Goal: Task Accomplishment & Management: Use online tool/utility

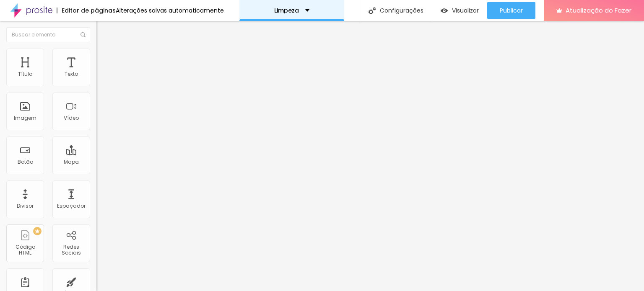
click at [295, 5] on div "Limpeza" at bounding box center [291, 10] width 105 height 21
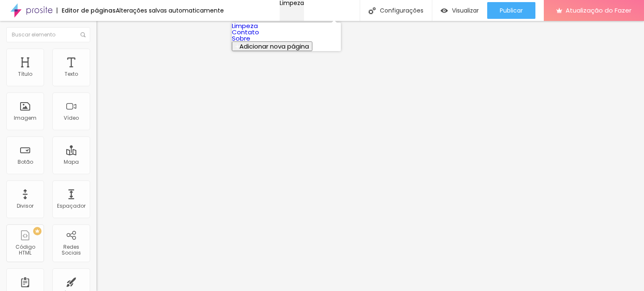
click at [293, 6] on div "Limpeza" at bounding box center [292, 3] width 24 height 6
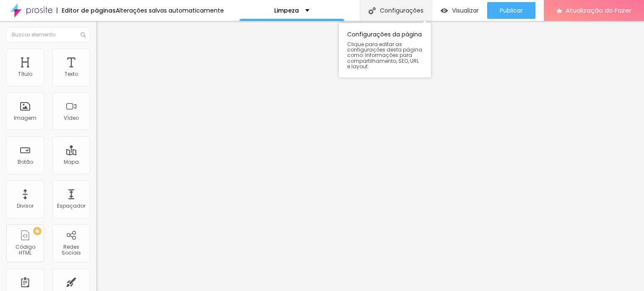
click at [381, 13] on font "Configurações" at bounding box center [402, 10] width 44 height 8
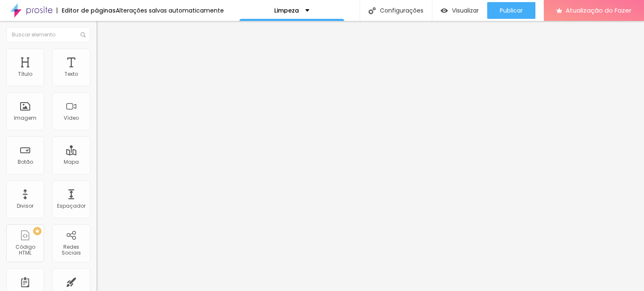
click at [572, 9] on font "Atualização do Fazer" at bounding box center [599, 10] width 66 height 9
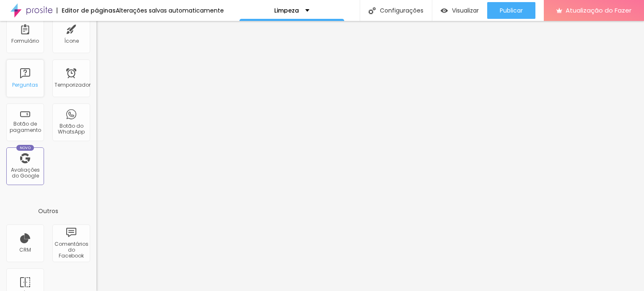
scroll to position [274, 0]
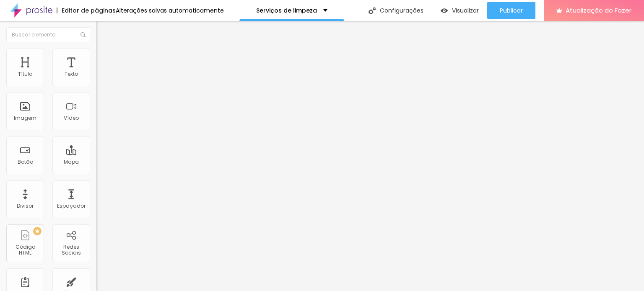
click at [101, 72] on font "Adicionar imagem" at bounding box center [125, 68] width 49 height 7
click at [96, 49] on li "Estilo" at bounding box center [144, 53] width 96 height 8
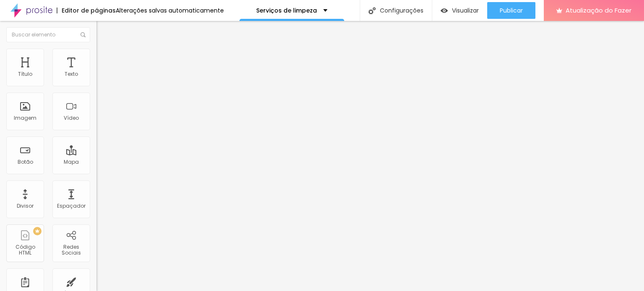
type input "95"
type input "90"
type input "85"
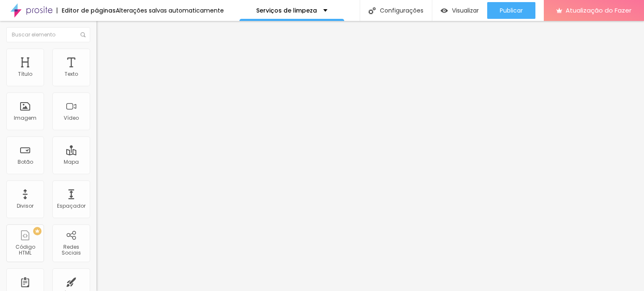
type input "85"
type input "80"
type input "75"
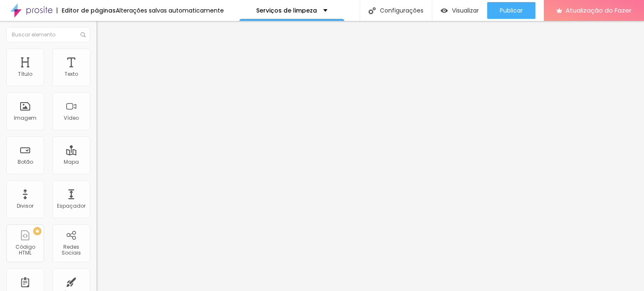
type input "70"
type input "60"
type input "55"
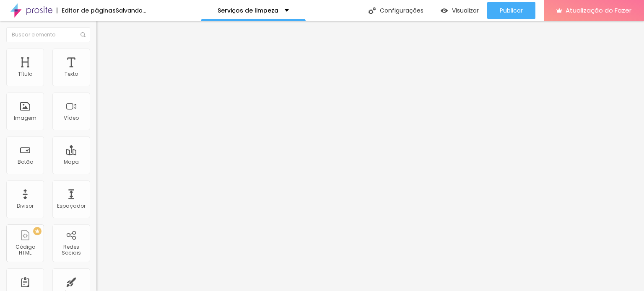
type input "55"
type input "50"
type input "45"
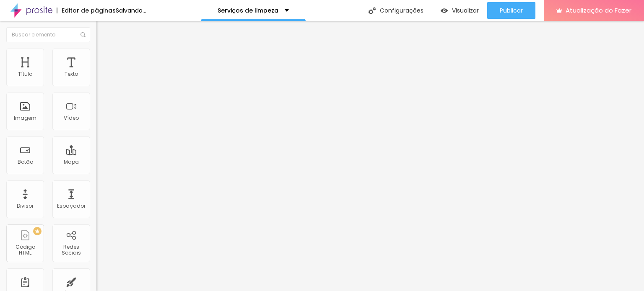
type input "40"
type input "35"
type input "40"
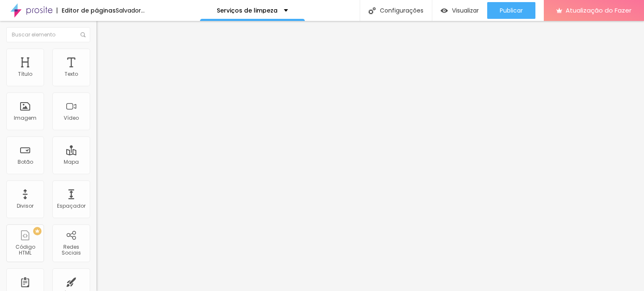
type input "40"
type input "45"
type input "50"
drag, startPoint x: 88, startPoint y: 89, endPoint x: 45, endPoint y: 95, distance: 42.8
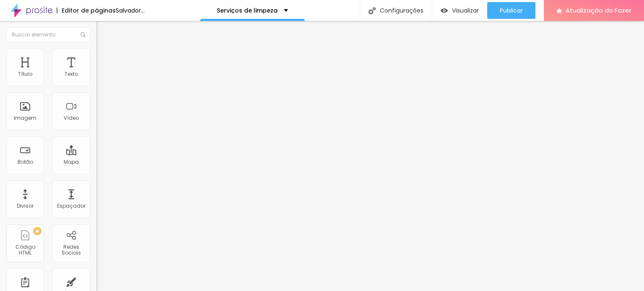
type input "50"
click at [96, 86] on input "range" at bounding box center [123, 82] width 54 height 7
click at [104, 59] on font "Avançado" at bounding box center [118, 62] width 28 height 7
click at [96, 49] on li "Conteúdo" at bounding box center [144, 44] width 96 height 8
click at [96, 49] on li "Estilo" at bounding box center [144, 53] width 96 height 8
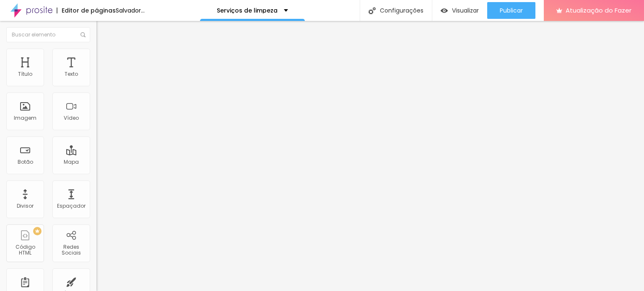
type input "55"
type input "60"
type input "65"
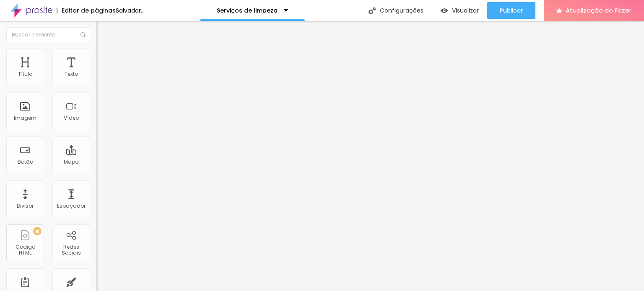
type input "65"
type input "70"
type input "65"
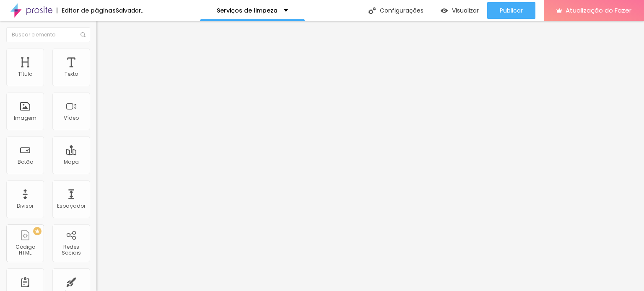
type input "70"
type input "75"
type input "80"
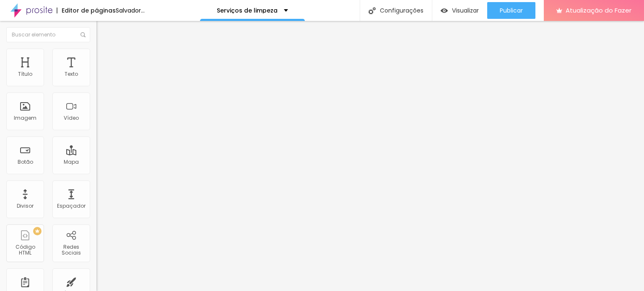
type input "80"
type input "85"
type input "90"
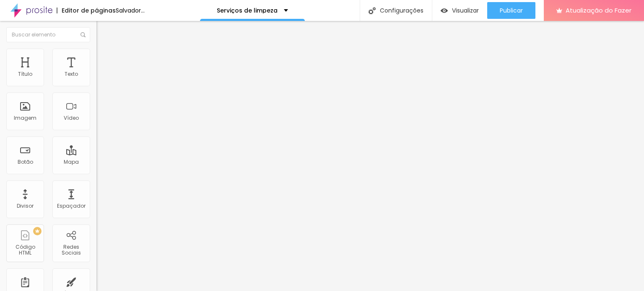
type input "95"
type input "100"
drag, startPoint x: 45, startPoint y: 89, endPoint x: 86, endPoint y: 73, distance: 44.5
type input "100"
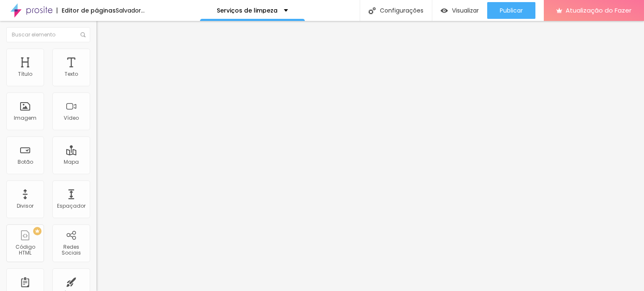
click at [96, 82] on input "range" at bounding box center [123, 82] width 54 height 7
click at [96, 57] on li "Avançado" at bounding box center [144, 61] width 96 height 8
click at [104, 49] on font "Conteúdo" at bounding box center [117, 45] width 26 height 7
click at [96, 131] on span "Original" at bounding box center [106, 127] width 20 height 7
click at [96, 136] on font "Cinema" at bounding box center [106, 132] width 21 height 7
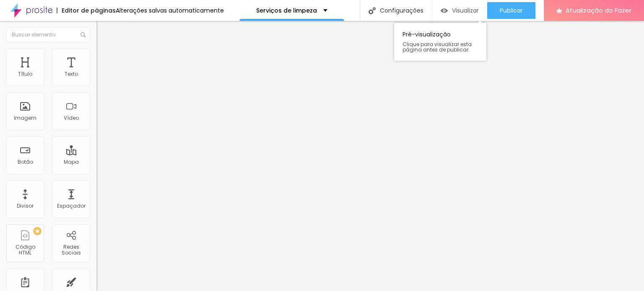
click at [467, 18] on div "Visualizar" at bounding box center [460, 10] width 38 height 17
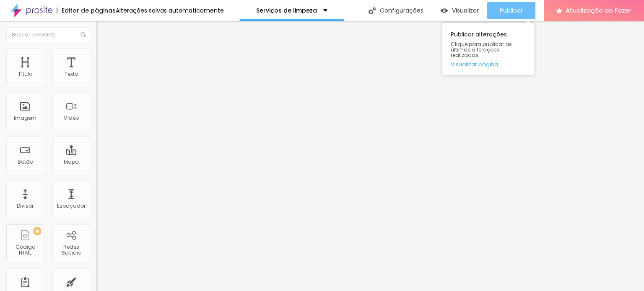
click at [510, 10] on font "Publicar" at bounding box center [511, 10] width 23 height 8
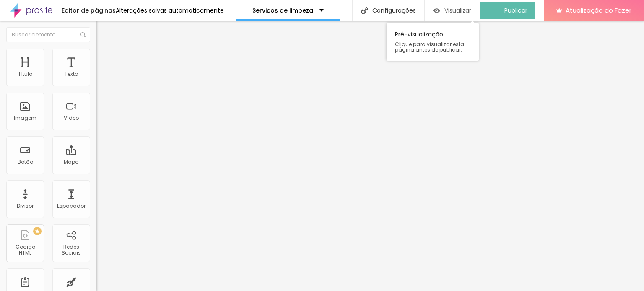
click at [463, 14] on font "Visualizar" at bounding box center [457, 10] width 27 height 8
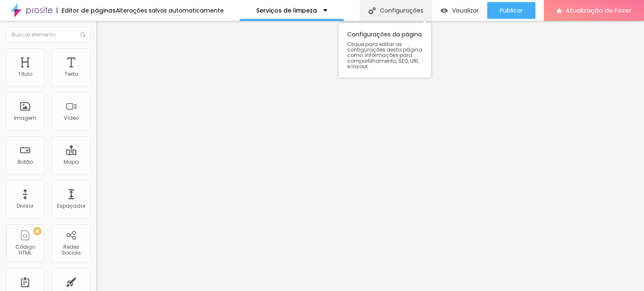
click at [387, 14] on div "Configurações" at bounding box center [396, 10] width 72 height 21
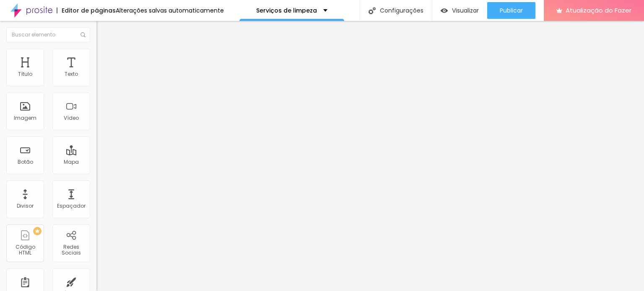
click at [476, 8] on font "Visualizar" at bounding box center [465, 10] width 27 height 8
click at [103, 31] on img "button" at bounding box center [106, 30] width 7 height 7
click at [29, 10] on img at bounding box center [31, 10] width 42 height 21
click at [101, 72] on font "Trocar imagem" at bounding box center [121, 68] width 41 height 7
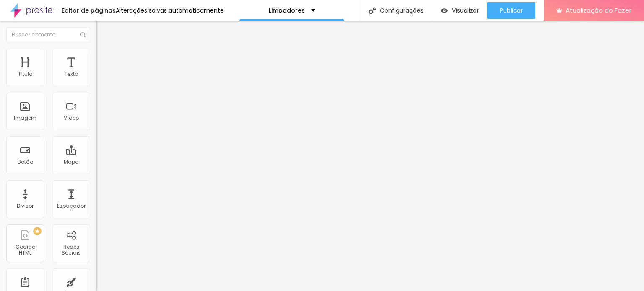
click at [96, 52] on img at bounding box center [100, 53] width 8 height 8
type input "80"
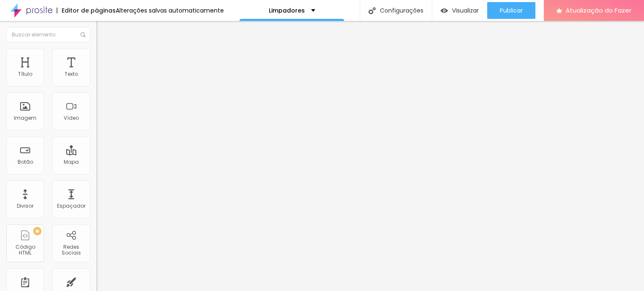
type input "80"
type input "85"
type input "90"
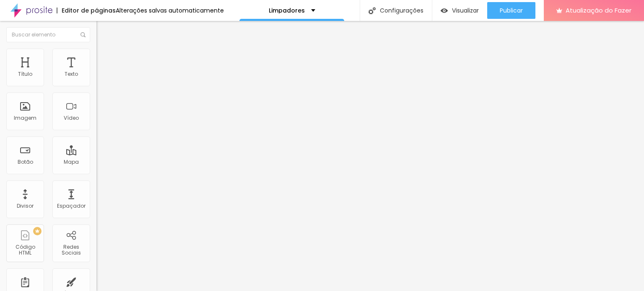
type input "95"
type input "100"
type input "95"
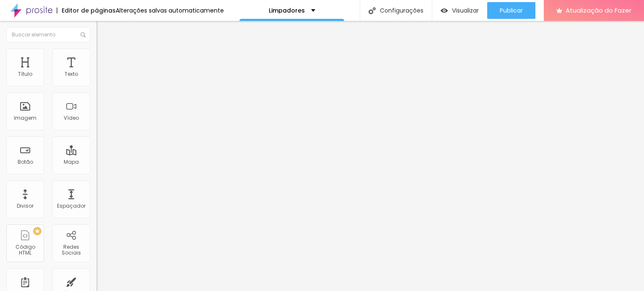
type input "95"
type input "100"
drag, startPoint x: 65, startPoint y: 90, endPoint x: 88, endPoint y: 94, distance: 23.7
type input "100"
click at [96, 86] on input "range" at bounding box center [123, 82] width 54 height 7
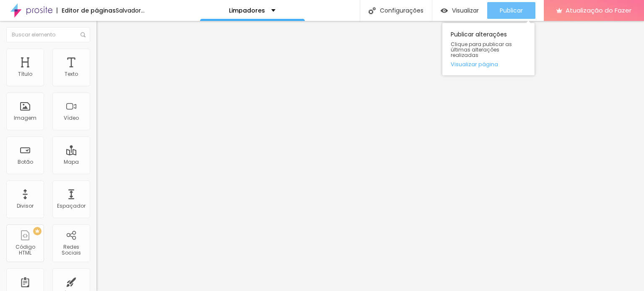
click at [512, 14] on font "Publicar" at bounding box center [511, 10] width 23 height 8
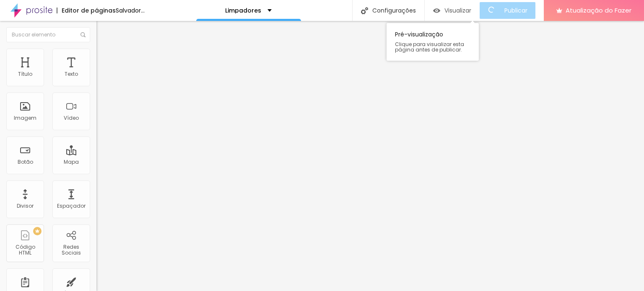
click at [457, 11] on font "Visualizar" at bounding box center [457, 10] width 27 height 8
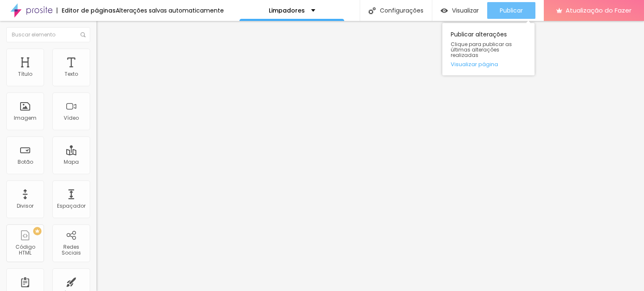
click at [507, 11] on font "Publicar" at bounding box center [511, 10] width 23 height 8
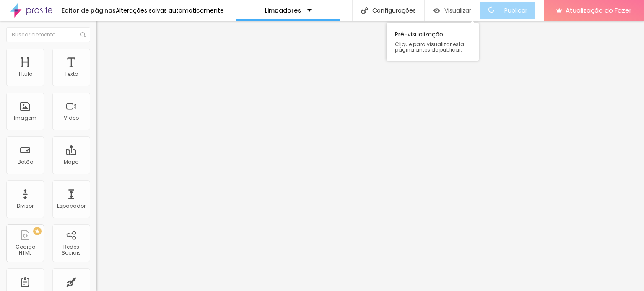
click at [468, 11] on font "Visualizar" at bounding box center [457, 10] width 27 height 8
click at [461, 8] on font "Visualizar" at bounding box center [465, 10] width 27 height 8
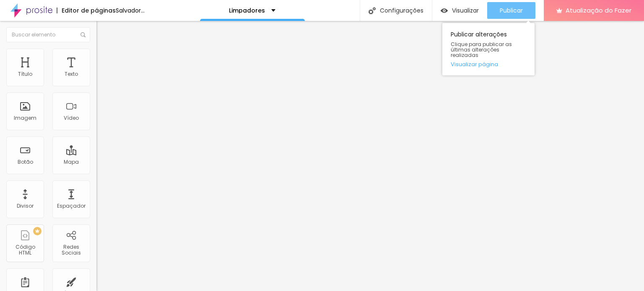
click at [515, 12] on font "Publicar" at bounding box center [511, 10] width 23 height 8
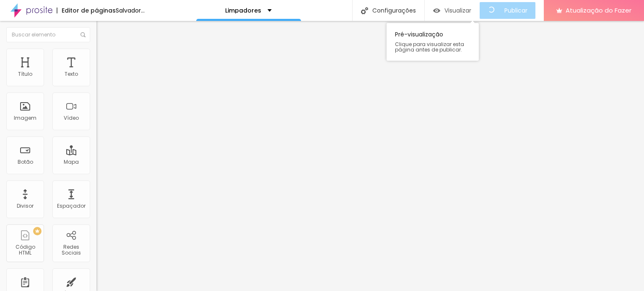
click at [467, 11] on font "Visualizar" at bounding box center [457, 10] width 27 height 8
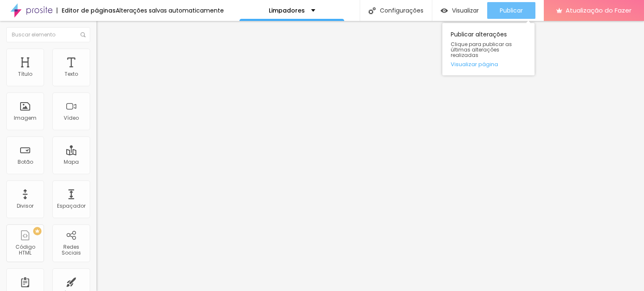
click at [506, 6] on font "Publicar" at bounding box center [511, 10] width 23 height 8
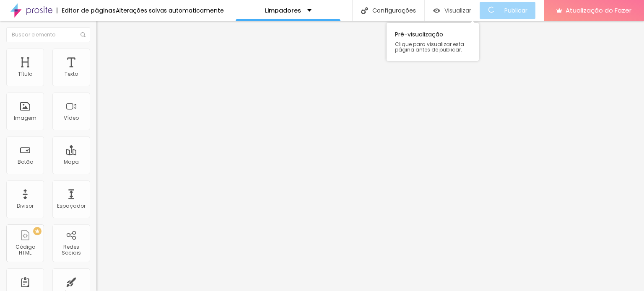
click at [461, 12] on font "Visualizar" at bounding box center [457, 10] width 27 height 8
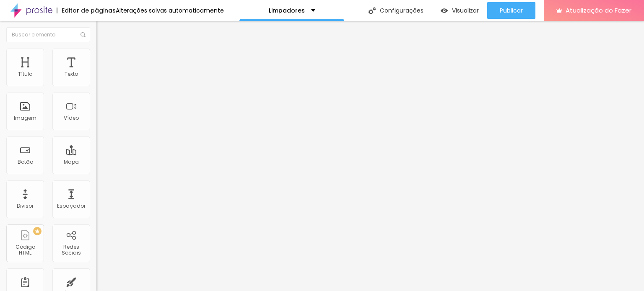
type input "44"
type input "41"
type input "40"
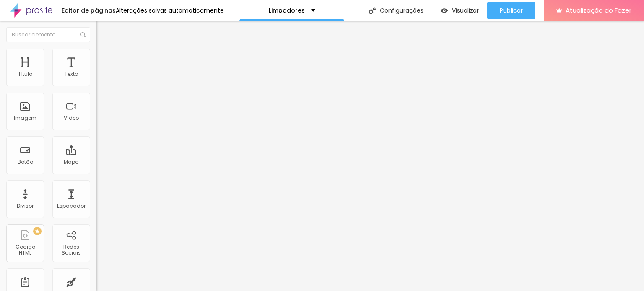
type input "40"
type input "37"
type input "34"
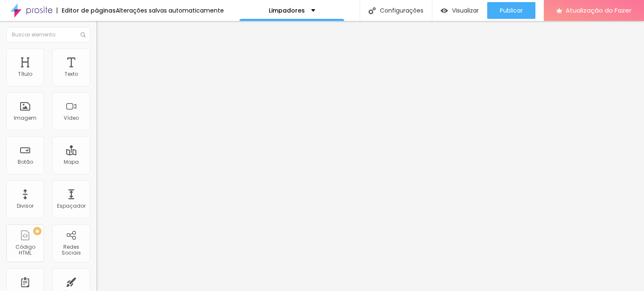
type input "33"
type input "31"
type input "29"
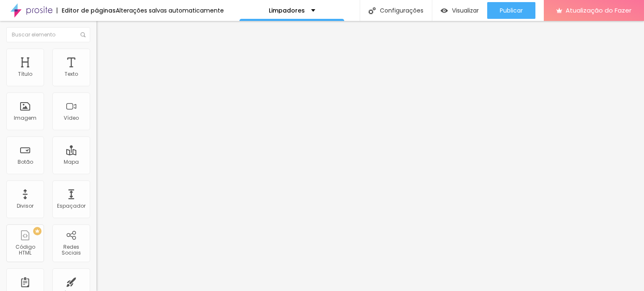
type input "29"
type input "28"
type input "27"
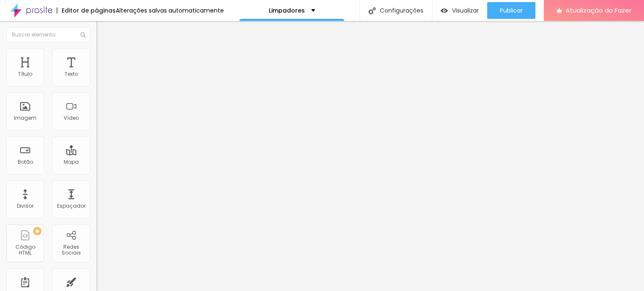
type input "28"
type input "29"
type input "31"
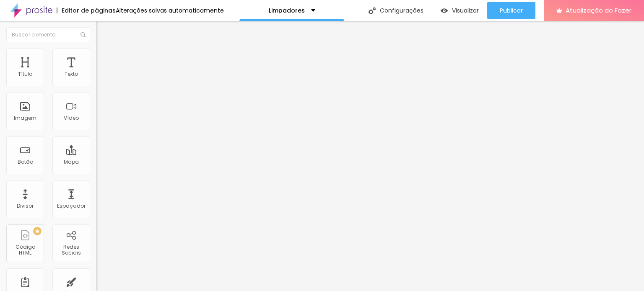
type input "31"
type input "33"
type input "34"
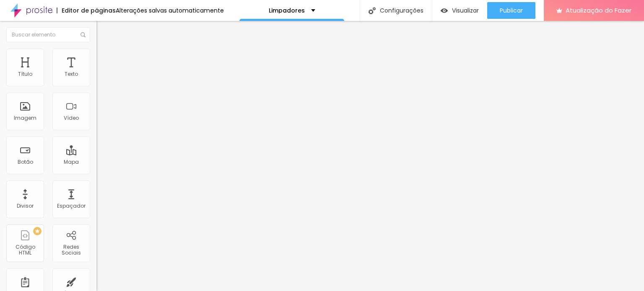
type input "35"
type input "36"
type input "37"
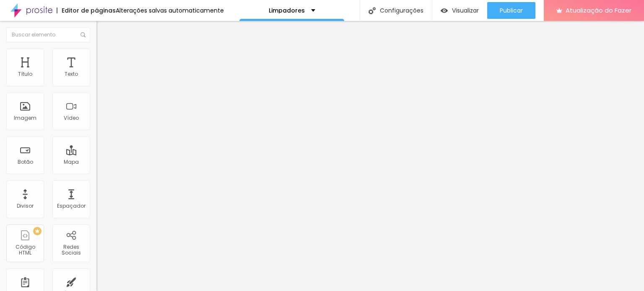
type input "37"
type input "38"
type input "39"
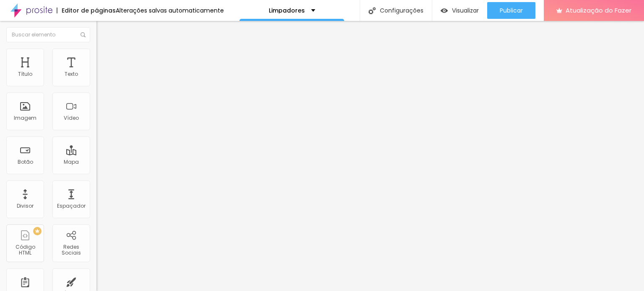
type input "40"
type input "41"
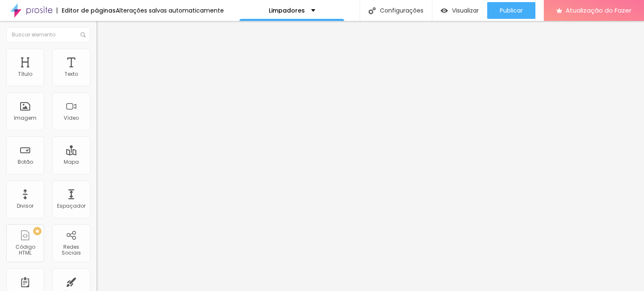
click at [96, 198] on input "range" at bounding box center [123, 201] width 54 height 7
type input "1.2"
type input "1.1"
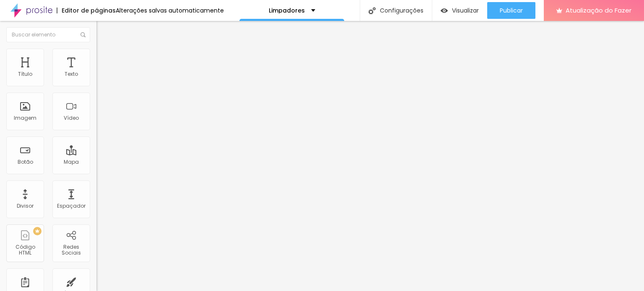
type input "1"
type input "0.9"
type input "0.8"
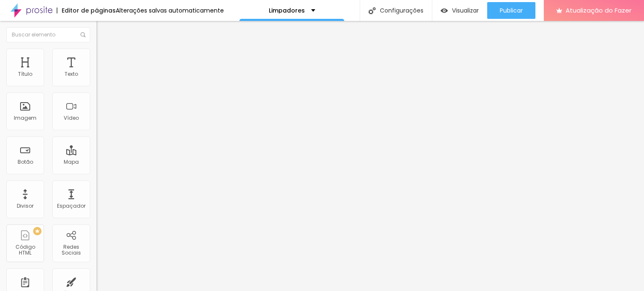
type input "0.8"
type input "0.7"
type input "0.6"
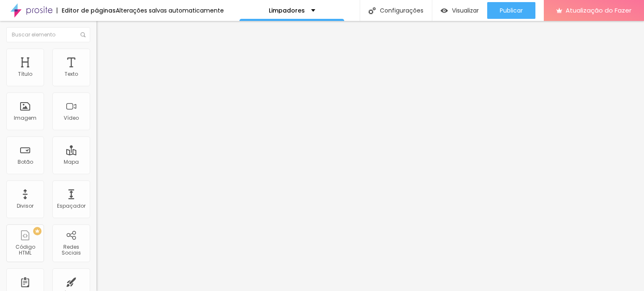
type input "0.5"
drag, startPoint x: 45, startPoint y: 208, endPoint x: 3, endPoint y: 201, distance: 42.9
type input "0.5"
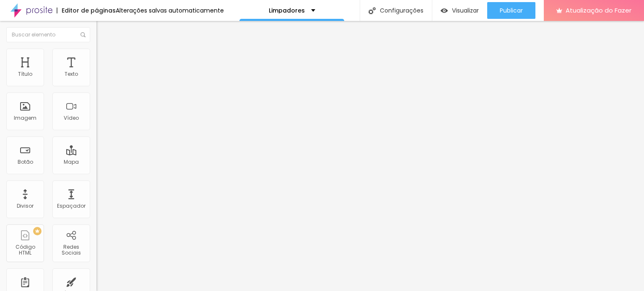
click at [96, 71] on div "Trocar imagem" at bounding box center [144, 68] width 96 height 6
click at [101, 72] on font "Trocar imagem" at bounding box center [121, 68] width 41 height 7
click at [96, 54] on li "Estilo" at bounding box center [144, 53] width 96 height 8
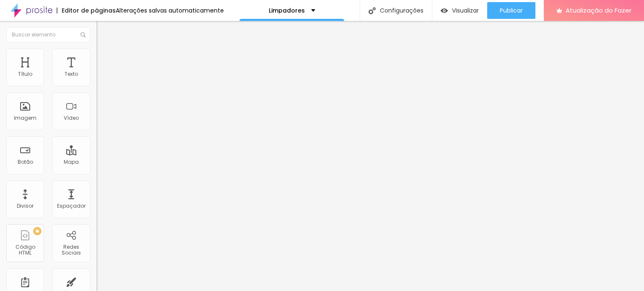
type input "95"
type input "90"
type input "85"
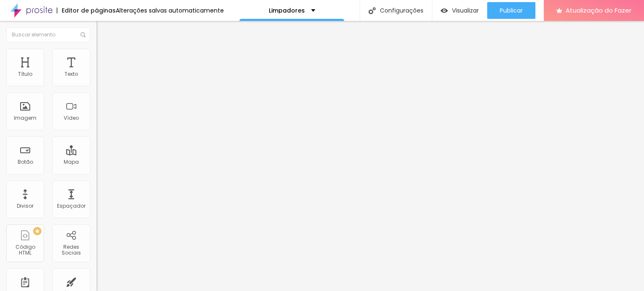
type input "85"
type input "80"
type input "75"
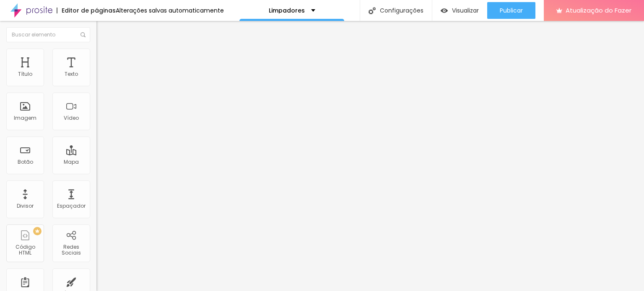
type input "70"
type input "65"
type input "60"
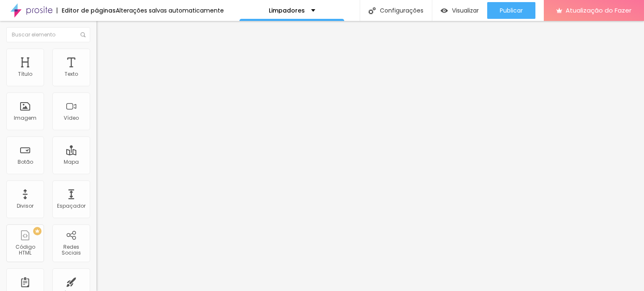
type input "60"
type input "65"
type input "70"
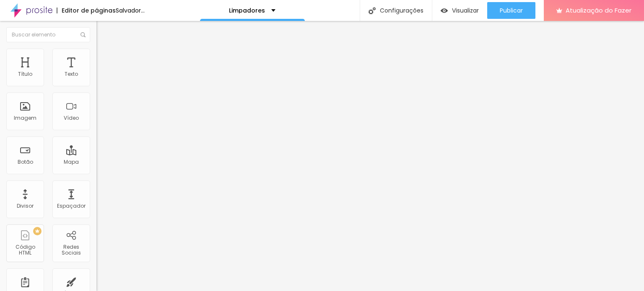
type input "75"
type input "80"
drag, startPoint x: 86, startPoint y: 91, endPoint x: 68, endPoint y: 86, distance: 19.0
type input "80"
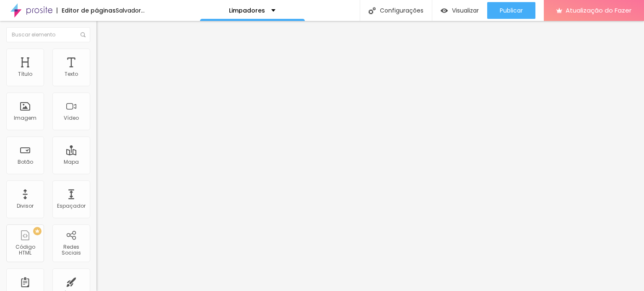
click at [96, 86] on input "range" at bounding box center [123, 82] width 54 height 7
drag, startPoint x: 76, startPoint y: 92, endPoint x: 38, endPoint y: 73, distance: 42.8
click at [96, 83] on div "Texto CLIQUE AQUI E SAIBA MAIS Alinhamento [GEOGRAPHIC_DATA] Link URL https:// …" at bounding box center [144, 126] width 96 height 122
click at [96, 79] on input "REceba um orçamento agora" at bounding box center [146, 74] width 101 height 8
type input "Receba um orçamento agora"
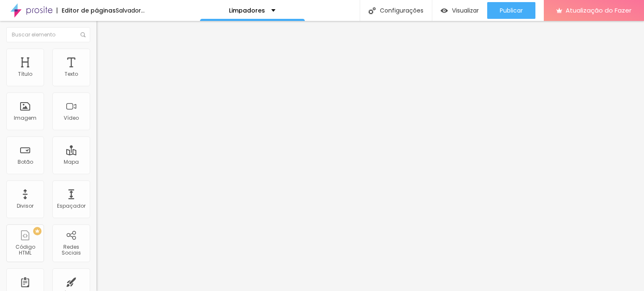
click at [104, 56] on font "Estilo" at bounding box center [110, 54] width 13 height 7
click at [96, 55] on li "Estilo" at bounding box center [144, 53] width 96 height 8
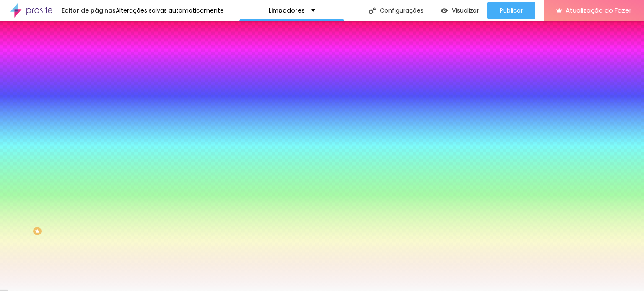
click at [96, 57] on li "Avançado" at bounding box center [144, 61] width 96 height 8
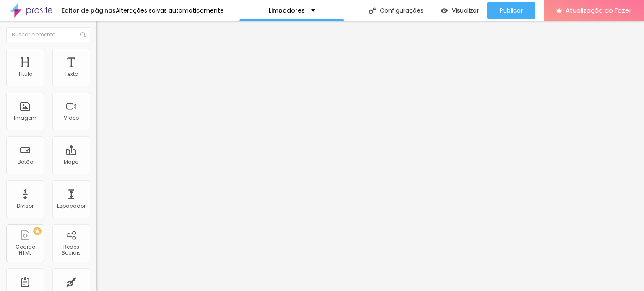
type input "75"
type input "65"
type input "60"
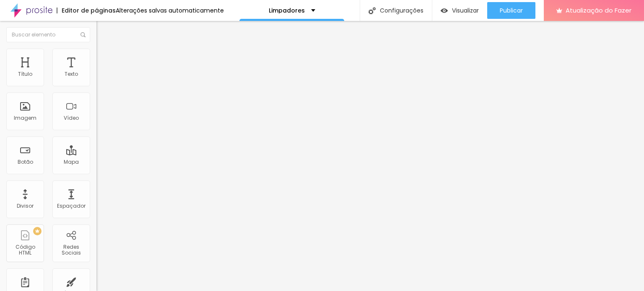
type input "60"
type input "40"
type input "35"
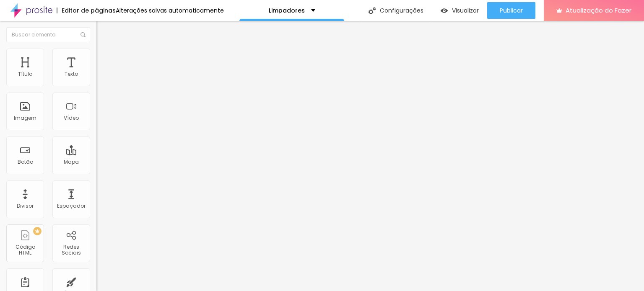
type input "25"
type input "20"
type input "15"
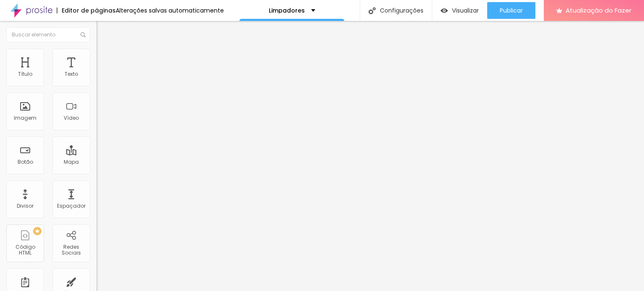
type input "15"
type input "10"
type input "5"
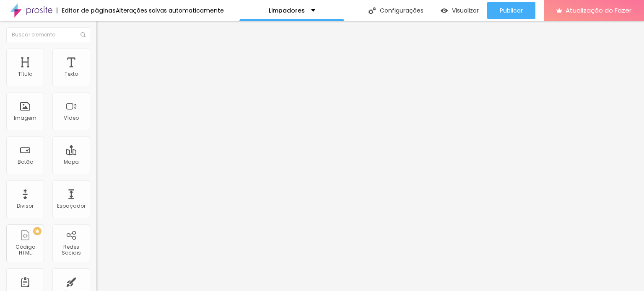
type input "0"
drag, startPoint x: 21, startPoint y: 98, endPoint x: 16, endPoint y: 95, distance: 6.0
type input "0"
click at [96, 281] on input "range" at bounding box center [123, 284] width 54 height 7
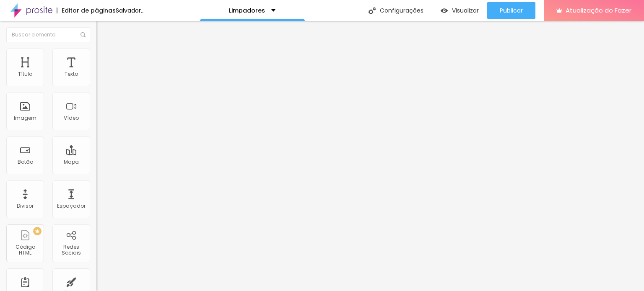
click at [96, 52] on ul "Conteúdo Estilo Avançado" at bounding box center [144, 52] width 96 height 25
click at [96, 52] on li "Estilo" at bounding box center [144, 53] width 96 height 8
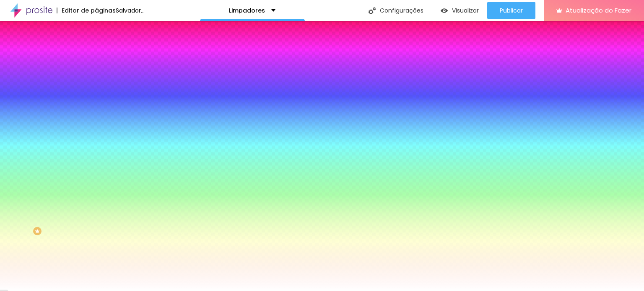
click at [96, 57] on li "Avançado" at bounding box center [144, 61] width 96 height 8
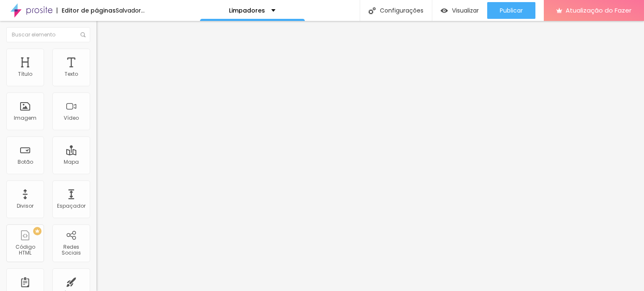
type input "15"
type input "10"
type input "5"
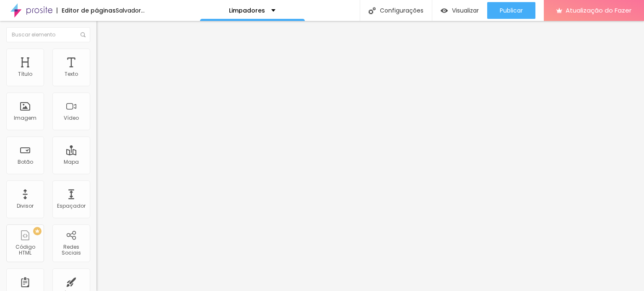
type input "5"
type input "0"
drag, startPoint x: 32, startPoint y: 81, endPoint x: 0, endPoint y: 77, distance: 32.5
type input "0"
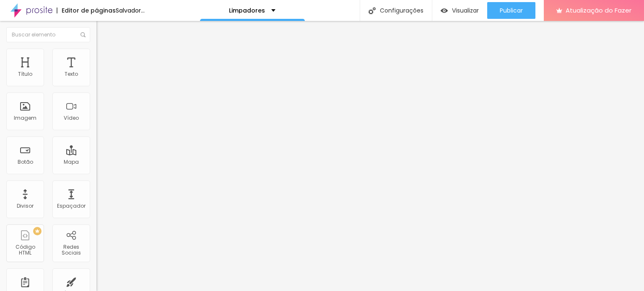
click at [96, 163] on input "range" at bounding box center [123, 166] width 54 height 7
click at [96, 55] on li "Estilo" at bounding box center [144, 53] width 96 height 8
click at [96, 49] on li "Conteúdo" at bounding box center [144, 44] width 96 height 8
click at [96, 49] on ul "Conteúdo Estilo Avançado" at bounding box center [144, 52] width 96 height 25
click at [96, 51] on img at bounding box center [100, 53] width 8 height 8
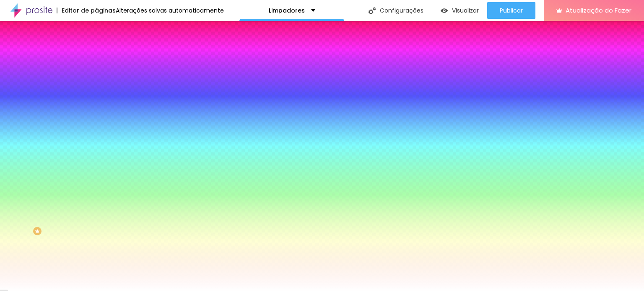
click at [96, 57] on li "Avançado" at bounding box center [144, 61] width 96 height 8
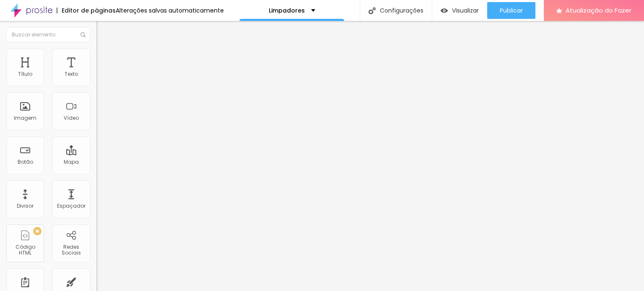
click at [96, 49] on li "Conteúdo" at bounding box center [144, 44] width 96 height 8
drag, startPoint x: 55, startPoint y: 53, endPoint x: 67, endPoint y: 53, distance: 11.7
click at [96, 53] on ul "Conteúdo Estilo Avançado" at bounding box center [144, 52] width 96 height 25
click at [96, 57] on li "Avançado" at bounding box center [144, 61] width 96 height 8
click at [96, 48] on img at bounding box center [100, 44] width 8 height 8
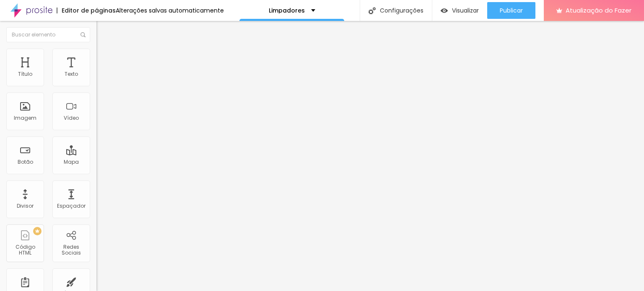
click at [103, 30] on img "button" at bounding box center [106, 30] width 7 height 7
click at [96, 72] on span "Adicionar imagem" at bounding box center [123, 68] width 54 height 7
click at [169, 291] on div "Subindo 0/0 arquivos" at bounding box center [322, 293] width 644 height 5
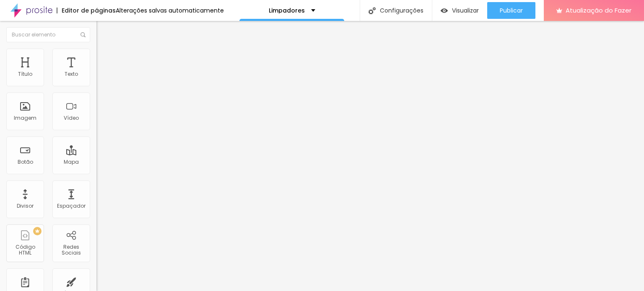
click at [173, 291] on div at bounding box center [322, 296] width 644 height 0
click at [101, 72] on font "Adicionar imagem" at bounding box center [125, 68] width 49 height 7
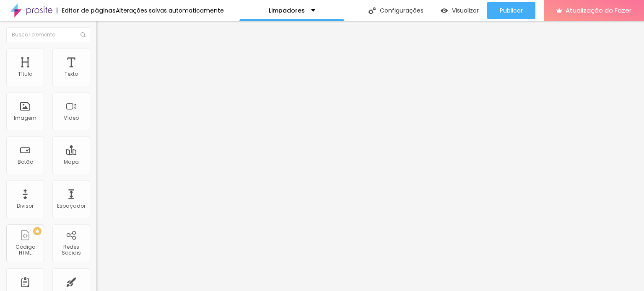
click at [101, 72] on font "Adicionar imagem" at bounding box center [125, 68] width 49 height 7
click at [151, 70] on img at bounding box center [153, 67] width 5 height 5
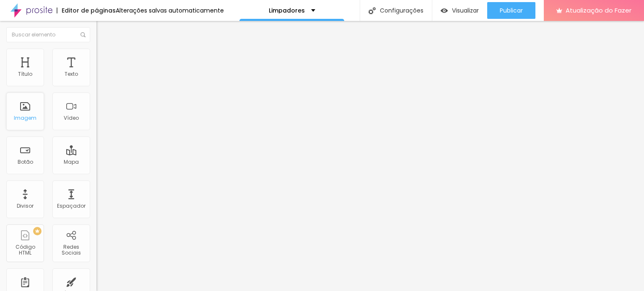
click at [20, 112] on div "Imagem" at bounding box center [25, 112] width 38 height 38
click at [101, 72] on font "Adicionar imagem" at bounding box center [125, 68] width 49 height 7
click at [29, 111] on div "Imagem" at bounding box center [25, 112] width 38 height 38
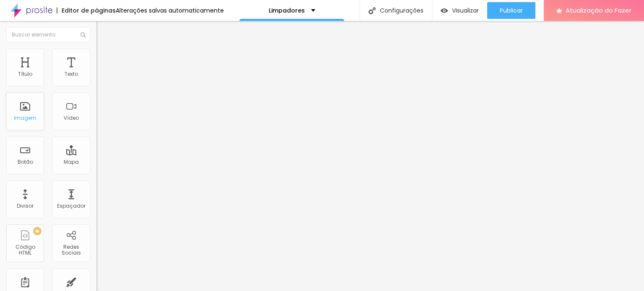
click at [32, 119] on font "Imagem" at bounding box center [25, 117] width 23 height 7
click at [96, 72] on span "Adicionar imagem" at bounding box center [123, 68] width 54 height 7
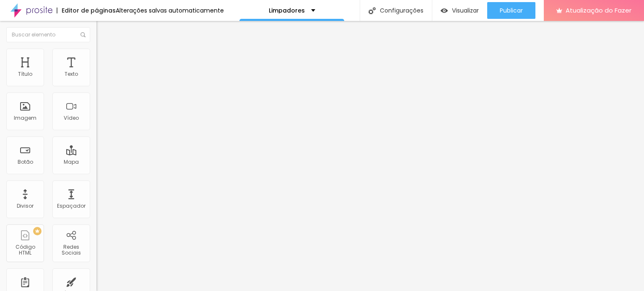
click at [23, 119] on font "Imagem" at bounding box center [25, 117] width 23 height 7
click at [101, 72] on font "Adicionar imagem" at bounding box center [125, 68] width 49 height 7
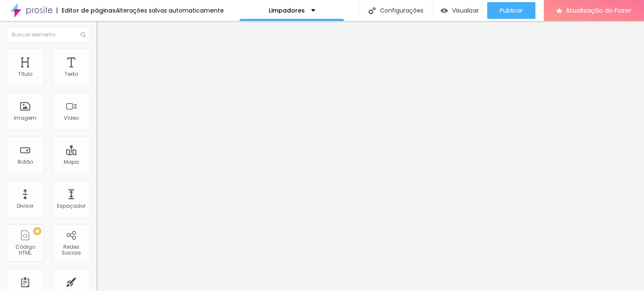
click at [101, 72] on font "Adicionar imagem" at bounding box center [125, 68] width 49 height 7
click at [96, 168] on input at bounding box center [153, 172] width 114 height 8
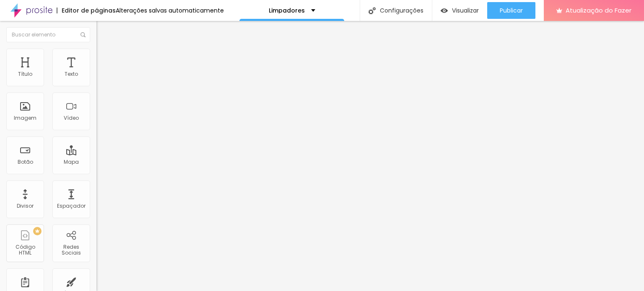
drag, startPoint x: 68, startPoint y: 90, endPoint x: 1, endPoint y: 78, distance: 67.3
click at [96, 78] on div "Encontre sua empresa deborts cleaner Procure o perfil da empresa pelo nome. Exi…" at bounding box center [144, 171] width 96 height 212
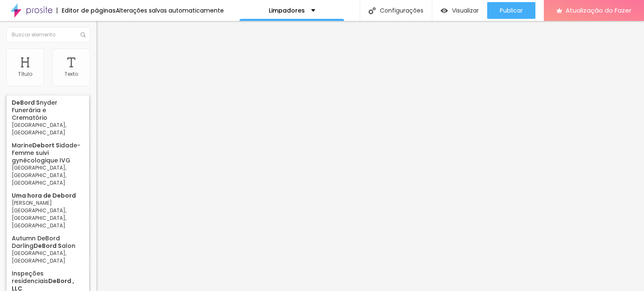
type input "d"
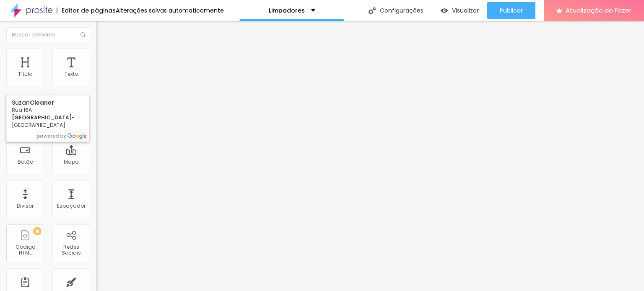
type input "Cleaner debort"
drag, startPoint x: 69, startPoint y: 89, endPoint x: 2, endPoint y: 82, distance: 67.5
click at [96, 82] on div "Encontre sua empresa Cleaner debort Procure o perfil da empresa pelo nome. Exib…" at bounding box center [144, 171] width 96 height 212
click at [104, 57] on font "Estilo" at bounding box center [110, 54] width 13 height 7
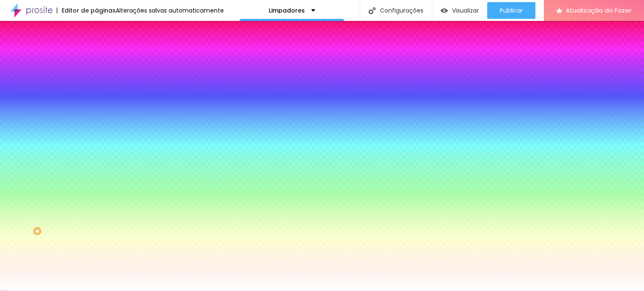
click at [96, 49] on li "Conteúdo" at bounding box center [144, 44] width 96 height 8
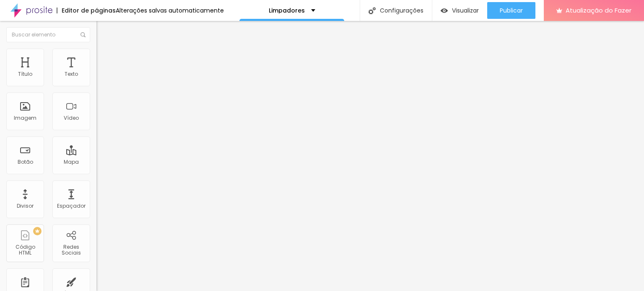
click at [96, 168] on input at bounding box center [153, 172] width 114 height 8
paste input "Deborts Cleaning Service"
click at [96, 168] on input "Deborts Cleaning Service" at bounding box center [153, 172] width 114 height 8
drag, startPoint x: 84, startPoint y: 87, endPoint x: 64, endPoint y: 88, distance: 20.2
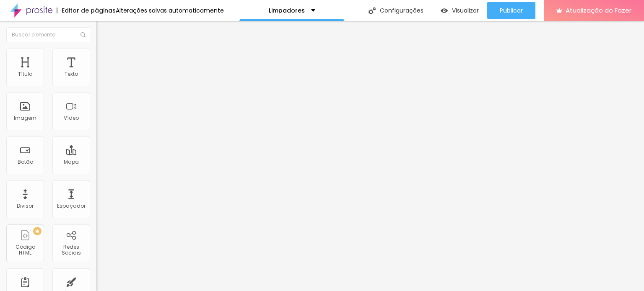
click at [96, 168] on input "Deborts Cleaning Service" at bounding box center [153, 172] width 114 height 8
drag, startPoint x: 70, startPoint y: 88, endPoint x: 41, endPoint y: 86, distance: 29.0
click at [96, 168] on input "Deborts Cleaning" at bounding box center [153, 172] width 114 height 8
type input "Debort"
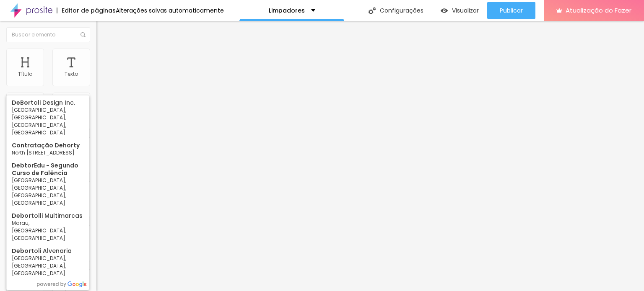
drag, startPoint x: 44, startPoint y: 88, endPoint x: 8, endPoint y: 90, distance: 35.7
click at [96, 91] on div "Encontre sua empresa Debort Procure o perfil da empresa pelo nome. Exibir infor…" at bounding box center [144, 171] width 96 height 212
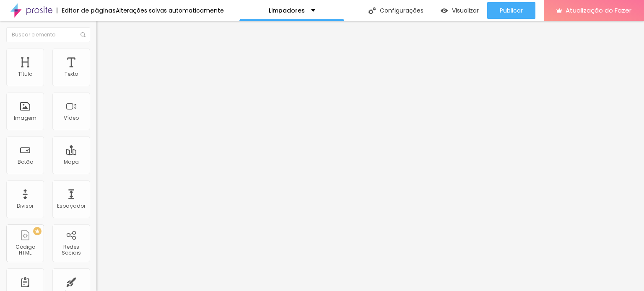
click at [96, 78] on div "Encontre sua empresa Procure o perfil da empresa pelo nome." at bounding box center [144, 125] width 96 height 121
click at [96, 27] on button "Editar nulo" at bounding box center [144, 30] width 96 height 19
click at [103, 31] on img "button" at bounding box center [106, 30] width 7 height 7
click at [103, 29] on img "button" at bounding box center [106, 30] width 7 height 7
click at [116, 33] on font "Editar nulo" at bounding box center [131, 30] width 31 height 8
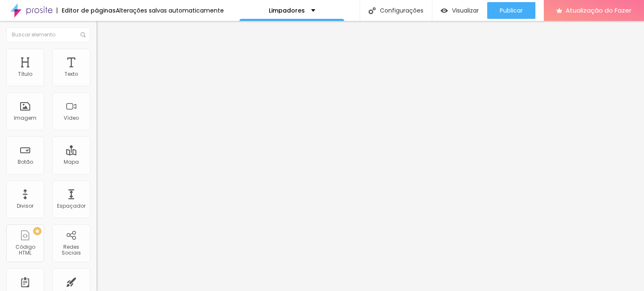
click at [96, 54] on li "Estilo" at bounding box center [144, 53] width 96 height 8
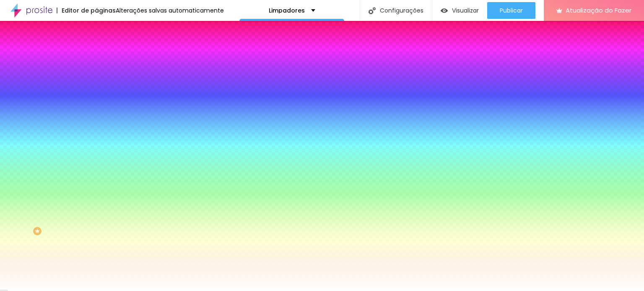
click at [96, 57] on li "Avançado" at bounding box center [144, 61] width 96 height 8
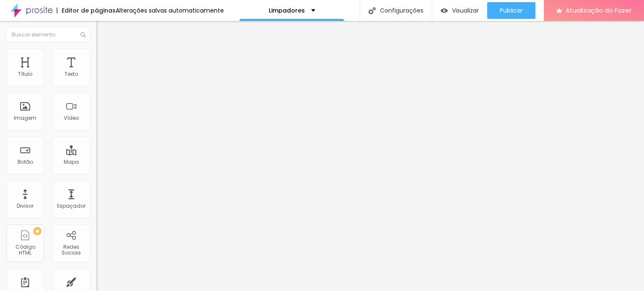
click at [96, 48] on img at bounding box center [100, 44] width 8 height 8
click at [96, 168] on input "Deborts" at bounding box center [153, 172] width 114 height 8
drag, startPoint x: 40, startPoint y: 89, endPoint x: 0, endPoint y: 90, distance: 40.3
click at [96, 90] on div "Encontre sua empresa Deborts Procure o perfil da empresa pelo nome. Exibir info…" at bounding box center [144, 171] width 96 height 212
click at [103, 27] on img "button" at bounding box center [106, 30] width 7 height 7
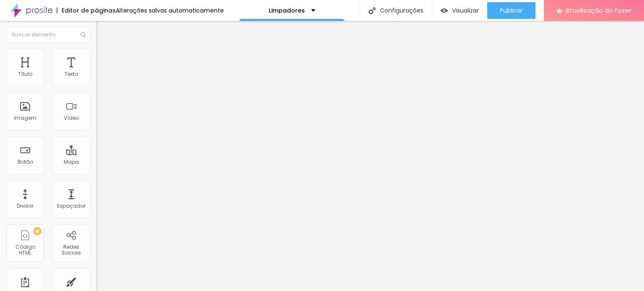
click at [116, 30] on font "Editar nulo" at bounding box center [131, 30] width 31 height 8
drag, startPoint x: 34, startPoint y: 30, endPoint x: 20, endPoint y: 3, distance: 31.1
click at [116, 30] on font "Editar nulo" at bounding box center [131, 30] width 31 height 8
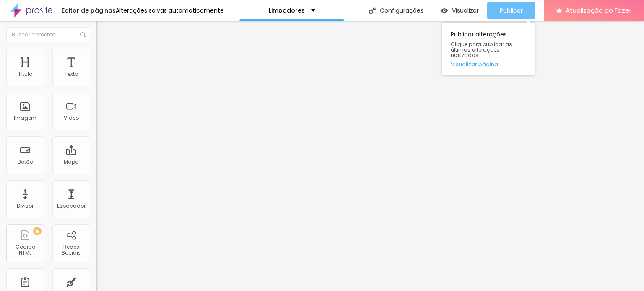
click at [508, 7] on font "Publicar" at bounding box center [511, 10] width 23 height 8
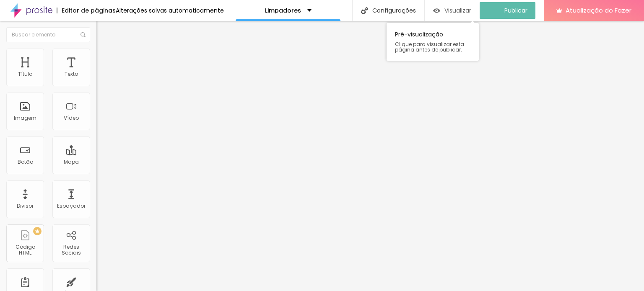
click at [448, 10] on div "Visualizar" at bounding box center [452, 10] width 38 height 7
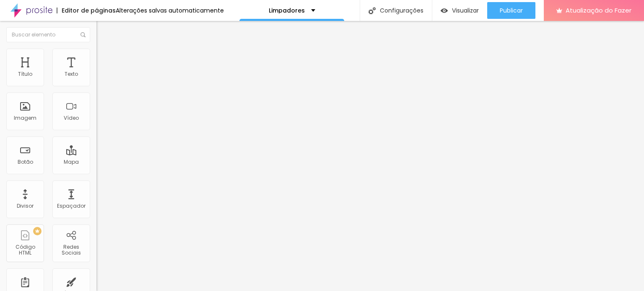
click at [96, 168] on input "Deborts" at bounding box center [153, 172] width 114 height 8
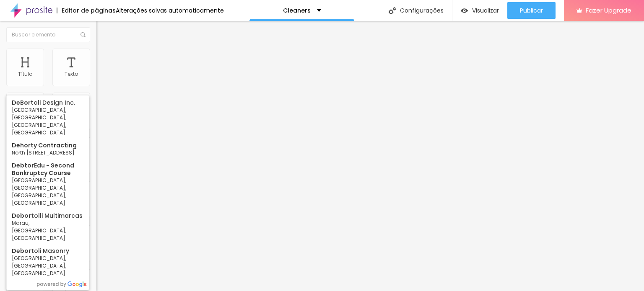
click at [96, 168] on input "Debort" at bounding box center [153, 172] width 114 height 8
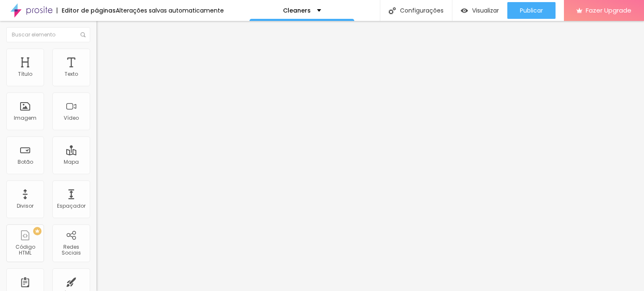
click at [96, 168] on input "Deborts" at bounding box center [153, 172] width 114 height 8
drag, startPoint x: 54, startPoint y: 90, endPoint x: 4, endPoint y: 92, distance: 49.5
click at [96, 92] on div "Encontre sua empresa Debort clea Procure o perfil da empresa pelo nome. Exibir …" at bounding box center [144, 171] width 96 height 212
drag, startPoint x: 50, startPoint y: 89, endPoint x: 31, endPoint y: 97, distance: 20.6
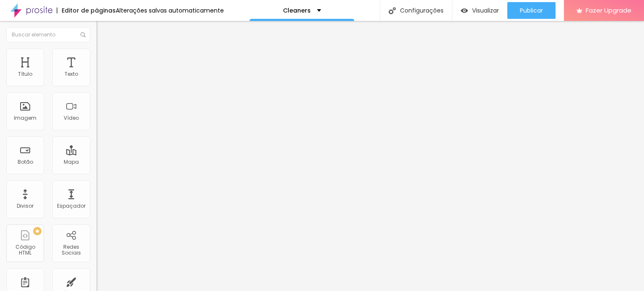
click at [96, 105] on div "Encontre sua empresa Debort clea Procure o perfil da empresa pelo nome. Exibir …" at bounding box center [144, 171] width 96 height 212
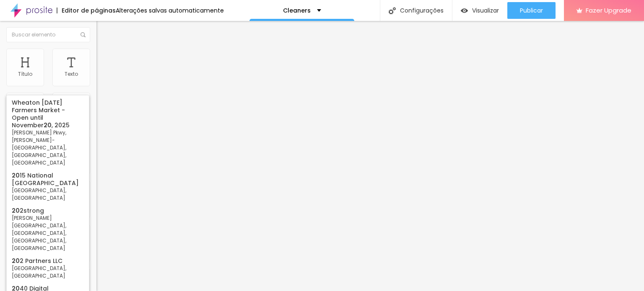
type input "2"
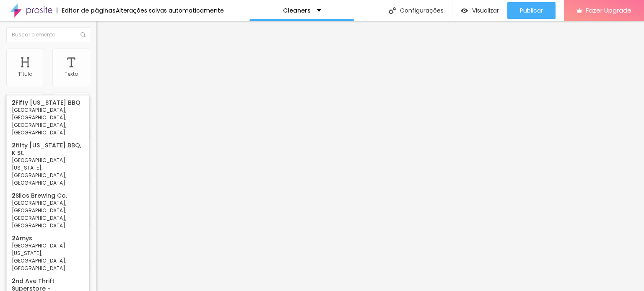
scroll to position [0, 0]
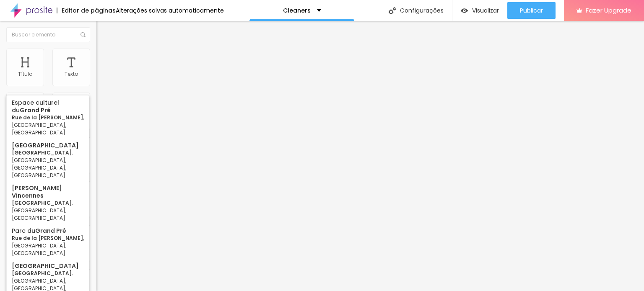
type input "g"
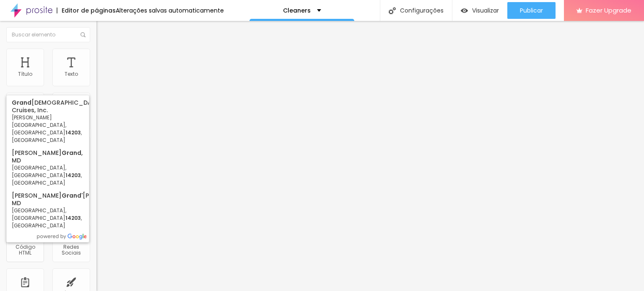
type input "14203 grand pre"
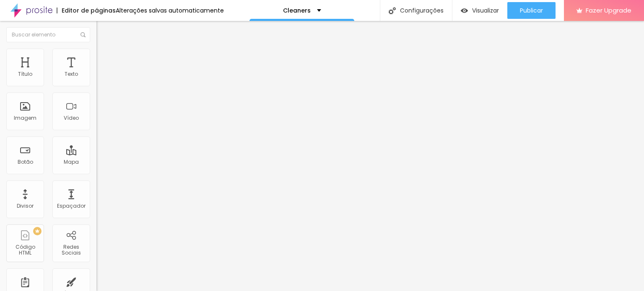
drag, startPoint x: 63, startPoint y: 91, endPoint x: 0, endPoint y: 75, distance: 65.0
click at [96, 75] on div "Encontre sua empresa 14203 grand pre Procure o perfil da empresa pelo nome. Exi…" at bounding box center [144, 171] width 96 height 212
click at [103, 30] on img "button" at bounding box center [106, 30] width 7 height 7
click at [74, 70] on div "Texto" at bounding box center [71, 68] width 38 height 38
click at [65, 73] on div "Texto" at bounding box center [71, 74] width 13 height 6
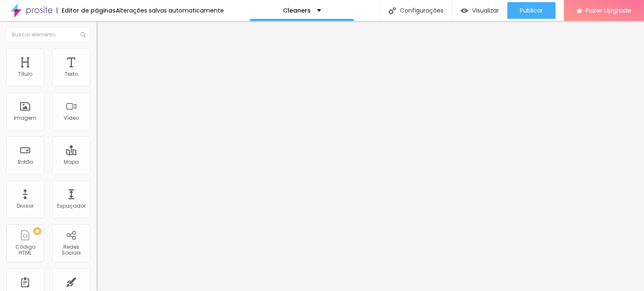
click at [104, 57] on span "Estilo" at bounding box center [110, 54] width 13 height 7
type input "95"
type input "90"
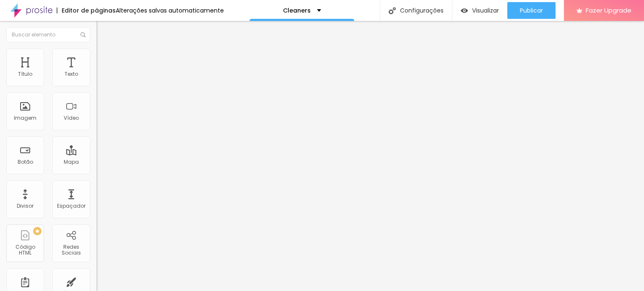
type input "75"
type input "70"
type input "65"
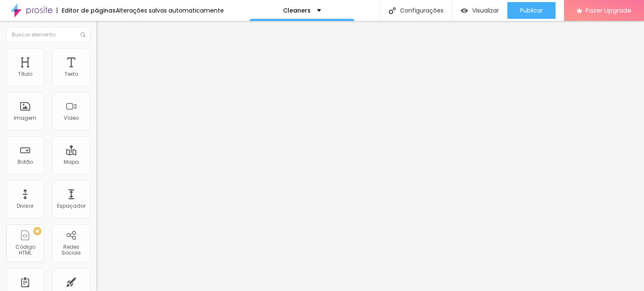
type input "65"
type input "60"
type input "55"
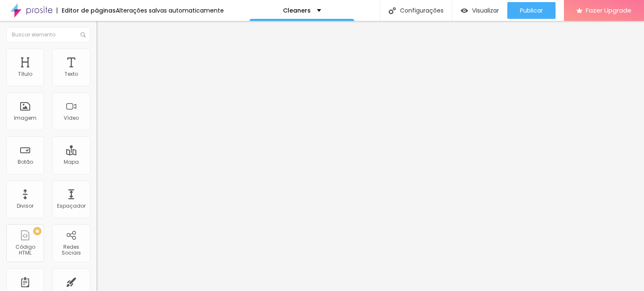
type input "50"
type input "45"
type input "40"
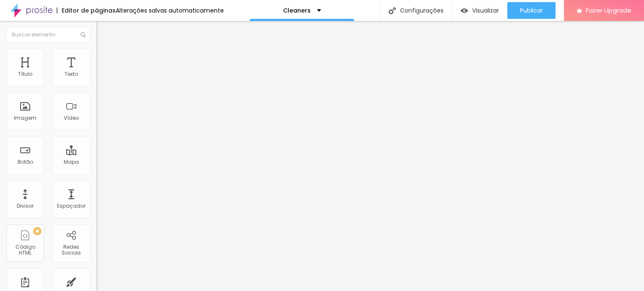
type input "40"
type input "35"
type input "30"
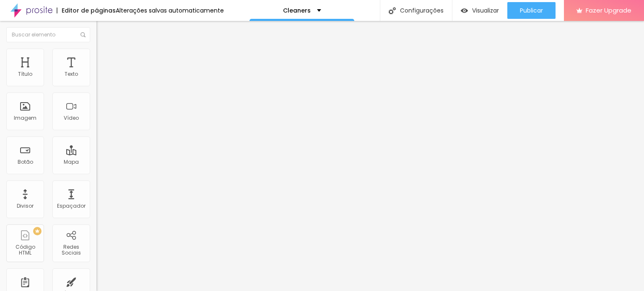
type input "25"
type input "20"
drag, startPoint x: 86, startPoint y: 88, endPoint x: 16, endPoint y: 88, distance: 69.2
type input "20"
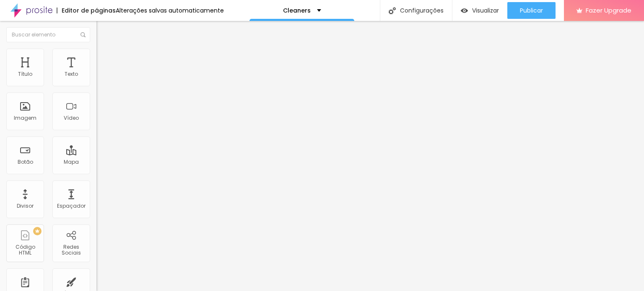
click at [96, 86] on input "range" at bounding box center [123, 82] width 54 height 7
click at [96, 48] on img at bounding box center [100, 44] width 8 height 8
click at [96, 72] on span "Adicionar imagem" at bounding box center [123, 68] width 54 height 7
drag, startPoint x: 77, startPoint y: 106, endPoint x: 85, endPoint y: 107, distance: 8.1
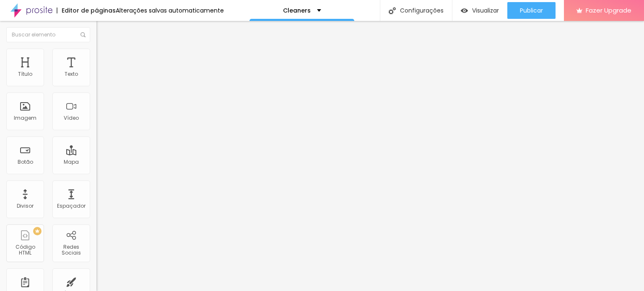
click at [104, 58] on span "Estilo" at bounding box center [110, 54] width 13 height 7
type input "15"
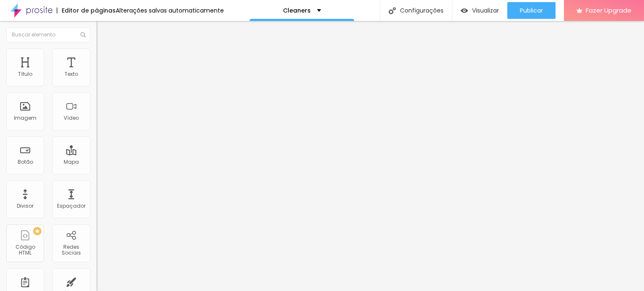
type input "10"
type input "15"
drag, startPoint x: 17, startPoint y: 88, endPoint x: 12, endPoint y: 88, distance: 5.5
type input "15"
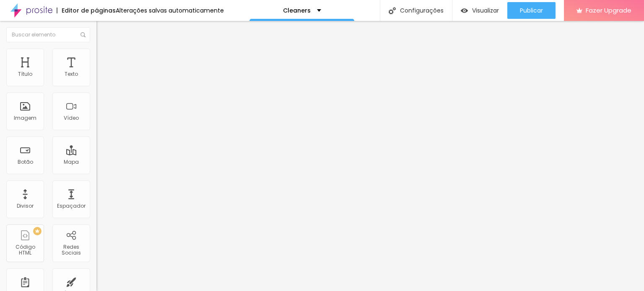
click at [96, 86] on input "range" at bounding box center [123, 82] width 54 height 7
click at [104, 57] on span "Estilo" at bounding box center [110, 54] width 13 height 7
type input "20"
type input "25"
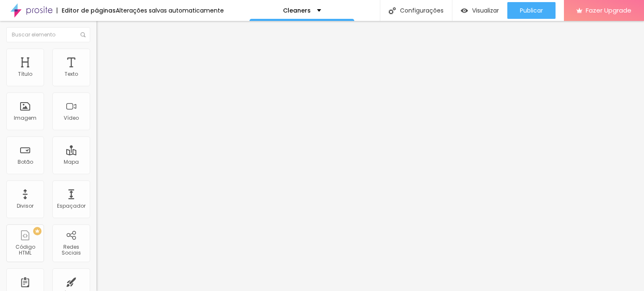
type input "25"
type input "30"
type input "35"
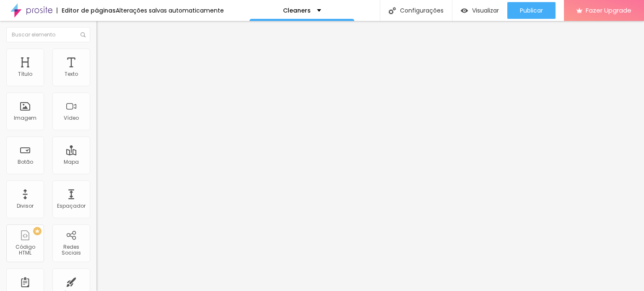
type input "40"
type input "45"
type input "50"
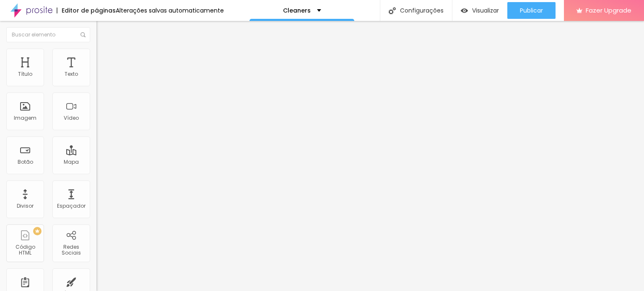
type input "50"
type input "55"
type input "60"
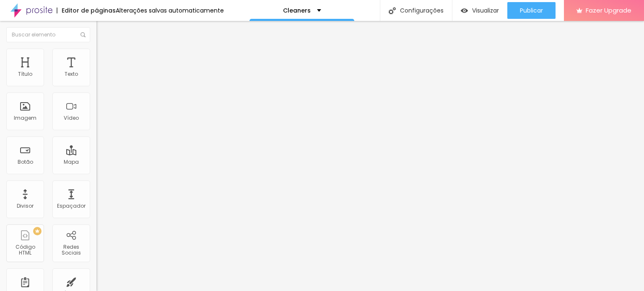
type input "65"
type input "70"
type input "75"
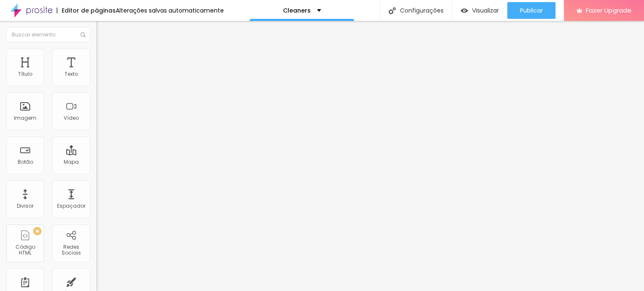
type input "75"
type input "80"
drag, startPoint x: 15, startPoint y: 88, endPoint x: 70, endPoint y: 87, distance: 55.4
type input "80"
click at [96, 86] on input "range" at bounding box center [123, 82] width 54 height 7
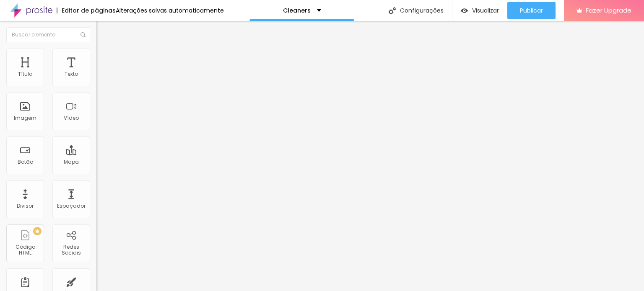
click at [96, 72] on span "Trocar imagem" at bounding box center [119, 68] width 46 height 7
click at [96, 71] on div "Trocar imagem" at bounding box center [144, 68] width 96 height 6
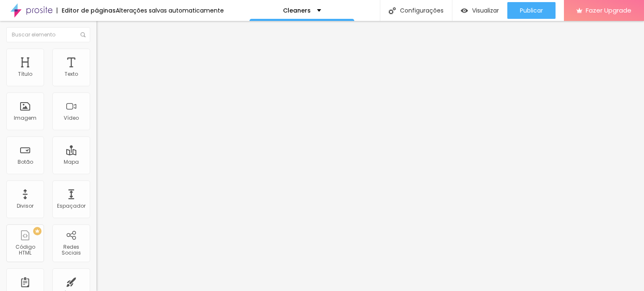
click at [96, 72] on span "Trocar imagem" at bounding box center [119, 68] width 46 height 7
drag, startPoint x: 89, startPoint y: 112, endPoint x: 126, endPoint y: 120, distance: 37.8
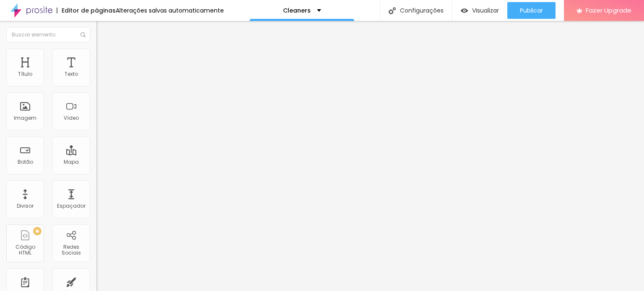
click at [104, 57] on span "Avançado" at bounding box center [118, 54] width 28 height 7
click at [104, 49] on span "Estilo" at bounding box center [110, 45] width 13 height 7
click at [101, 77] on icon "button" at bounding box center [102, 75] width 3 height 3
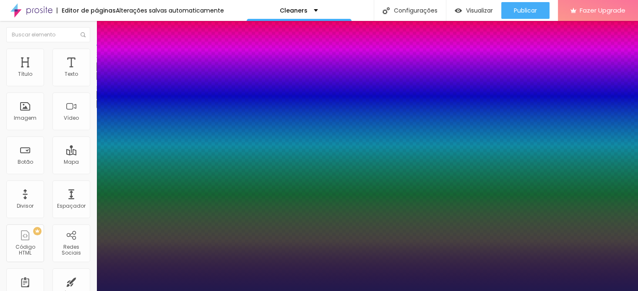
type input "3"
type input "4"
type input "5"
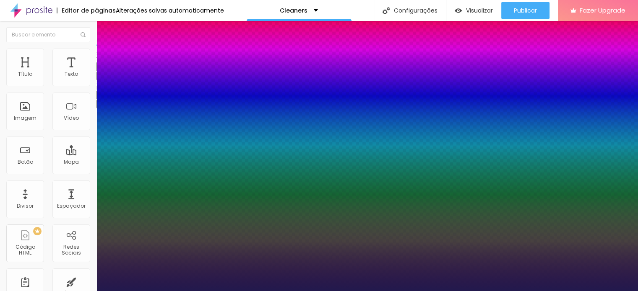
type input "5"
type input "6"
type input "9"
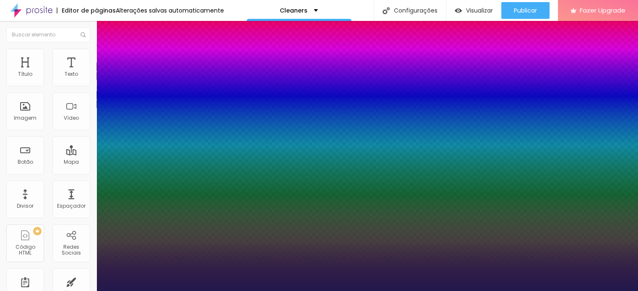
type input "10"
type input "12"
type input "15"
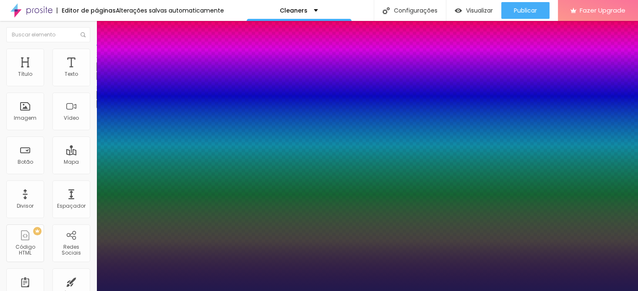
type input "15"
type input "17"
type input "19"
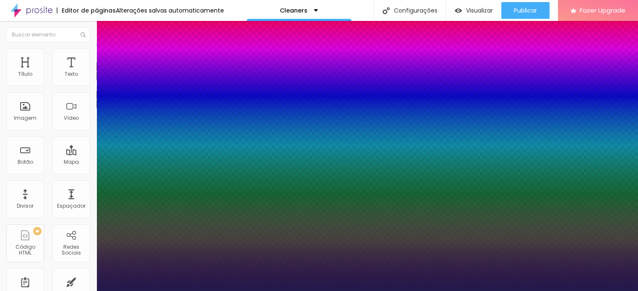
type input "23"
type input "25"
type input "26"
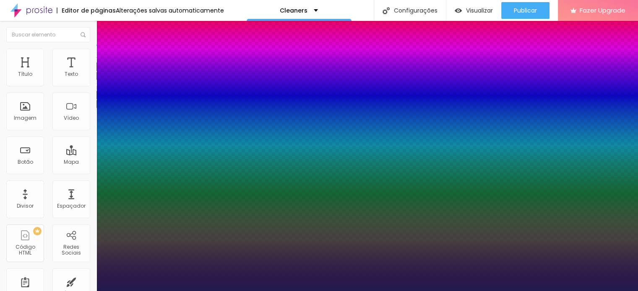
type input "26"
type input "29"
type input "32"
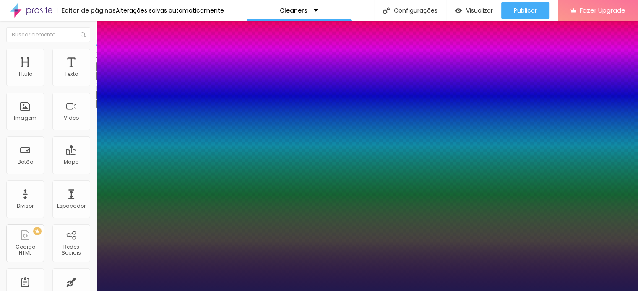
type input "33"
type input "35"
type input "36"
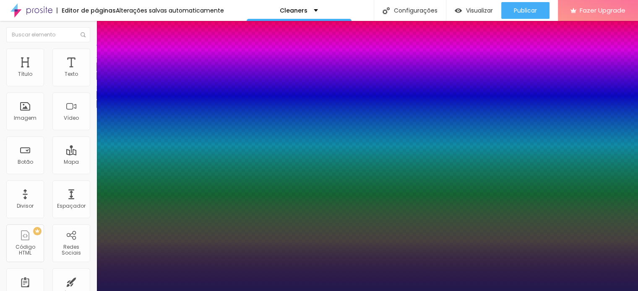
type input "36"
type input "38"
type input "39"
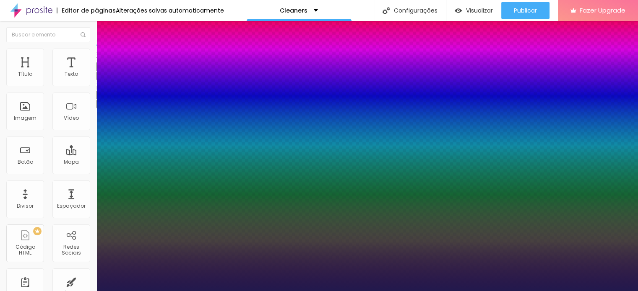
type input "42"
type input "44"
type input "45"
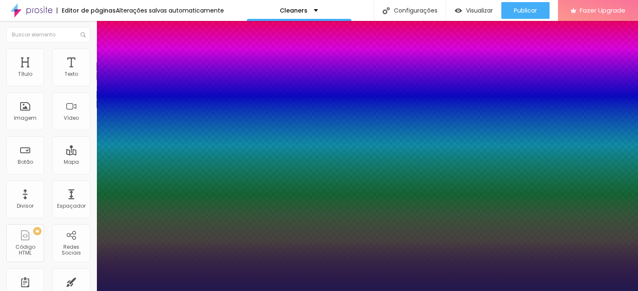
type input "45"
type input "49"
type input "51"
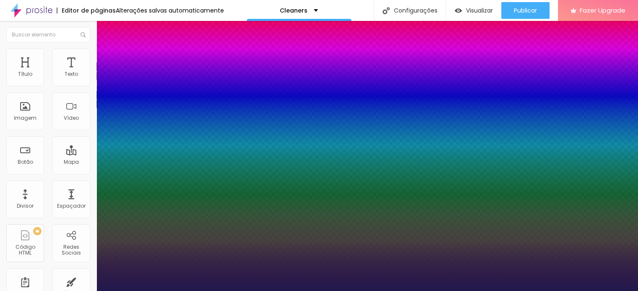
type input "53"
type input "58"
type input "62"
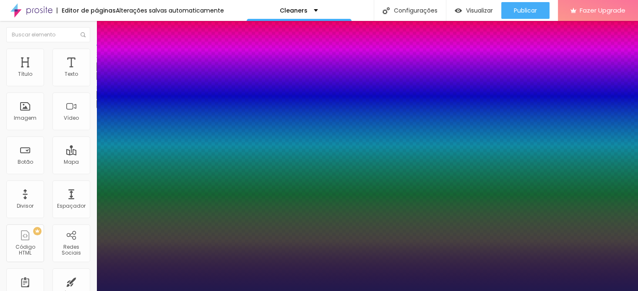
type input "62"
type input "63"
type input "66"
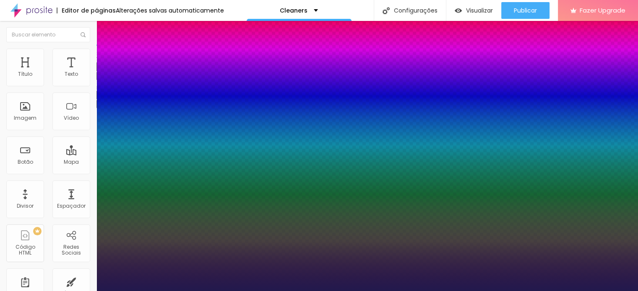
type input "69"
type input "71"
type input "74"
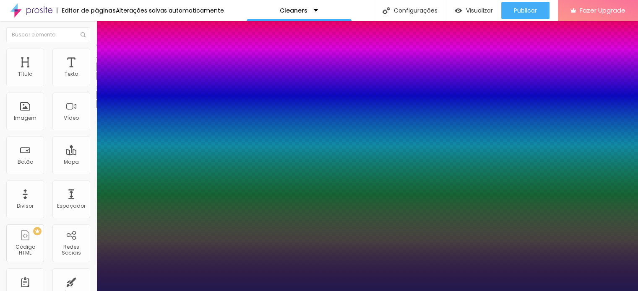
type input "74"
type input "77"
type input "81"
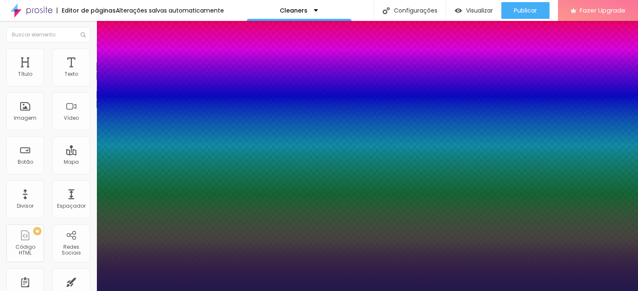
type input "83"
type input "85"
type input "88"
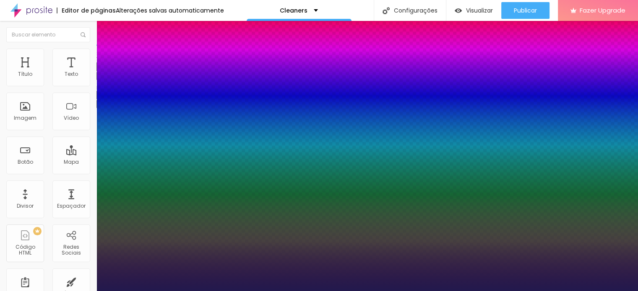
type input "88"
type input "91"
type input "92"
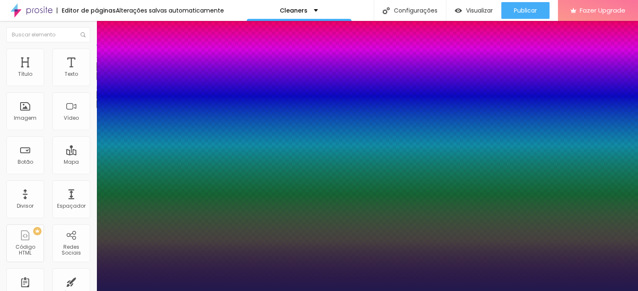
type input "95"
type input "97"
type input "100"
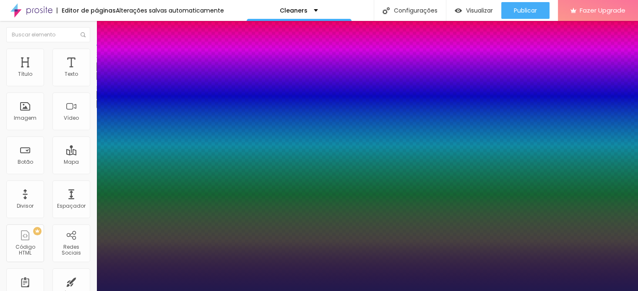
type input "100"
type input "97"
type input "92"
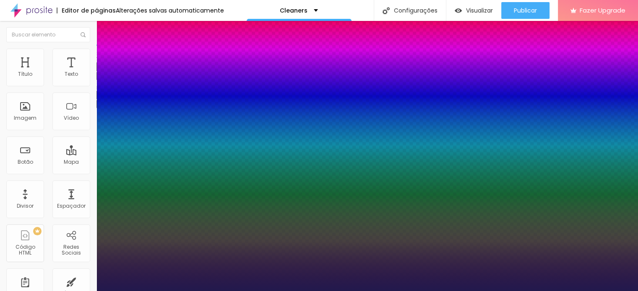
type input "83"
type input "72"
type input "66"
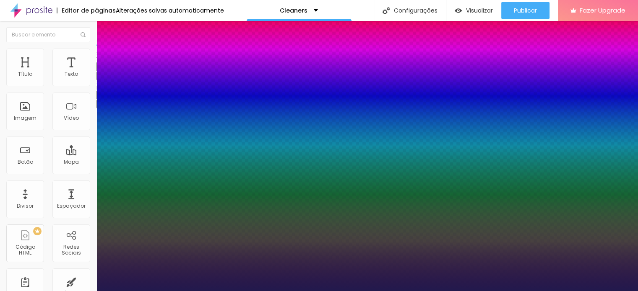
type input "66"
type input "53"
type input "51"
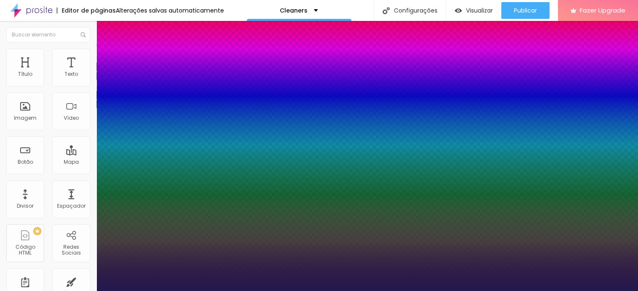
type input "47"
type input "44"
type input "40"
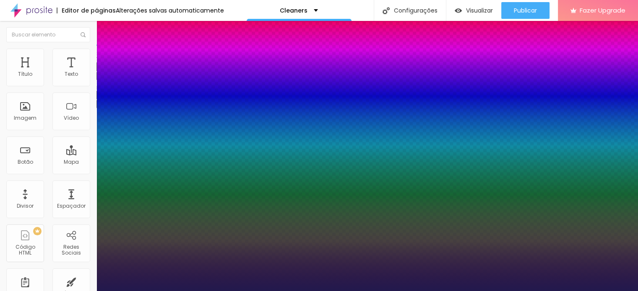
type input "40"
type input "38"
type input "35"
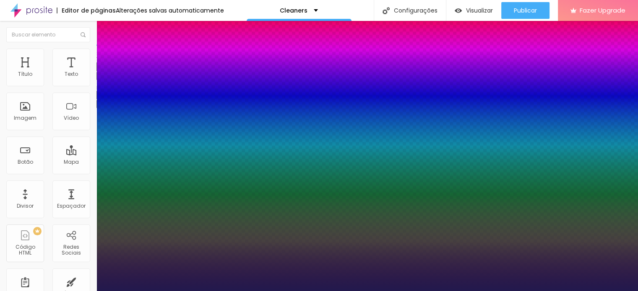
type input "34"
type input "32"
type input "30"
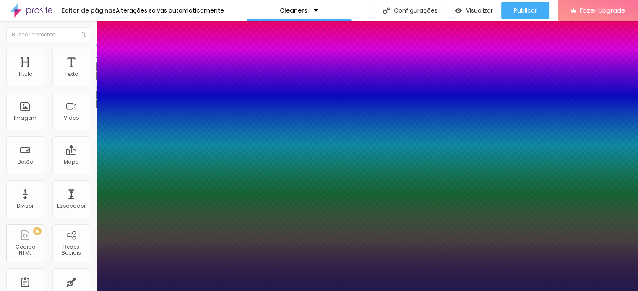
type input "30"
type input "27"
type input "25"
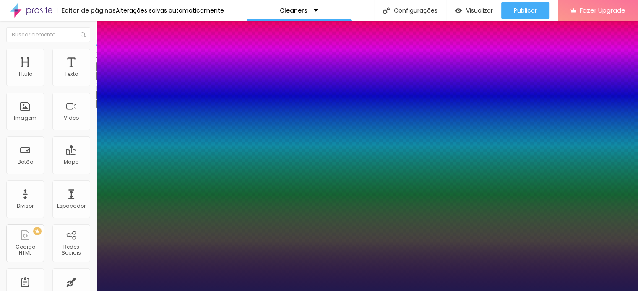
type input "22"
type input "20"
type input "18"
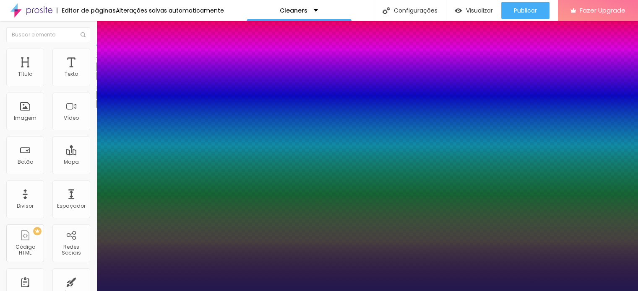
type input "18"
type input "13"
type input "10"
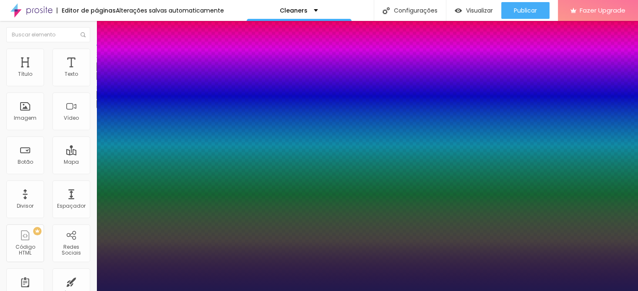
type input "9"
type input "8"
type input "5"
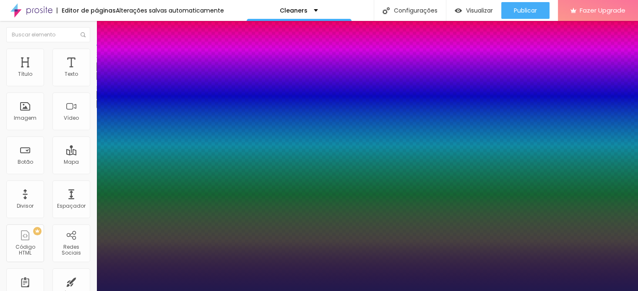
type input "5"
click at [59, 291] on div at bounding box center [319, 291] width 638 height 0
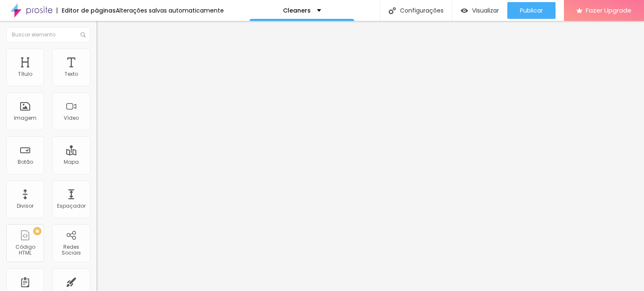
click at [96, 81] on button "button" at bounding box center [102, 76] width 12 height 9
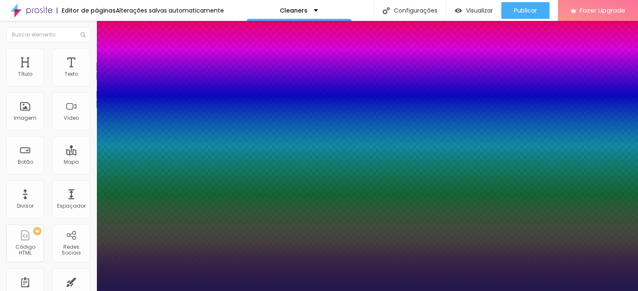
drag, startPoint x: 139, startPoint y: 199, endPoint x: 118, endPoint y: 198, distance: 21.0
click at [66, 291] on div at bounding box center [319, 291] width 638 height 0
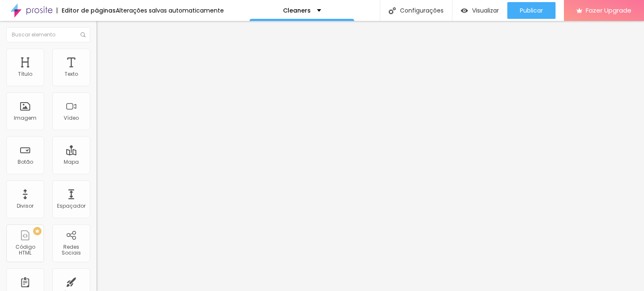
click at [96, 51] on img at bounding box center [100, 53] width 8 height 8
click at [104, 49] on span "Estilo" at bounding box center [110, 45] width 13 height 7
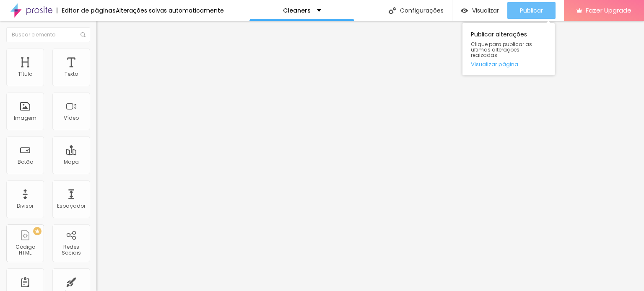
click at [517, 8] on button "Publicar" at bounding box center [531, 10] width 48 height 17
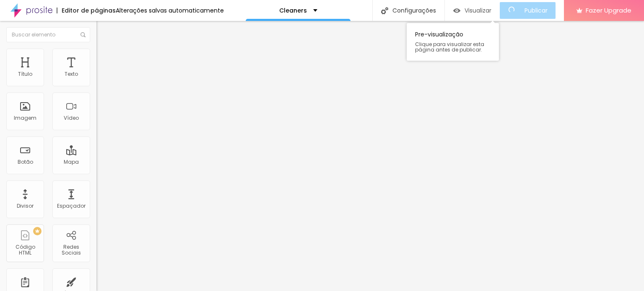
click at [481, 12] on span "Visualizar" at bounding box center [478, 10] width 27 height 7
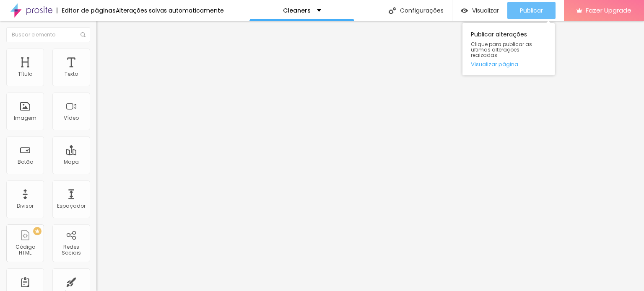
click at [528, 12] on span "Publicar" at bounding box center [531, 10] width 23 height 7
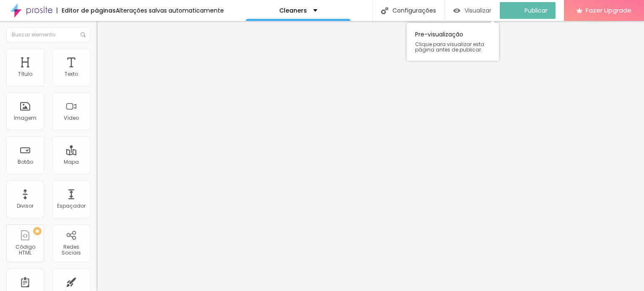
click at [485, 7] on span "Visualizar" at bounding box center [478, 10] width 27 height 7
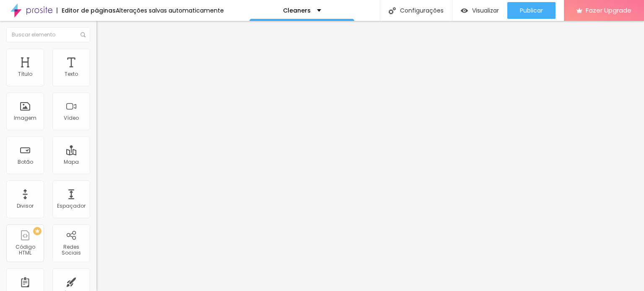
click at [96, 52] on img at bounding box center [100, 53] width 8 height 8
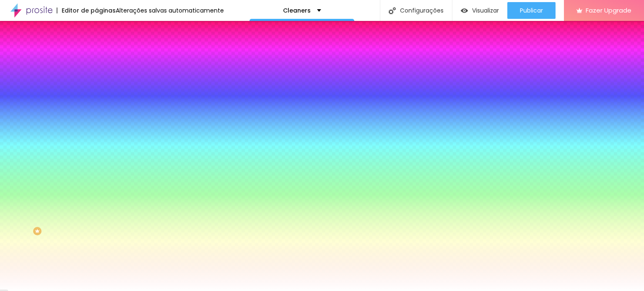
click at [96, 57] on img at bounding box center [100, 61] width 8 height 8
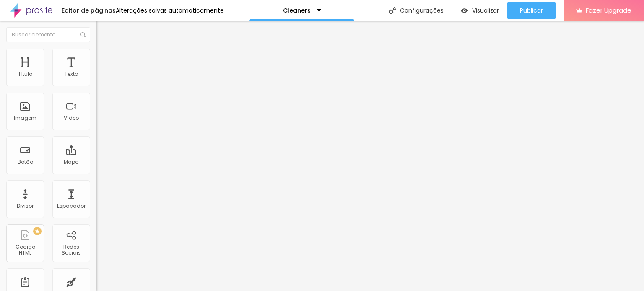
click at [96, 49] on li "Conteúdo" at bounding box center [144, 44] width 96 height 8
click at [100, 78] on icon "button" at bounding box center [102, 75] width 5 height 5
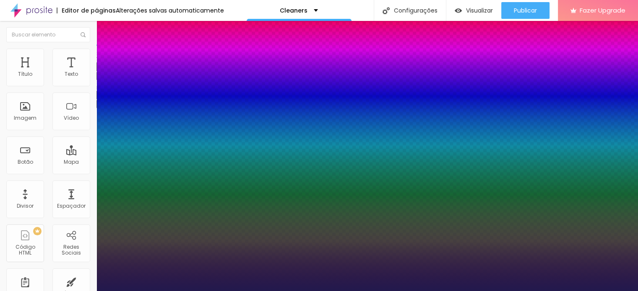
drag, startPoint x: 112, startPoint y: 181, endPoint x: 107, endPoint y: 181, distance: 5.5
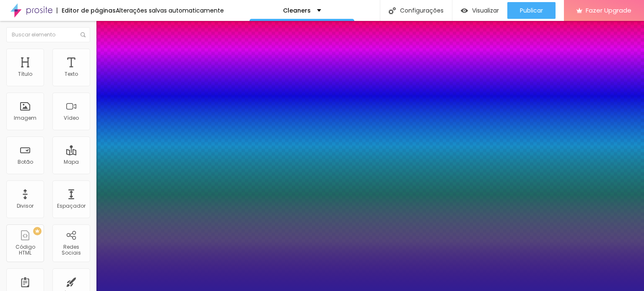
drag, startPoint x: 165, startPoint y: 241, endPoint x: 161, endPoint y: 253, distance: 12.7
click at [161, 253] on div at bounding box center [322, 145] width 644 height 291
click at [312, 291] on div at bounding box center [322, 291] width 644 height 0
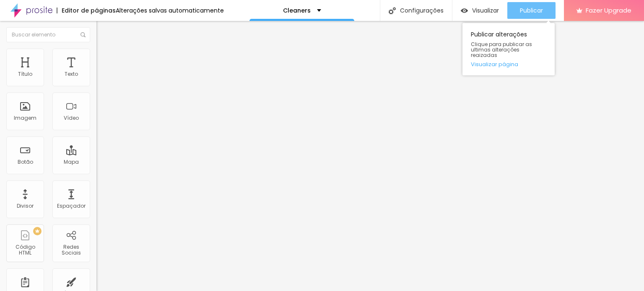
click at [535, 9] on span "Publicar" at bounding box center [531, 10] width 23 height 7
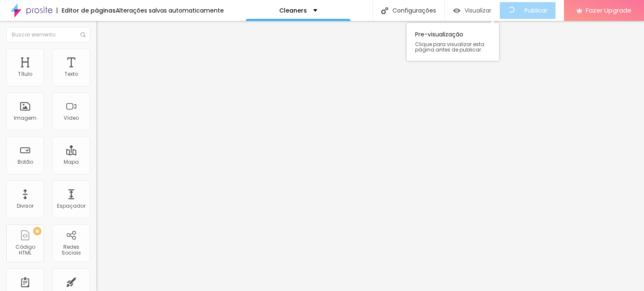
click at [478, 10] on span "Visualizar" at bounding box center [478, 10] width 27 height 7
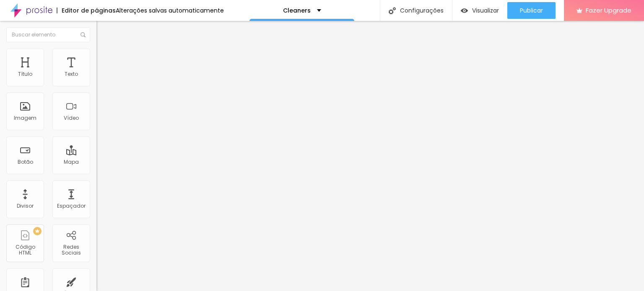
drag, startPoint x: 36, startPoint y: 177, endPoint x: 32, endPoint y: 176, distance: 4.4
click at [96, 198] on input "range" at bounding box center [123, 201] width 54 height 7
click at [104, 58] on span "Avançado" at bounding box center [118, 54] width 28 height 7
drag, startPoint x: 28, startPoint y: 82, endPoint x: 13, endPoint y: 81, distance: 14.3
click at [96, 154] on input "range" at bounding box center [123, 157] width 54 height 7
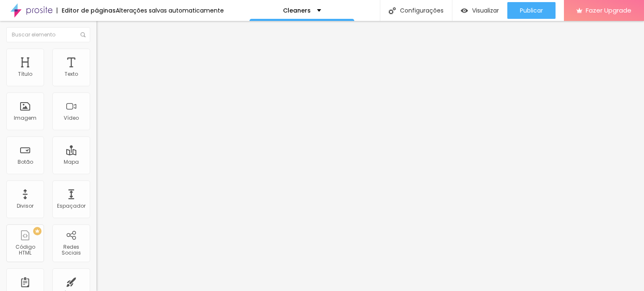
click at [96, 273] on input "range" at bounding box center [123, 276] width 54 height 7
click at [96, 48] on img at bounding box center [100, 44] width 8 height 8
drag, startPoint x: 21, startPoint y: 208, endPoint x: 13, endPoint y: 204, distance: 7.9
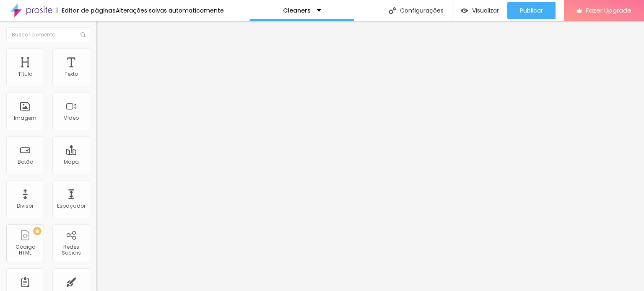
drag, startPoint x: 18, startPoint y: 226, endPoint x: 5, endPoint y: 224, distance: 13.9
click at [96, 198] on input "range" at bounding box center [123, 201] width 54 height 7
drag, startPoint x: 48, startPoint y: 82, endPoint x: 40, endPoint y: 82, distance: 8.0
click at [96, 154] on input "range" at bounding box center [123, 157] width 54 height 7
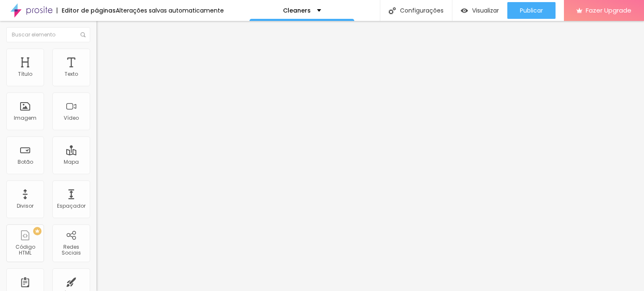
drag, startPoint x: 47, startPoint y: 113, endPoint x: 30, endPoint y: 116, distance: 17.4
click at [532, 1] on div "Publicar Publicar alterações Clique para publicar as ultimas alterações reaizad…" at bounding box center [531, 10] width 48 height 21
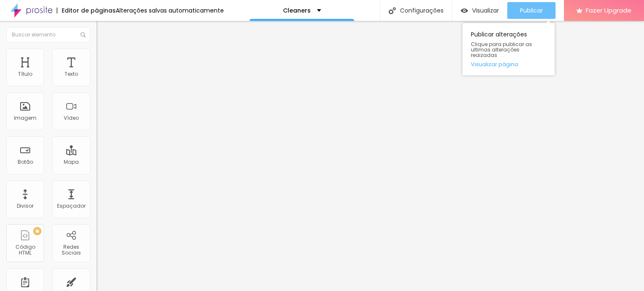
click at [527, 8] on span "Publicar" at bounding box center [531, 10] width 23 height 7
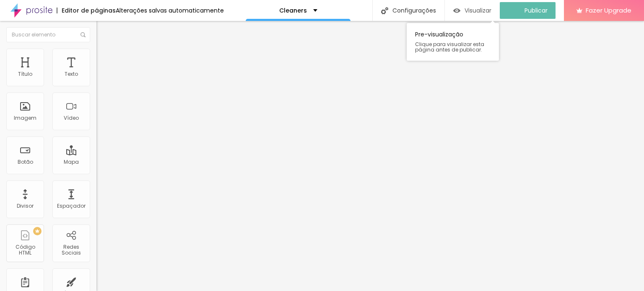
click at [481, 8] on span "Visualizar" at bounding box center [478, 10] width 27 height 7
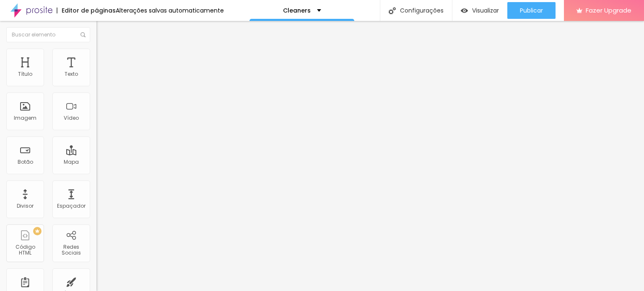
click at [96, 113] on img at bounding box center [99, 110] width 6 height 6
click at [96, 49] on li "Estilo" at bounding box center [144, 53] width 96 height 8
click at [96, 86] on input "range" at bounding box center [123, 82] width 54 height 7
click at [96, 57] on li "Avançado" at bounding box center [144, 61] width 96 height 8
drag, startPoint x: 21, startPoint y: 98, endPoint x: 48, endPoint y: 97, distance: 27.7
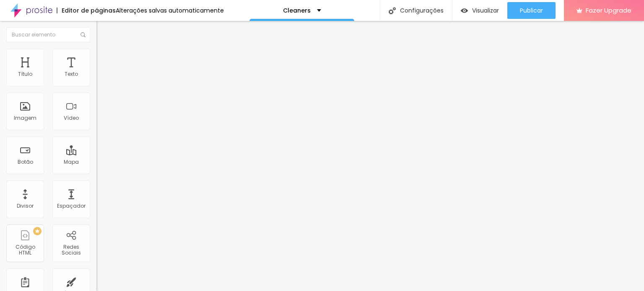
click at [96, 281] on input "range" at bounding box center [123, 284] width 54 height 7
drag, startPoint x: 19, startPoint y: 82, endPoint x: 39, endPoint y: 80, distance: 20.2
click at [96, 163] on input "range" at bounding box center [123, 166] width 54 height 7
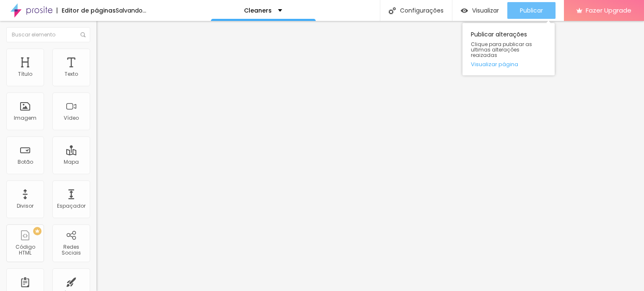
click at [538, 9] on span "Publicar" at bounding box center [531, 10] width 23 height 7
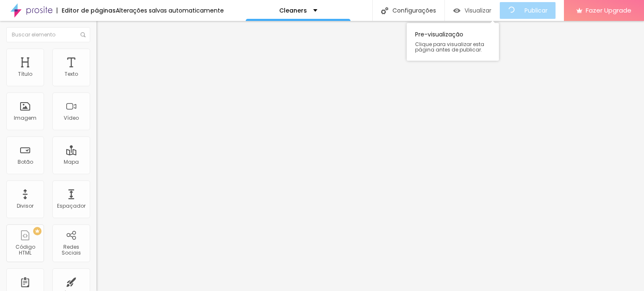
click at [460, 8] on img "button" at bounding box center [456, 10] width 7 height 7
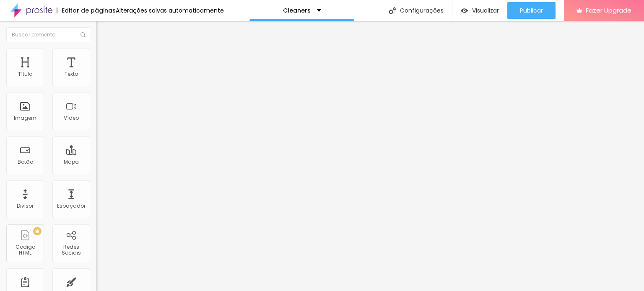
click at [96, 55] on li "Estilo" at bounding box center [144, 53] width 96 height 8
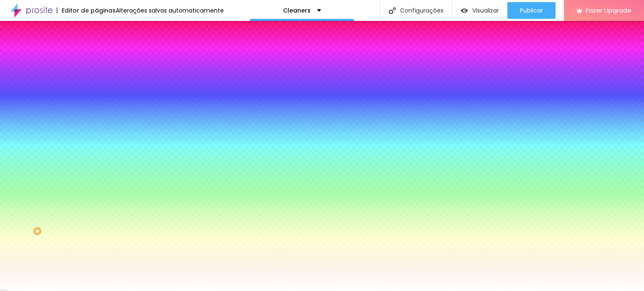
click at [96, 57] on li "Avançado" at bounding box center [144, 61] width 96 height 8
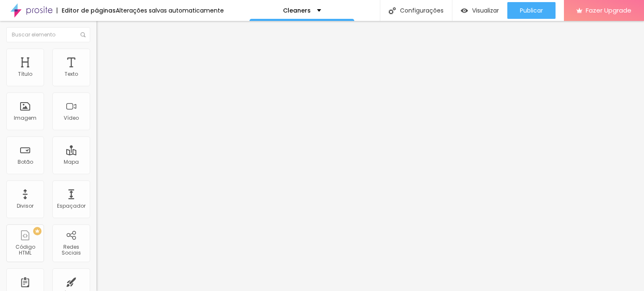
drag, startPoint x: 47, startPoint y: 83, endPoint x: 34, endPoint y: 80, distance: 13.7
click at [96, 163] on input "range" at bounding box center [123, 166] width 54 height 7
drag, startPoint x: 20, startPoint y: 97, endPoint x: 0, endPoint y: 91, distance: 20.9
click at [96, 281] on input "range" at bounding box center [123, 284] width 54 height 7
click at [104, 59] on span "Avançado" at bounding box center [118, 62] width 28 height 7
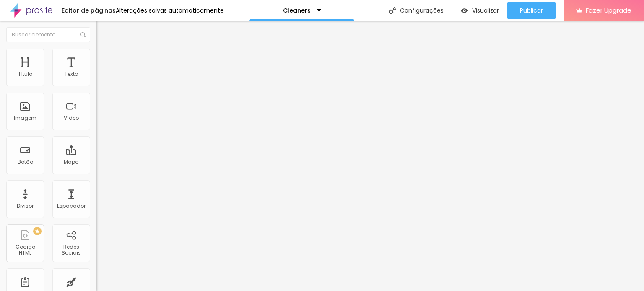
drag, startPoint x: 48, startPoint y: 82, endPoint x: 55, endPoint y: 81, distance: 7.2
click at [96, 163] on input "range" at bounding box center [123, 166] width 54 height 7
drag, startPoint x: 21, startPoint y: 97, endPoint x: 0, endPoint y: 94, distance: 20.8
click at [96, 281] on input "range" at bounding box center [123, 284] width 54 height 7
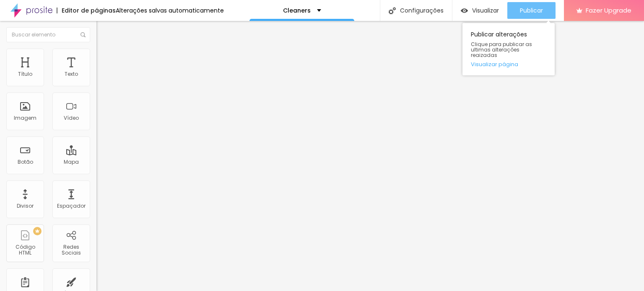
click at [520, 6] on div "Publicar" at bounding box center [531, 10] width 23 height 17
click at [522, 10] on span "Publicar" at bounding box center [531, 10] width 23 height 7
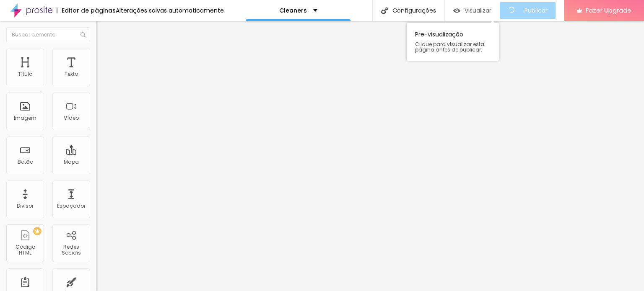
click at [486, 16] on div "Visualizar" at bounding box center [472, 10] width 38 height 17
click at [484, 7] on span "Visualizar" at bounding box center [485, 10] width 27 height 7
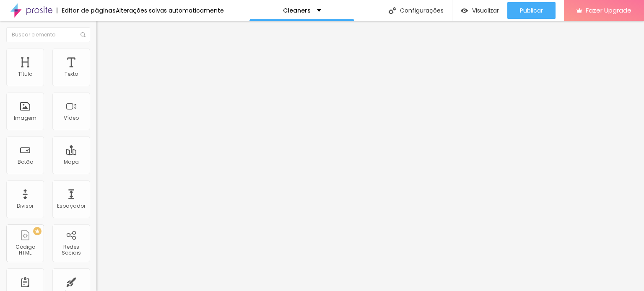
scroll to position [0, 0]
drag, startPoint x: 80, startPoint y: 122, endPoint x: 64, endPoint y: 125, distance: 16.6
click at [96, 132] on div "Número do WhatsApp * + 55 Texto do botão Conversar no WhatsApp Mensagem Olá, ch…" at bounding box center [144, 212] width 96 height 280
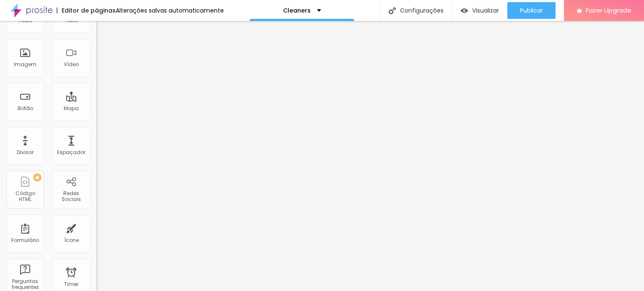
scroll to position [0, 0]
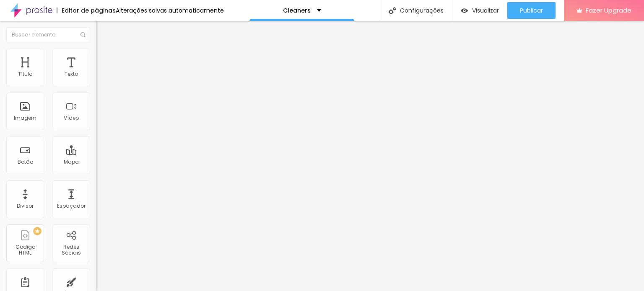
click at [96, 164] on img at bounding box center [144, 212] width 96 height 96
drag, startPoint x: 44, startPoint y: 95, endPoint x: 0, endPoint y: 92, distance: 44.5
click at [96, 92] on div "Texto Click me Alinhamento Tamanho Normal Pequeno Normal Grande Link URL https:…" at bounding box center [144, 126] width 96 height 122
click at [96, 149] on div "Link" at bounding box center [144, 154] width 96 height 10
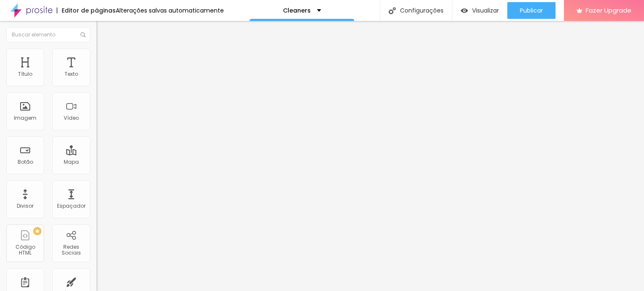
click at [96, 150] on img at bounding box center [97, 151] width 3 height 3
click at [96, 53] on img at bounding box center [100, 53] width 8 height 8
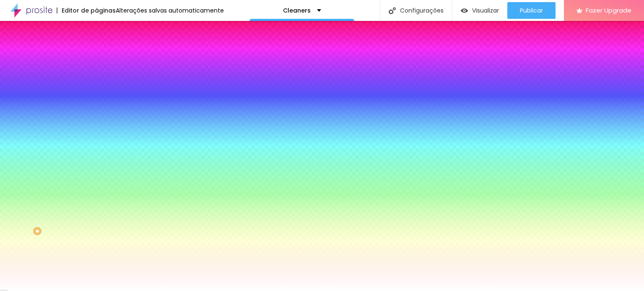
click at [104, 49] on span "Conteúdo" at bounding box center [117, 45] width 26 height 7
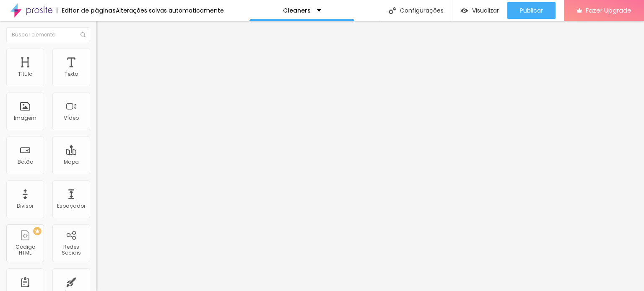
drag, startPoint x: 44, startPoint y: 174, endPoint x: 0, endPoint y: 169, distance: 43.9
click at [96, 169] on div "Texto Envie uma mensagem de texto agora Alinhamento Tamanho Normal Pequeno Norm…" at bounding box center [144, 126] width 96 height 122
paste input "<a href="sms:+12408553428">Enviar mensagem por SMS</a>"
click at [96, 52] on img at bounding box center [100, 53] width 8 height 8
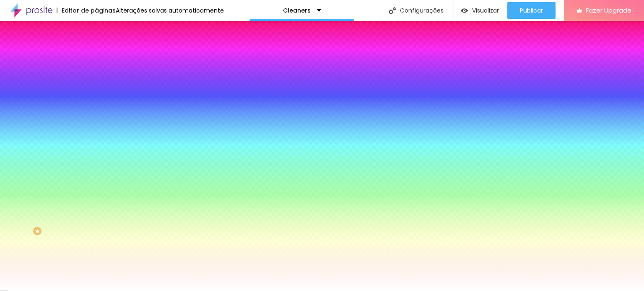
click at [96, 80] on div at bounding box center [144, 80] width 96 height 0
drag, startPoint x: 75, startPoint y: 135, endPoint x: 77, endPoint y: 122, distance: 12.8
click at [77, 122] on div at bounding box center [322, 145] width 644 height 291
drag, startPoint x: 49, startPoint y: 114, endPoint x: 92, endPoint y: 77, distance: 57.4
click at [96, 77] on div "Cor de fundo Voltar ao padrão #00B1FF Tipografia Voltar ao padrão Borda Voltar …" at bounding box center [144, 202] width 96 height 274
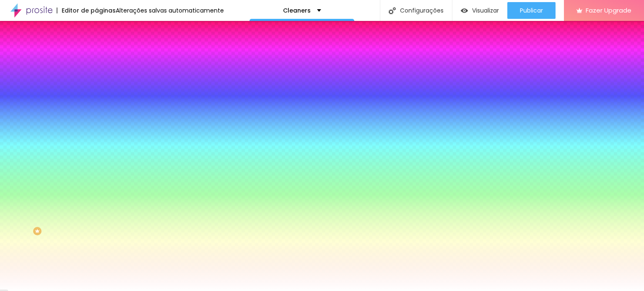
click at [96, 126] on button "button" at bounding box center [102, 130] width 12 height 9
drag, startPoint x: 93, startPoint y: 153, endPoint x: 130, endPoint y: 149, distance: 37.6
click at [255, 291] on div at bounding box center [322, 291] width 644 height 0
click at [96, 107] on button "button" at bounding box center [102, 107] width 12 height 9
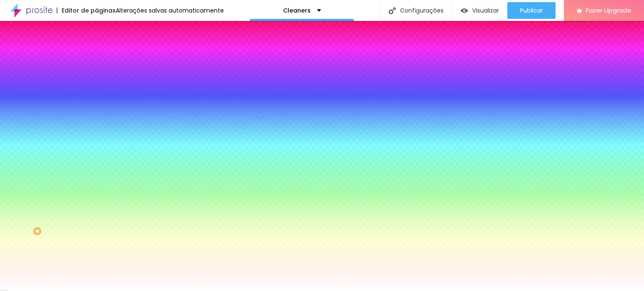
click at [268, 291] on div at bounding box center [322, 291] width 644 height 0
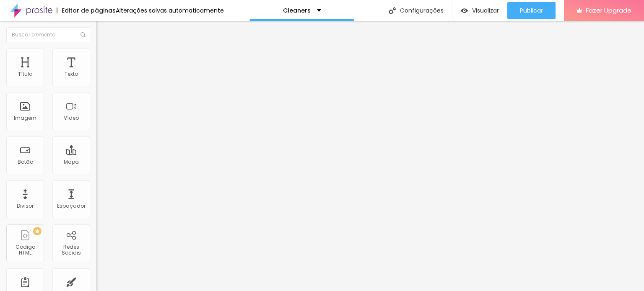
click at [104, 64] on span "Estilo" at bounding box center [110, 60] width 13 height 7
click at [100, 139] on img at bounding box center [102, 141] width 5 height 5
click at [104, 67] on span "Avançado" at bounding box center [118, 69] width 28 height 7
click at [96, 65] on ul "Conteúdo Estilo Avançado" at bounding box center [144, 59] width 96 height 25
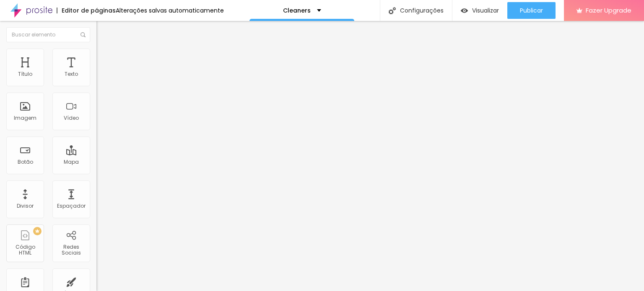
click at [96, 63] on li "Estilo" at bounding box center [144, 59] width 96 height 8
click at [96, 55] on li "Conteúdo" at bounding box center [144, 51] width 96 height 8
click at [104, 59] on span "Avançado" at bounding box center [118, 62] width 28 height 7
click at [104, 57] on span "Estilo" at bounding box center [110, 54] width 13 height 7
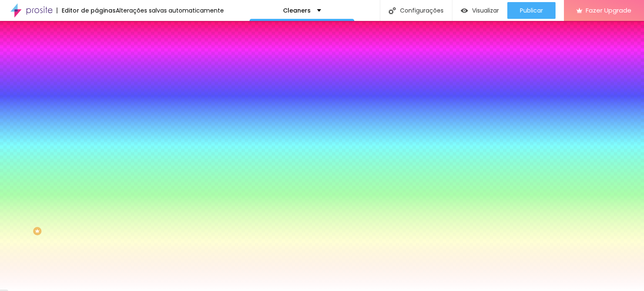
click at [96, 109] on button "button" at bounding box center [102, 107] width 12 height 9
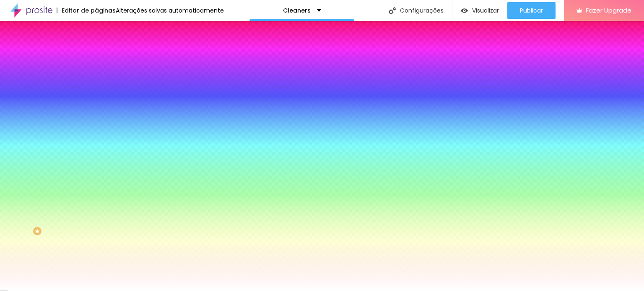
click at [267, 291] on div at bounding box center [322, 291] width 644 height 0
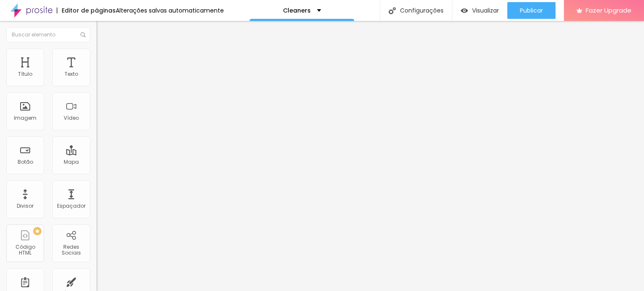
click at [96, 49] on li "Estilo" at bounding box center [144, 53] width 96 height 8
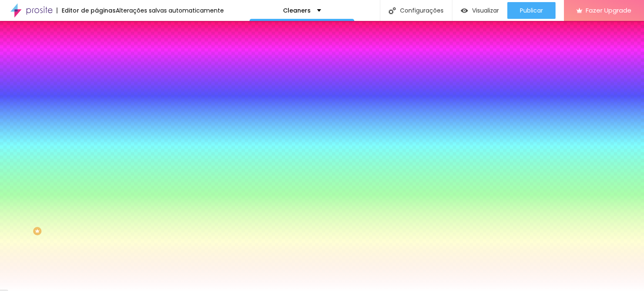
click at [96, 57] on li "Avançado" at bounding box center [144, 61] width 96 height 8
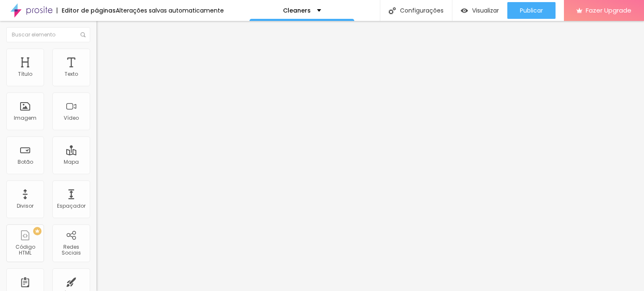
click at [96, 281] on input "range" at bounding box center [123, 284] width 54 height 7
click at [96, 54] on ul "Conteúdo Estilo Avançado" at bounding box center [144, 52] width 96 height 25
click at [96, 49] on li "Conteúdo" at bounding box center [144, 44] width 96 height 8
click at [96, 130] on span "Normal" at bounding box center [105, 128] width 19 height 7
click at [96, 150] on span "Grande" at bounding box center [106, 146] width 20 height 7
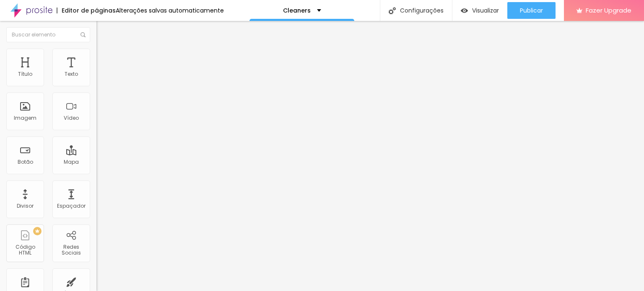
click at [96, 142] on span "Normal" at bounding box center [105, 138] width 19 height 7
click at [96, 52] on img at bounding box center [100, 53] width 8 height 8
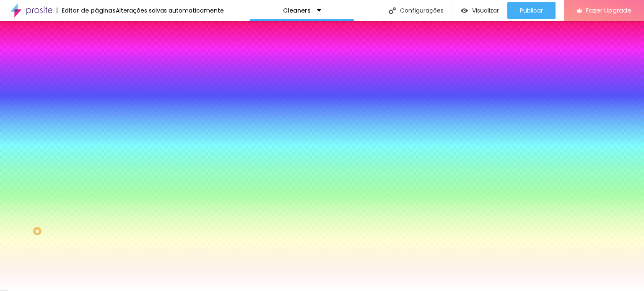
click at [100, 105] on icon "button" at bounding box center [102, 106] width 5 height 5
drag, startPoint x: 111, startPoint y: 179, endPoint x: 126, endPoint y: 175, distance: 15.6
drag, startPoint x: 130, startPoint y: 162, endPoint x: 137, endPoint y: 162, distance: 7.1
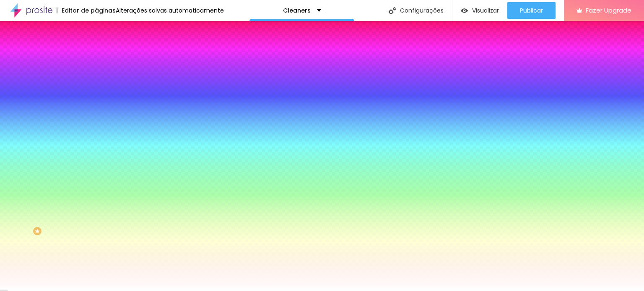
click at [494, 291] on div at bounding box center [322, 291] width 644 height 0
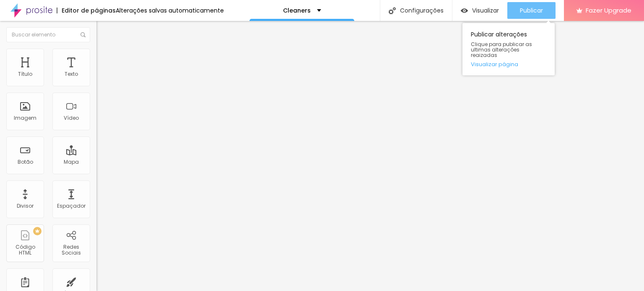
click at [532, 11] on span "Publicar" at bounding box center [531, 10] width 23 height 7
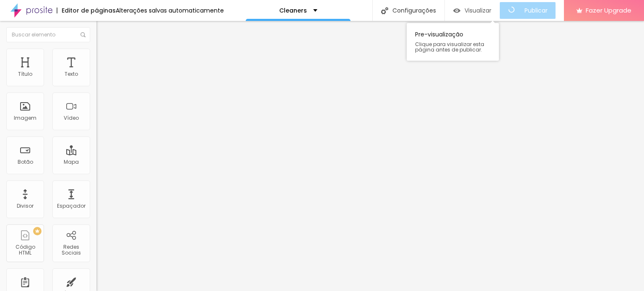
click at [473, 10] on span "Visualizar" at bounding box center [478, 10] width 27 height 7
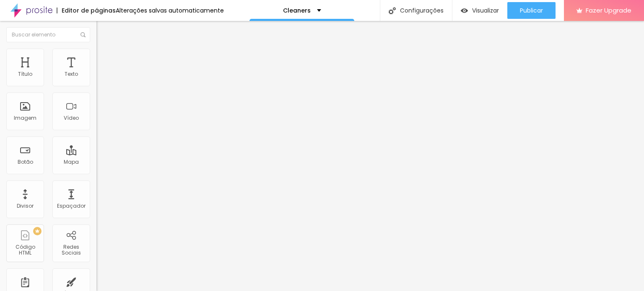
click at [96, 58] on li "Estilo" at bounding box center [144, 59] width 96 height 8
click at [96, 64] on img at bounding box center [100, 68] width 8 height 8
click at [104, 65] on span "Estilo" at bounding box center [110, 60] width 13 height 7
click at [96, 55] on li "Conteúdo" at bounding box center [144, 51] width 96 height 8
click at [104, 58] on span "Estilo" at bounding box center [110, 54] width 13 height 7
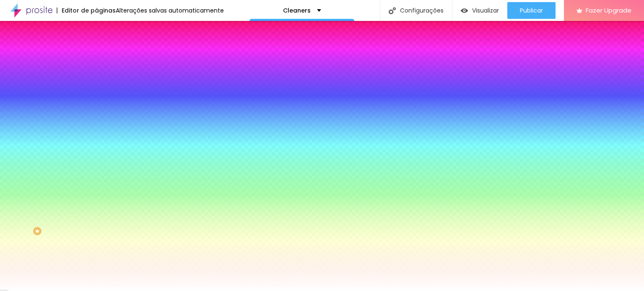
click at [96, 57] on li "Avançado" at bounding box center [144, 61] width 96 height 8
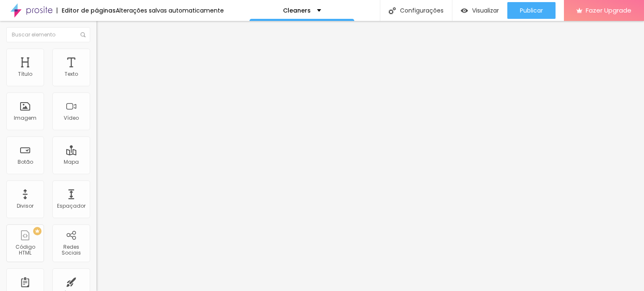
drag, startPoint x: 28, startPoint y: 97, endPoint x: 30, endPoint y: 85, distance: 11.9
click at [96, 281] on input "range" at bounding box center [123, 284] width 54 height 7
click at [96, 163] on input "range" at bounding box center [123, 166] width 54 height 7
click at [96, 49] on img at bounding box center [100, 53] width 8 height 8
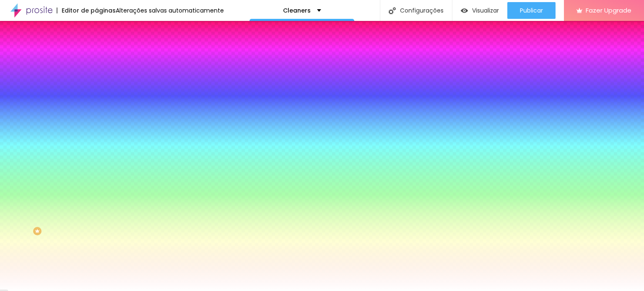
click at [100, 105] on icon "button" at bounding box center [102, 106] width 5 height 5
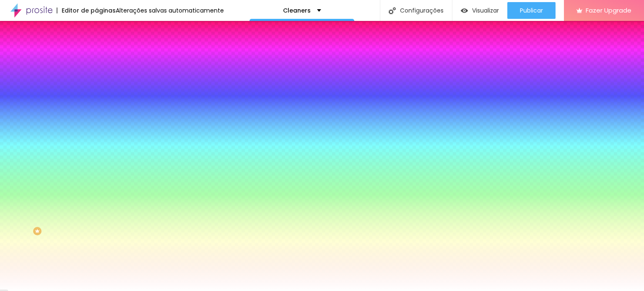
drag, startPoint x: 124, startPoint y: 181, endPoint x: 112, endPoint y: 178, distance: 12.8
click at [237, 291] on div at bounding box center [322, 291] width 644 height 0
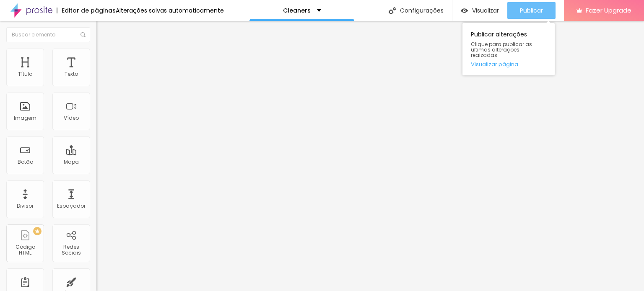
click at [527, 15] on div "Publicar" at bounding box center [531, 10] width 23 height 17
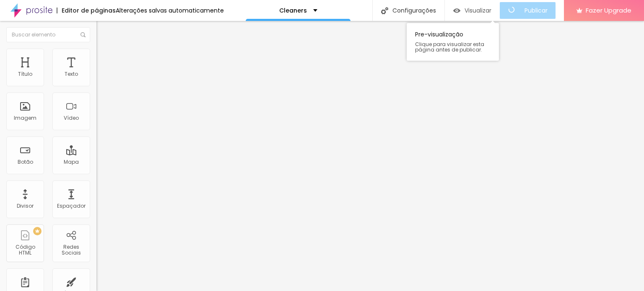
click at [491, 8] on span "Visualizar" at bounding box center [478, 10] width 27 height 7
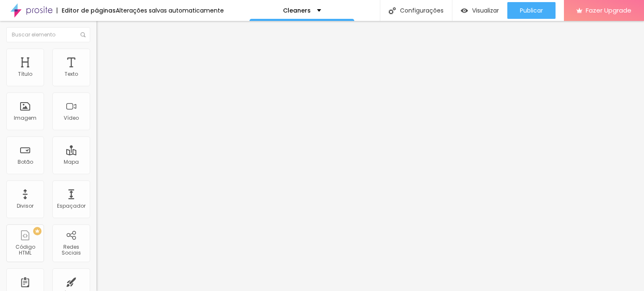
click at [96, 72] on span "Adicionar imagem" at bounding box center [123, 68] width 54 height 7
click at [96, 50] on img at bounding box center [100, 53] width 8 height 8
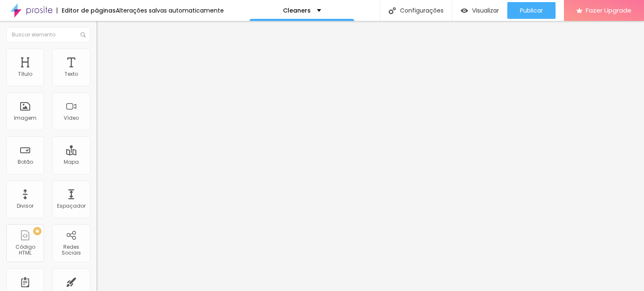
drag, startPoint x: 86, startPoint y: 91, endPoint x: 16, endPoint y: 94, distance: 69.7
click at [96, 86] on input "range" at bounding box center [123, 82] width 54 height 7
click at [96, 107] on div "0 Borda arredondada" at bounding box center [144, 146] width 96 height 119
drag, startPoint x: 17, startPoint y: 104, endPoint x: 85, endPoint y: 103, distance: 67.9
click at [96, 184] on input "range" at bounding box center [123, 187] width 54 height 7
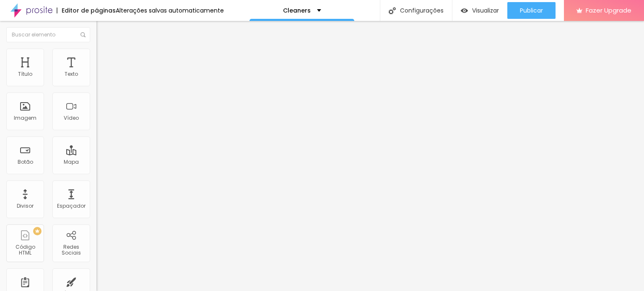
click at [104, 49] on span "Conteúdo" at bounding box center [117, 45] width 26 height 7
click at [96, 49] on img at bounding box center [100, 53] width 8 height 8
drag, startPoint x: 27, startPoint y: 90, endPoint x: 42, endPoint y: 91, distance: 15.5
click at [96, 86] on input "range" at bounding box center [123, 82] width 54 height 7
click at [96, 53] on img at bounding box center [100, 53] width 8 height 8
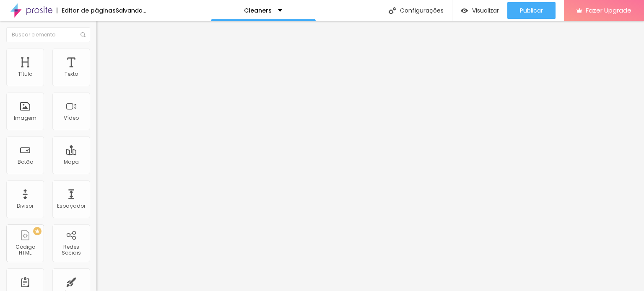
drag, startPoint x: 44, startPoint y: 88, endPoint x: 37, endPoint y: 89, distance: 7.2
click at [96, 86] on input "range" at bounding box center [123, 82] width 54 height 7
click at [96, 53] on img at bounding box center [100, 53] width 8 height 8
drag, startPoint x: 18, startPoint y: 87, endPoint x: 39, endPoint y: 87, distance: 20.5
click at [96, 86] on input "range" at bounding box center [123, 82] width 54 height 7
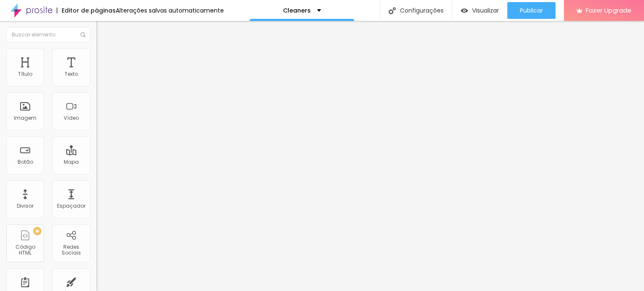
click at [96, 52] on img at bounding box center [100, 53] width 8 height 8
drag, startPoint x: 16, startPoint y: 90, endPoint x: 40, endPoint y: 90, distance: 24.3
click at [96, 86] on input "range" at bounding box center [123, 82] width 54 height 7
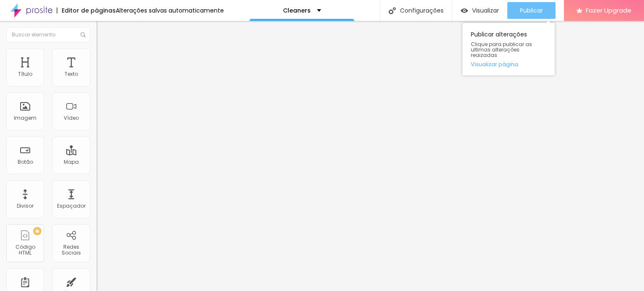
click at [531, 10] on span "Publicar" at bounding box center [531, 10] width 23 height 7
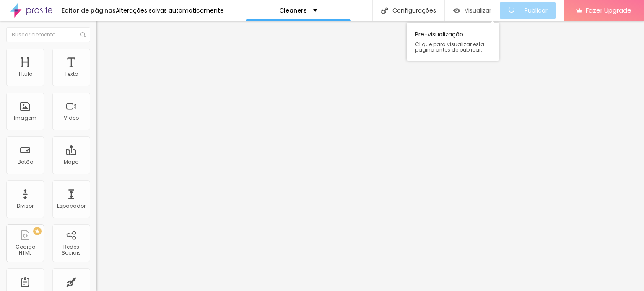
click at [478, 11] on span "Visualizar" at bounding box center [478, 10] width 27 height 7
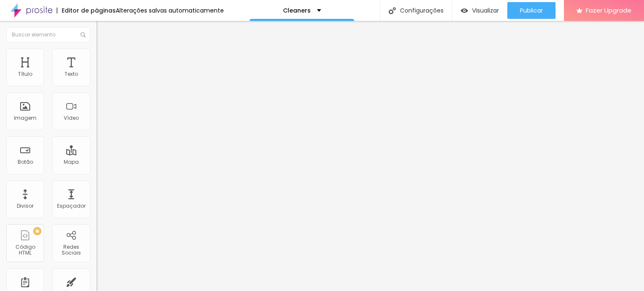
click at [96, 99] on span "Sólido" at bounding box center [104, 97] width 16 height 7
click at [96, 130] on span "Pata de cachorro" at bounding box center [118, 125] width 45 height 7
click at [96, 135] on span "Estrela" at bounding box center [104, 130] width 17 height 7
click at [96, 140] on span "Brilho" at bounding box center [103, 136] width 14 height 7
click at [96, 145] on span "Coração 1" at bounding box center [109, 141] width 26 height 7
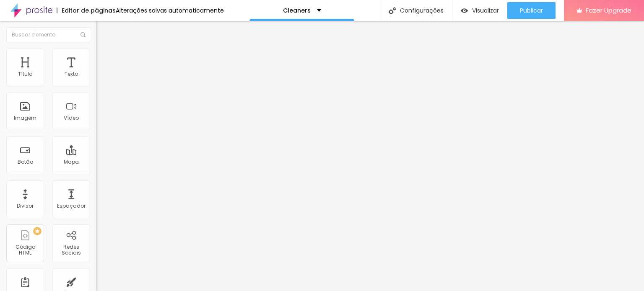
click at [96, 150] on span "Coração 2" at bounding box center [110, 146] width 28 height 7
click at [96, 122] on span "Duplo" at bounding box center [103, 117] width 15 height 7
click at [96, 107] on span "Sólido" at bounding box center [104, 102] width 16 height 7
click at [96, 114] on div "Pontilhado" at bounding box center [144, 111] width 96 height 5
click at [96, 124] on div "Duplo" at bounding box center [144, 121] width 96 height 5
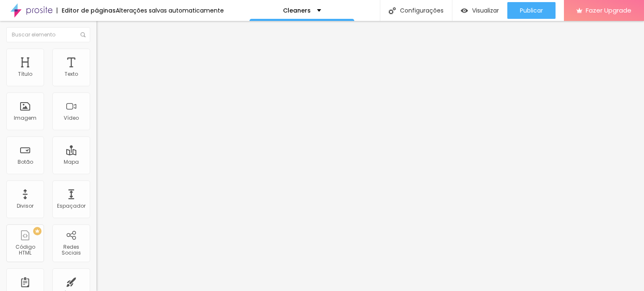
click at [96, 117] on span "Serrilhado" at bounding box center [109, 112] width 26 height 7
click at [96, 50] on img at bounding box center [100, 53] width 8 height 8
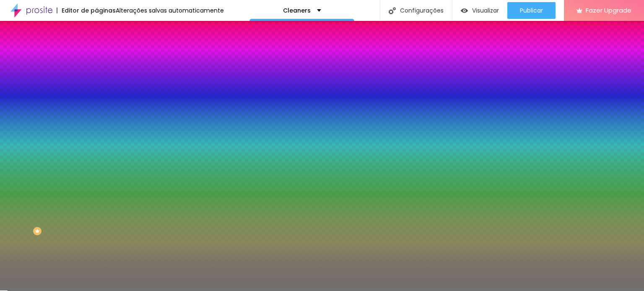
drag, startPoint x: 44, startPoint y: 108, endPoint x: 84, endPoint y: 104, distance: 40.0
click at [96, 104] on input "range" at bounding box center [123, 105] width 54 height 7
drag, startPoint x: 39, startPoint y: 133, endPoint x: 13, endPoint y: 130, distance: 26.2
click at [96, 130] on input "range" at bounding box center [123, 127] width 54 height 7
click at [96, 80] on div at bounding box center [144, 80] width 96 height 0
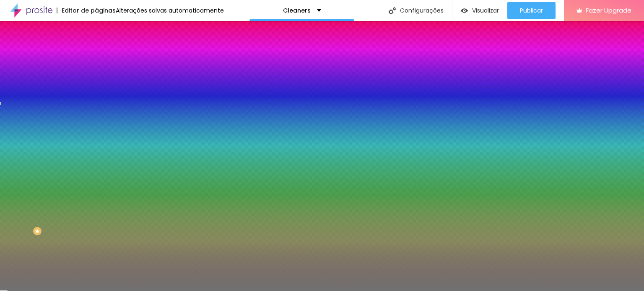
drag, startPoint x: 75, startPoint y: 119, endPoint x: 69, endPoint y: 116, distance: 6.9
click at [73, 117] on div at bounding box center [322, 145] width 644 height 291
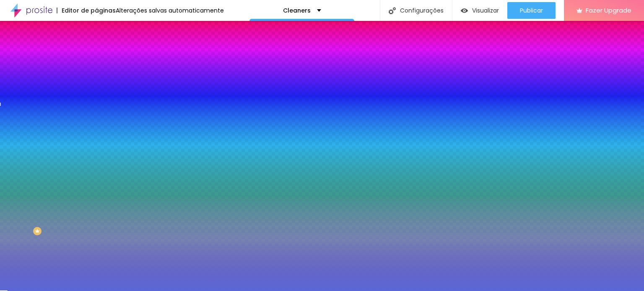
drag, startPoint x: 55, startPoint y: 115, endPoint x: 45, endPoint y: 105, distance: 14.5
click at [45, 105] on div at bounding box center [322, 145] width 644 height 291
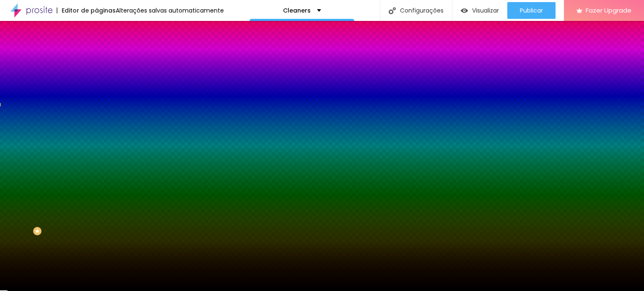
click at [96, 183] on div "Editar Divisor Conteúdo Estilo Avançado Cor Voltar ao padrão #000000 Tamanho 97…" at bounding box center [144, 156] width 96 height 270
click at [96, 57] on img at bounding box center [100, 61] width 8 height 8
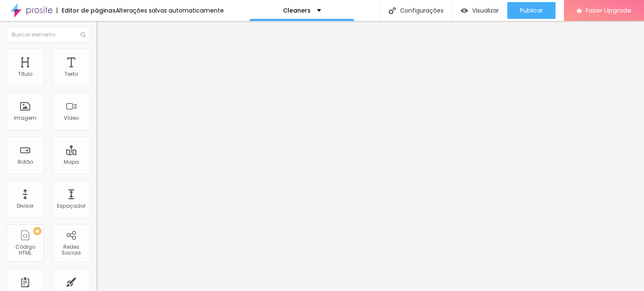
drag, startPoint x: 28, startPoint y: 84, endPoint x: 21, endPoint y: 84, distance: 6.7
click at [96, 163] on input "range" at bounding box center [123, 166] width 54 height 7
drag, startPoint x: 29, startPoint y: 99, endPoint x: 22, endPoint y: 98, distance: 6.3
click at [96, 281] on input "range" at bounding box center [123, 284] width 54 height 7
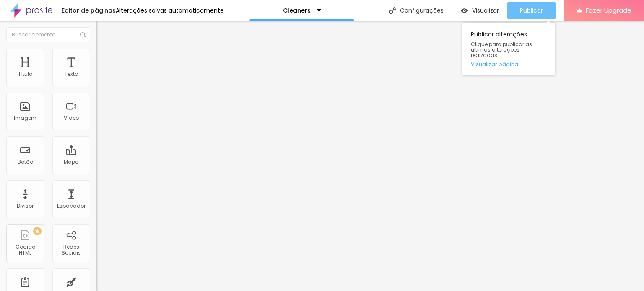
click at [530, 9] on span "Publicar" at bounding box center [531, 10] width 23 height 7
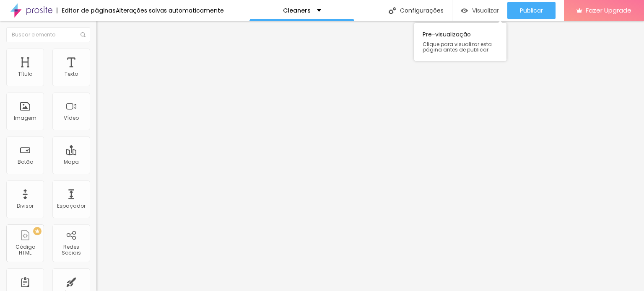
click at [482, 9] on span "Visualizar" at bounding box center [485, 10] width 27 height 7
click at [96, 72] on span "Trocar imagem" at bounding box center [119, 68] width 46 height 7
click at [178, 291] on div "Subindo 0/0 arquivos" at bounding box center [322, 293] width 644 height 5
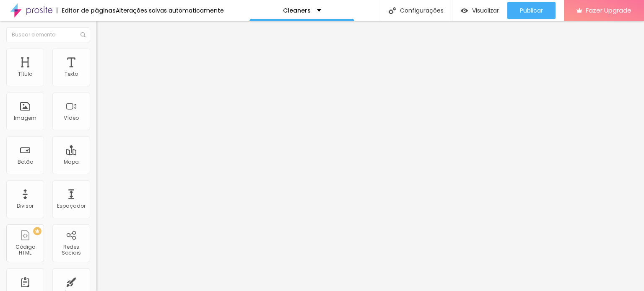
click at [96, 72] on span "Trocar imagem" at bounding box center [119, 68] width 46 height 7
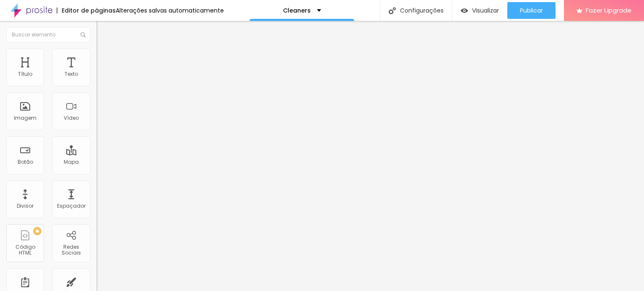
click at [96, 72] on span "Trocar imagem" at bounding box center [119, 68] width 46 height 7
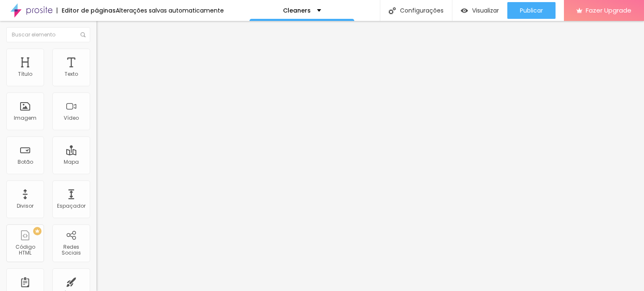
click at [100, 78] on icon "button" at bounding box center [102, 75] width 5 height 5
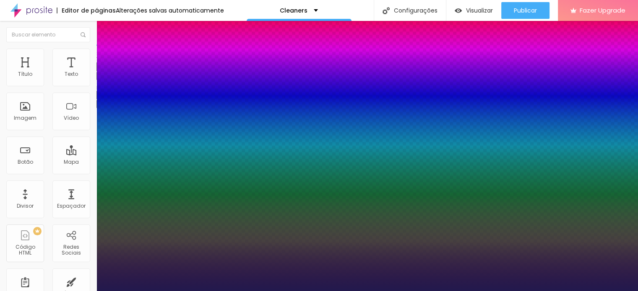
click at [239, 291] on div at bounding box center [319, 291] width 638 height 0
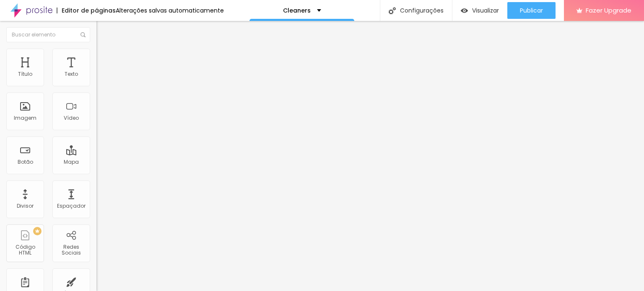
click at [96, 51] on img at bounding box center [100, 53] width 8 height 8
drag, startPoint x: 39, startPoint y: 89, endPoint x: 56, endPoint y: 89, distance: 17.6
click at [96, 86] on input "range" at bounding box center [123, 82] width 54 height 7
click at [96, 55] on li "Estilo" at bounding box center [144, 53] width 96 height 8
drag, startPoint x: 40, startPoint y: 90, endPoint x: 89, endPoint y: 97, distance: 49.6
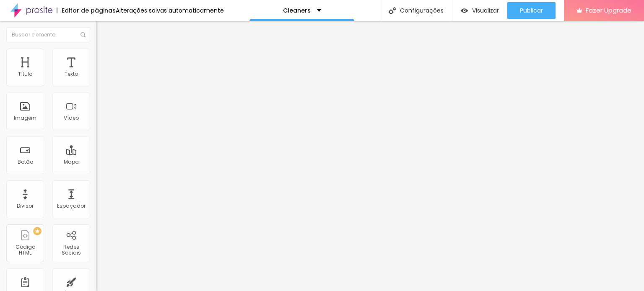
click at [96, 86] on input "range" at bounding box center [123, 82] width 54 height 7
click at [96, 55] on ul "Conteúdo Estilo Avançado" at bounding box center [144, 52] width 96 height 25
click at [96, 51] on img at bounding box center [100, 53] width 8 height 8
drag, startPoint x: 39, startPoint y: 91, endPoint x: 57, endPoint y: 90, distance: 18.0
click at [96, 86] on input "range" at bounding box center [123, 82] width 54 height 7
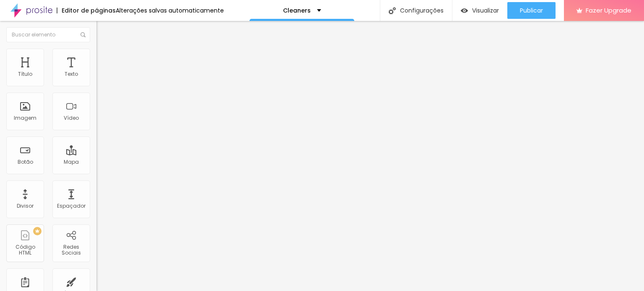
click at [104, 59] on span "Avançado" at bounding box center [118, 62] width 28 height 7
click at [96, 163] on input "range" at bounding box center [123, 166] width 54 height 7
click at [96, 53] on ul "Conteúdo Estilo Avançado" at bounding box center [144, 52] width 96 height 25
click at [96, 52] on img at bounding box center [100, 53] width 8 height 8
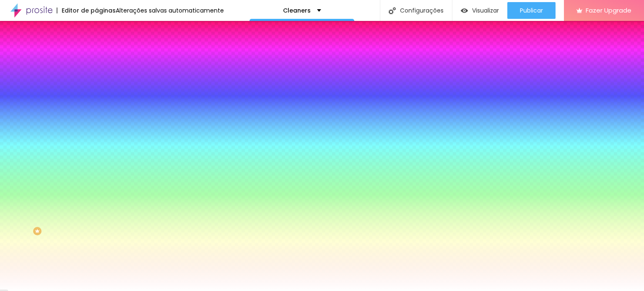
click at [104, 49] on span "Conteúdo" at bounding box center [117, 45] width 26 height 7
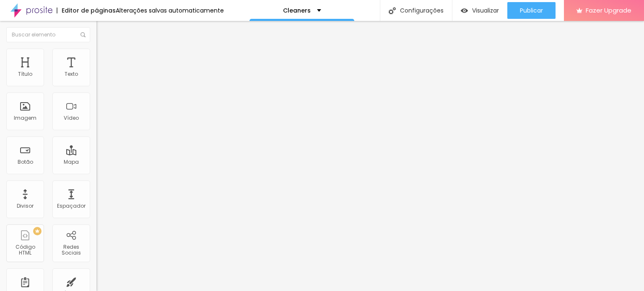
click at [96, 57] on li "Avançado" at bounding box center [144, 61] width 96 height 8
click at [104, 57] on span "Avançado" at bounding box center [118, 54] width 28 height 7
drag, startPoint x: 24, startPoint y: 99, endPoint x: 18, endPoint y: 97, distance: 6.5
click at [96, 273] on input "range" at bounding box center [123, 276] width 54 height 7
click at [96, 55] on li "Avançado" at bounding box center [144, 53] width 96 height 8
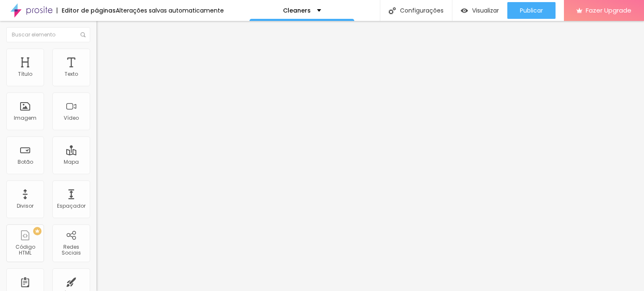
click at [96, 273] on input "range" at bounding box center [123, 276] width 54 height 7
click at [96, 49] on li "Avançado" at bounding box center [144, 53] width 96 height 8
drag, startPoint x: 23, startPoint y: 97, endPoint x: 17, endPoint y: 97, distance: 6.7
click at [96, 273] on input "range" at bounding box center [123, 276] width 54 height 7
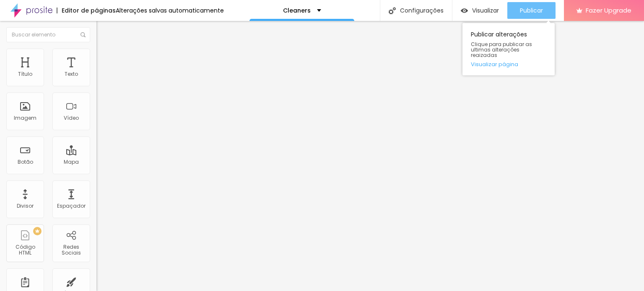
click at [533, 7] on span "Publicar" at bounding box center [531, 10] width 23 height 7
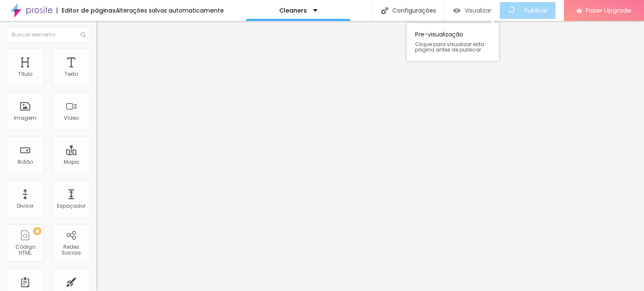
click at [471, 8] on span "Visualizar" at bounding box center [478, 10] width 27 height 7
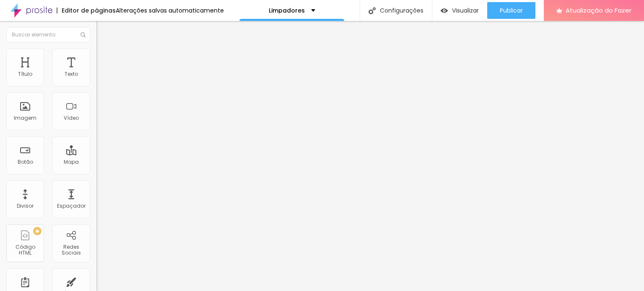
click at [96, 57] on li "Avançado" at bounding box center [144, 61] width 96 height 8
type input "0"
drag, startPoint x: 18, startPoint y: 99, endPoint x: 3, endPoint y: 99, distance: 15.5
type input "0"
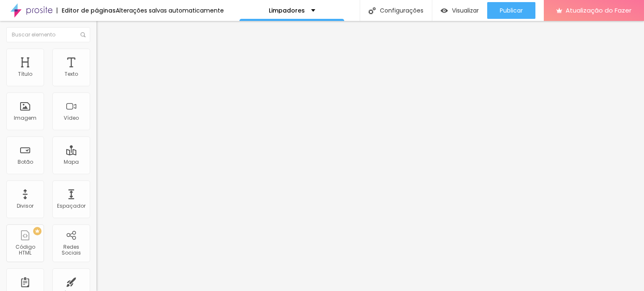
click at [96, 281] on input "range" at bounding box center [123, 284] width 54 height 7
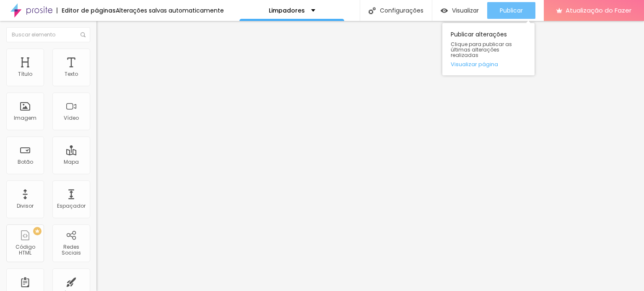
click at [497, 11] on button "Publicar" at bounding box center [511, 10] width 48 height 17
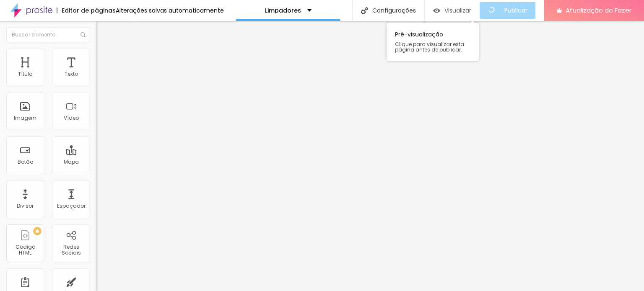
click at [456, 11] on font "Visualizar" at bounding box center [457, 10] width 27 height 8
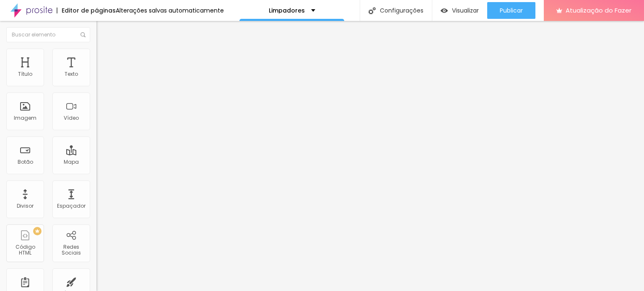
click at [96, 55] on li "Avançado" at bounding box center [144, 53] width 96 height 8
click at [96, 49] on li "Estilo" at bounding box center [144, 44] width 96 height 8
click at [96, 53] on img at bounding box center [100, 53] width 8 height 8
click at [96, 50] on img at bounding box center [100, 53] width 8 height 8
click at [96, 57] on ul "Estilo Avançado" at bounding box center [144, 48] width 96 height 17
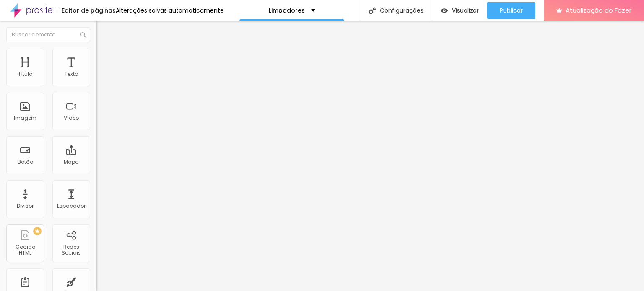
click at [104, 49] on font "Estilo" at bounding box center [110, 45] width 13 height 7
type input "1.6"
type input "1.5"
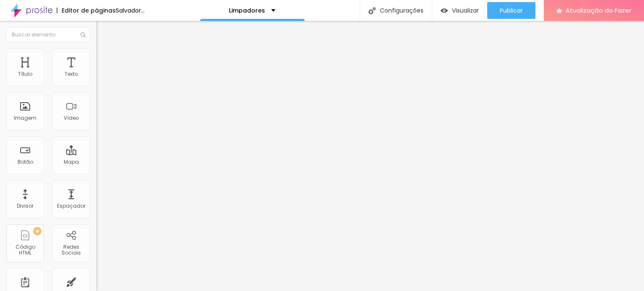
type input "1.5"
click at [104, 58] on font "Avançado" at bounding box center [118, 54] width 28 height 7
click at [103, 29] on img "button" at bounding box center [106, 30] width 7 height 7
click at [96, 54] on li "Estilo" at bounding box center [144, 53] width 96 height 8
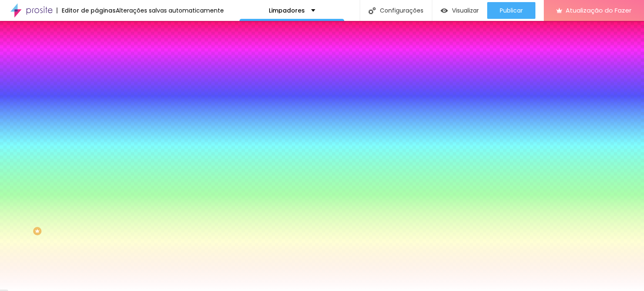
click at [96, 57] on img at bounding box center [100, 61] width 8 height 8
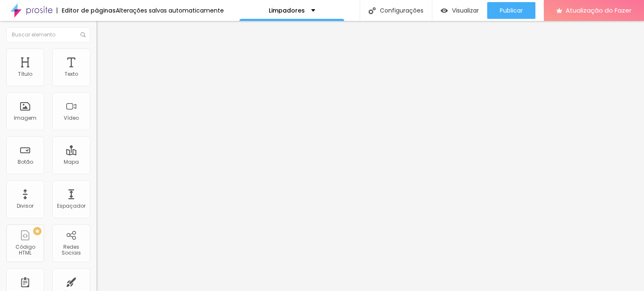
click at [96, 51] on li "Estilo" at bounding box center [144, 53] width 96 height 8
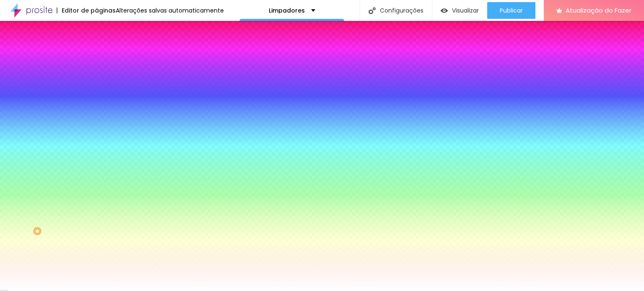
click at [96, 57] on li "Avançado" at bounding box center [144, 61] width 96 height 8
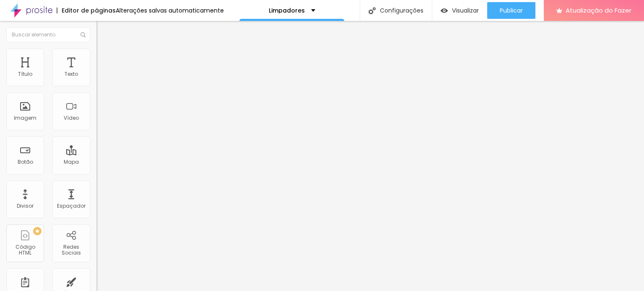
type input "45"
type input "40"
type input "35"
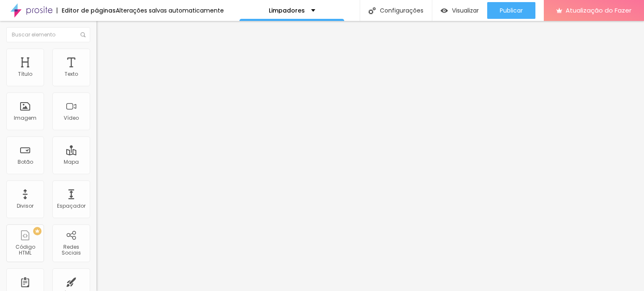
type input "35"
type input "30"
type input "35"
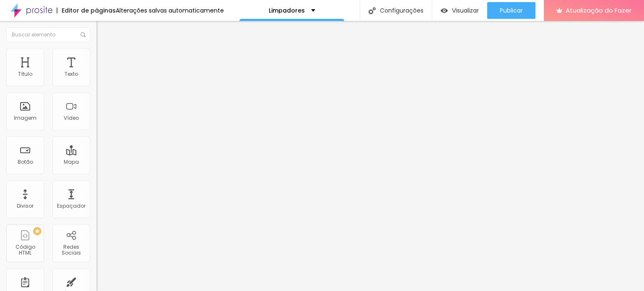
type input "40"
type input "45"
type input "50"
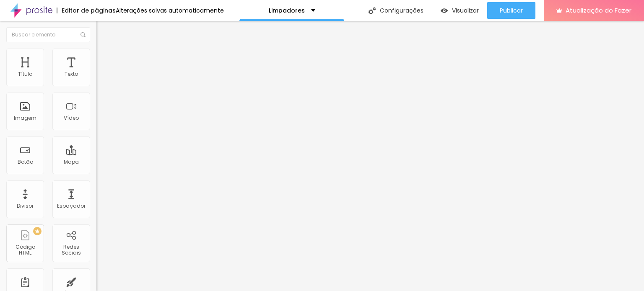
type input "50"
drag, startPoint x: 52, startPoint y: 80, endPoint x: 66, endPoint y: 81, distance: 14.3
click at [96, 163] on input "range" at bounding box center [123, 166] width 54 height 7
click at [104, 49] on font "Conteúdo" at bounding box center [117, 45] width 26 height 7
click at [96, 51] on img at bounding box center [100, 53] width 8 height 8
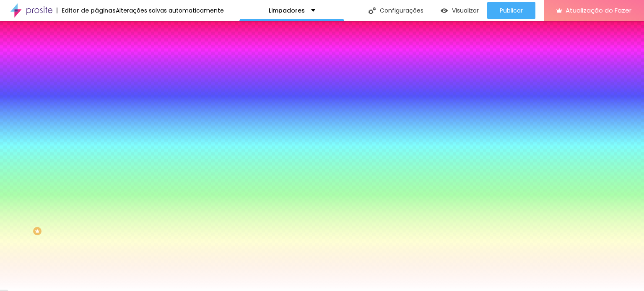
type input "9"
type input "16"
type input "36"
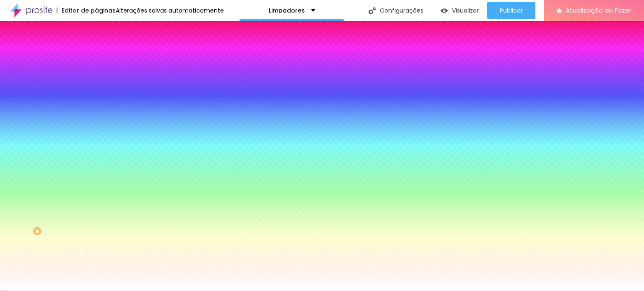
type input "36"
type input "41"
type input "48"
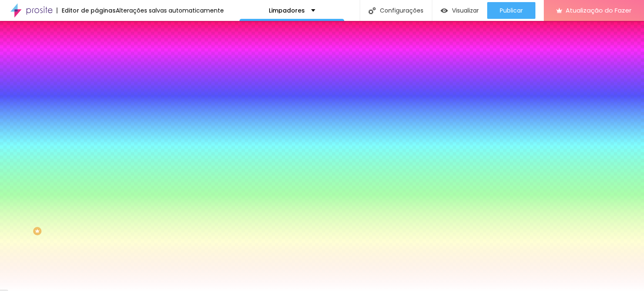
type input "53"
type input "58"
type input "62"
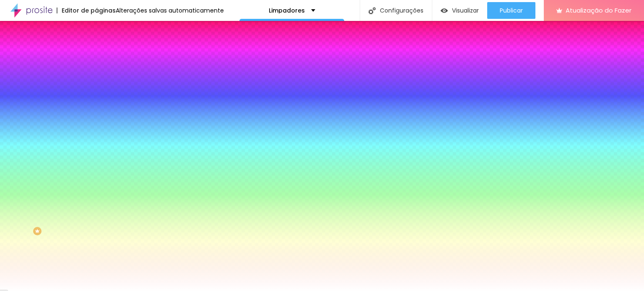
type input "62"
type input "69"
type input "74"
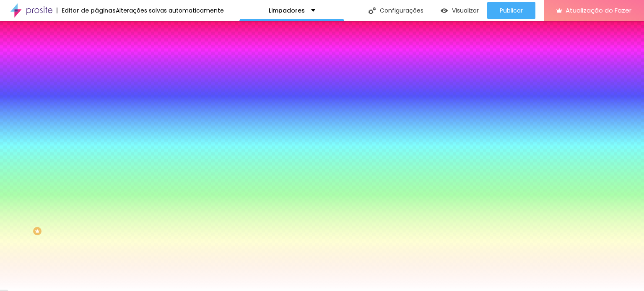
type input "82"
type input "92"
type input "96"
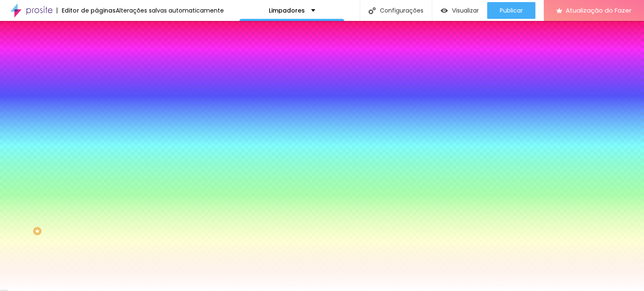
type input "96"
type input "99"
type input "103"
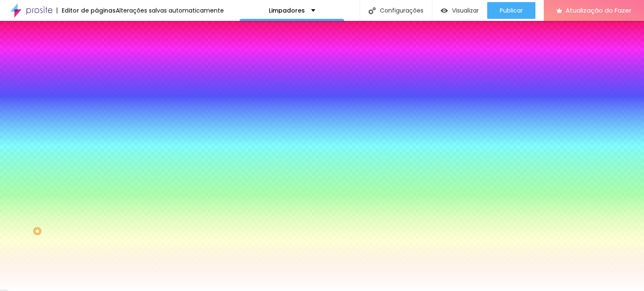
type input "104"
type input "99"
type input "90"
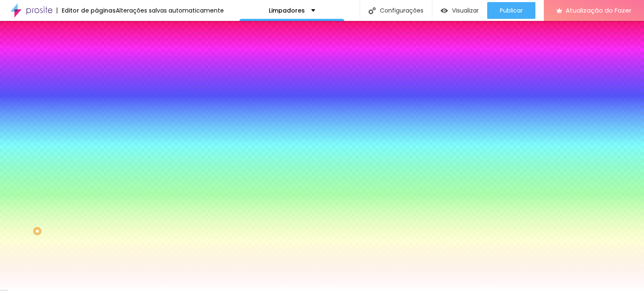
type input "90"
type input "78"
type input "71"
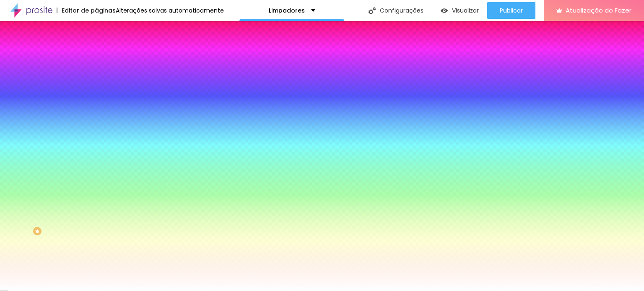
type input "70"
type input "67"
type input "66"
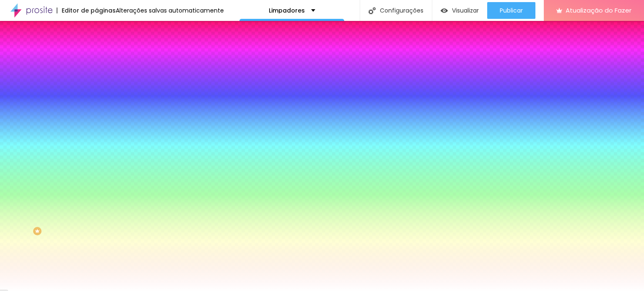
type input "66"
type input "65"
type input "63"
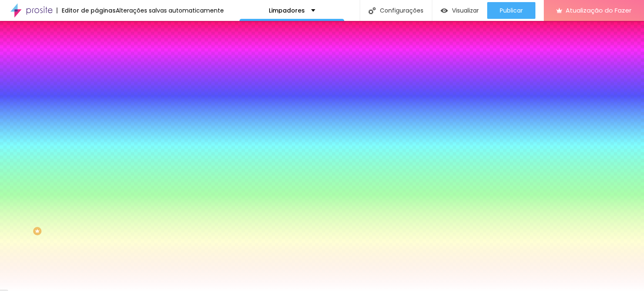
type input "62"
type input "61"
type input "58"
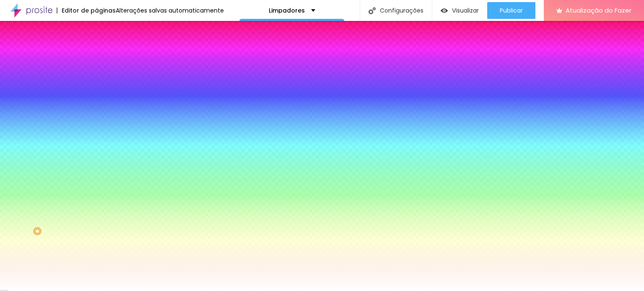
type input "58"
type input "54"
type input "53"
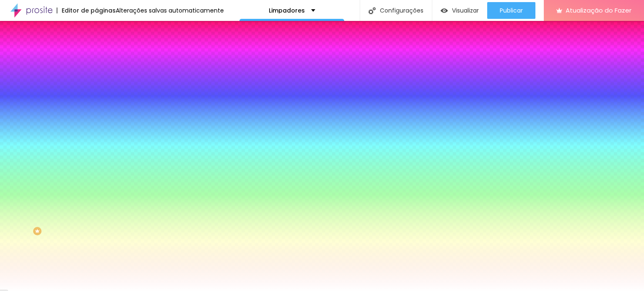
type input "49"
type input "48"
type input "41"
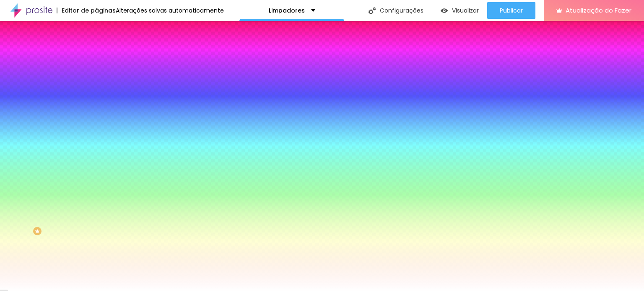
type input "41"
type input "38"
type input "33"
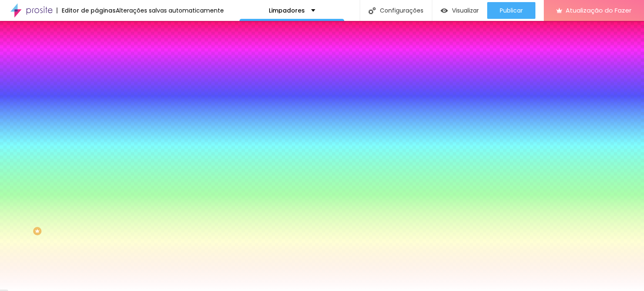
type input "29"
type input "21"
type input "19"
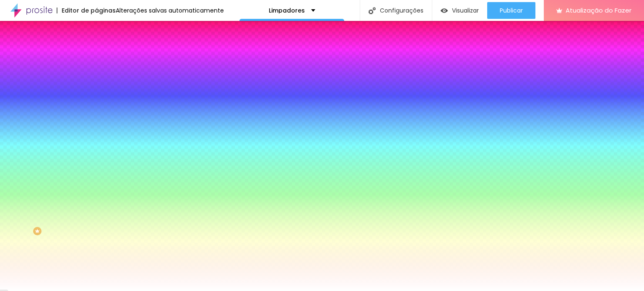
type input "19"
type input "15"
type input "9"
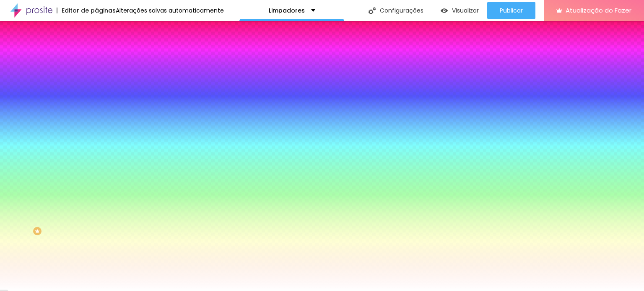
type input "7"
type input "3"
type input "0"
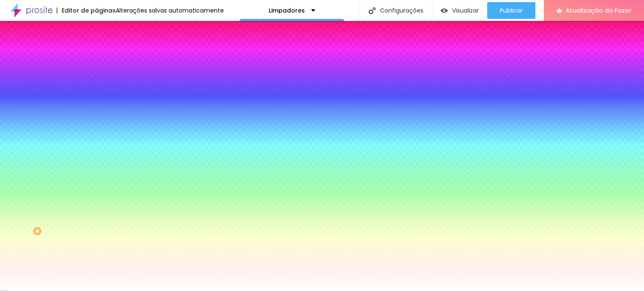
type input "0"
drag, startPoint x: 21, startPoint y: 101, endPoint x: 0, endPoint y: 103, distance: 21.0
click at [96, 186] on input "range" at bounding box center [123, 189] width 54 height 7
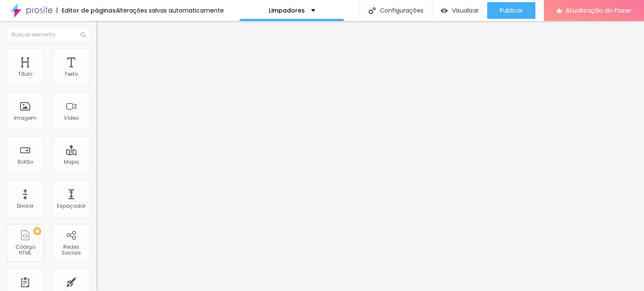
click at [96, 53] on li "Estilo" at bounding box center [144, 53] width 96 height 8
type input "75"
type input "70"
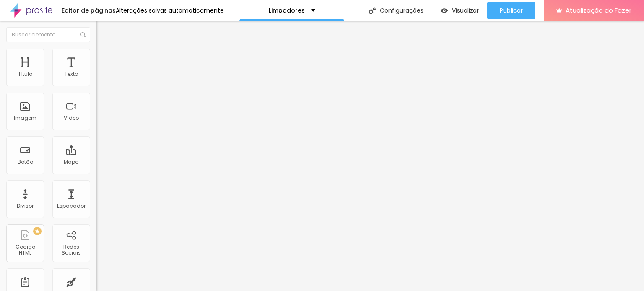
type input "65"
type input "70"
type input "75"
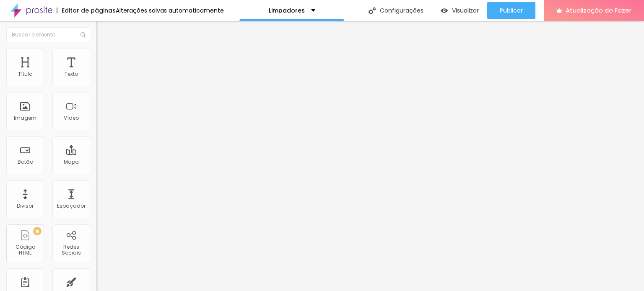
type input "75"
type input "80"
click at [96, 86] on input "range" at bounding box center [123, 82] width 54 height 7
click at [104, 59] on font "Avançado" at bounding box center [118, 62] width 28 height 7
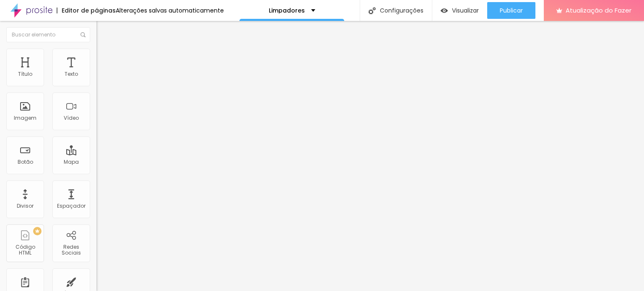
type input "63"
type input "59"
type input "58"
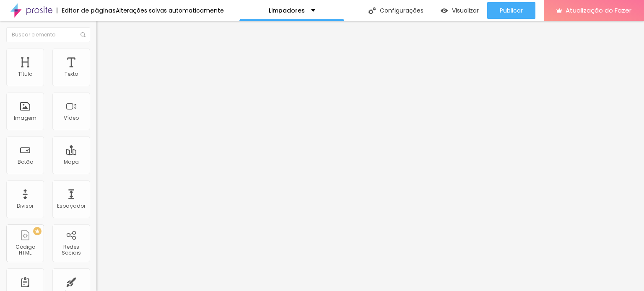
type input "58"
type input "55"
type input "53"
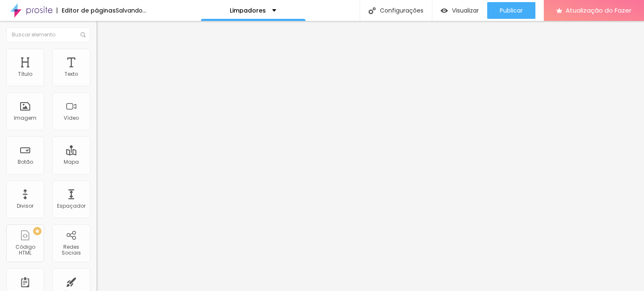
type input "50"
type input "49"
type input "47"
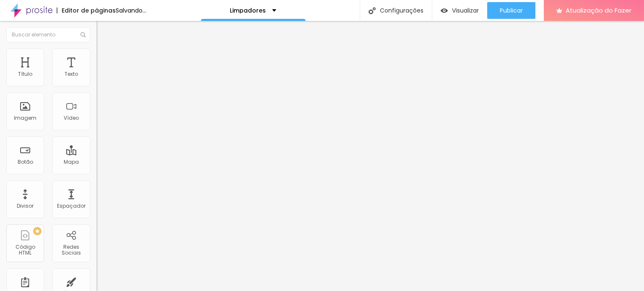
type input "47"
type input "45"
type input "43"
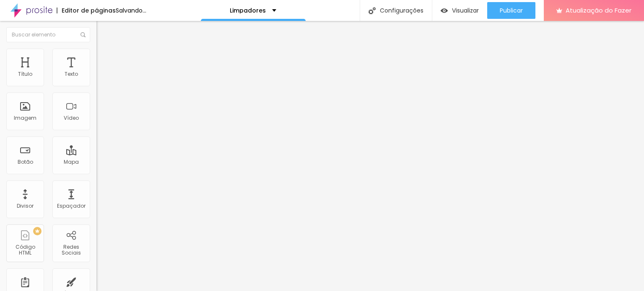
type input "42"
type input "38"
type input "37"
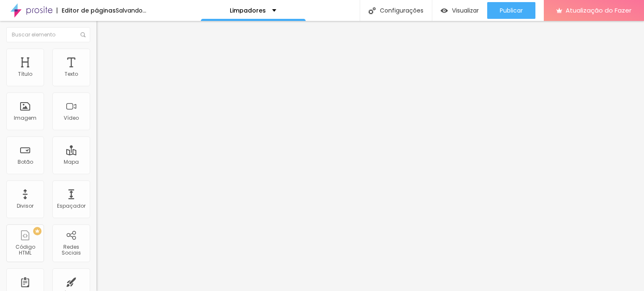
type input "37"
type input "35"
type input "31"
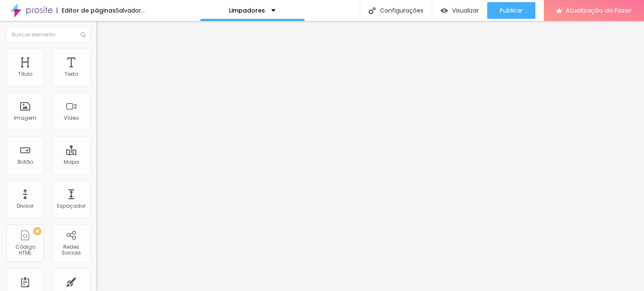
type input "28"
type input "24"
type input "22"
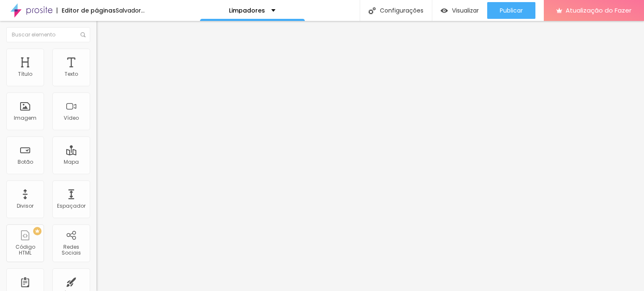
type input "22"
type input "19"
type input "14"
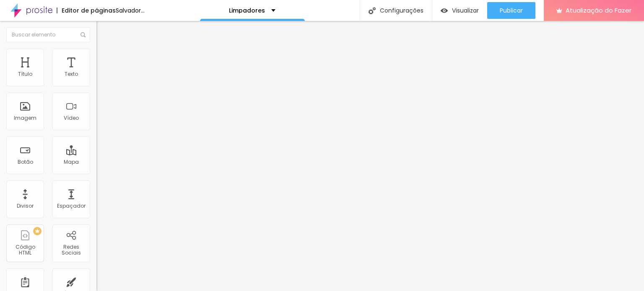
type input "11"
type input "9"
type input "7"
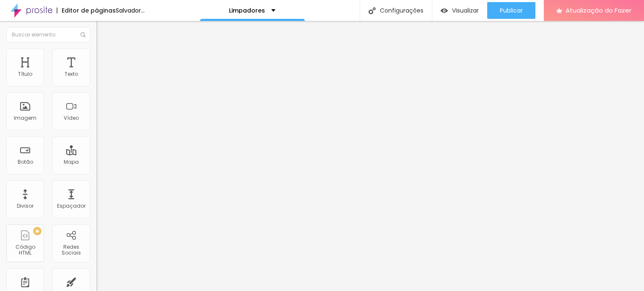
type input "7"
type input "5"
type input "7"
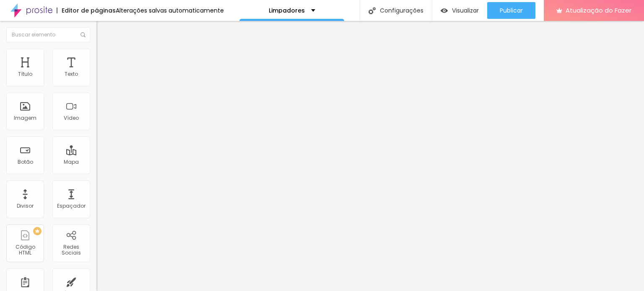
type input "8"
type input "9"
type input "11"
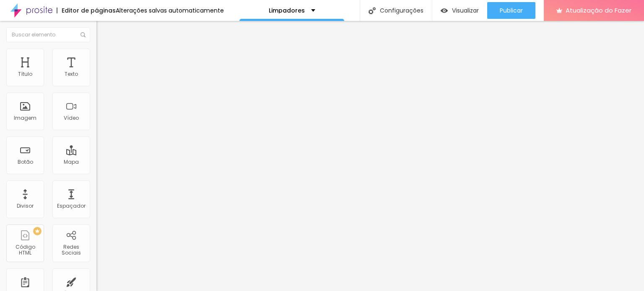
type input "11"
type input "12"
type input "13"
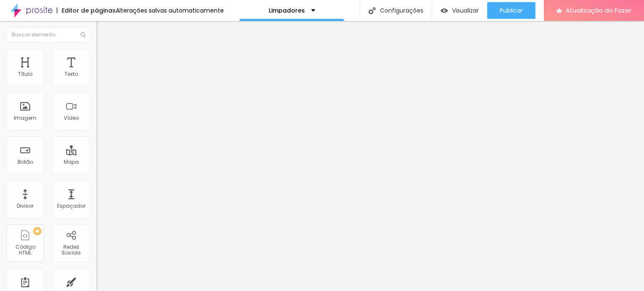
drag, startPoint x: 48, startPoint y: 96, endPoint x: 25, endPoint y: 94, distance: 23.2
type input "13"
click at [96, 281] on input "range" at bounding box center [123, 284] width 54 height 7
click at [103, 30] on img "button" at bounding box center [106, 30] width 7 height 7
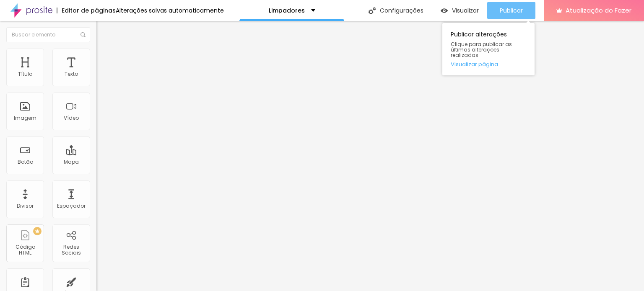
click at [503, 10] on font "Publicar" at bounding box center [511, 10] width 23 height 8
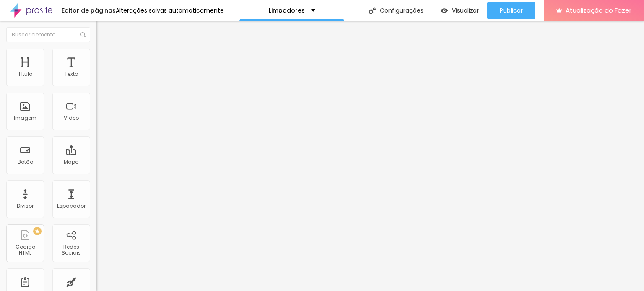
click at [96, 53] on img at bounding box center [100, 53] width 8 height 8
click at [96, 57] on img at bounding box center [100, 61] width 8 height 8
click at [96, 58] on ul "Conteúdo Estilo Avançado" at bounding box center [144, 52] width 96 height 25
click at [96, 53] on img at bounding box center [100, 53] width 8 height 8
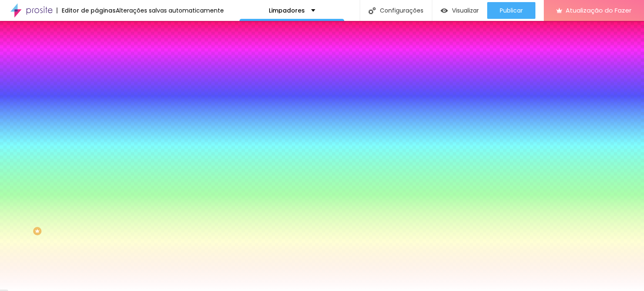
click at [104, 59] on font "Avançado" at bounding box center [118, 62] width 28 height 7
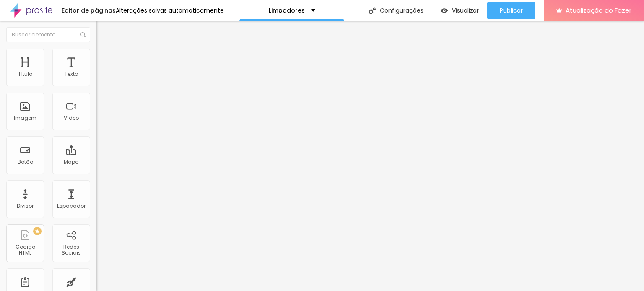
click at [96, 54] on ul "Conteúdo Estilo Avançado" at bounding box center [144, 52] width 96 height 25
click at [96, 52] on img at bounding box center [100, 53] width 8 height 8
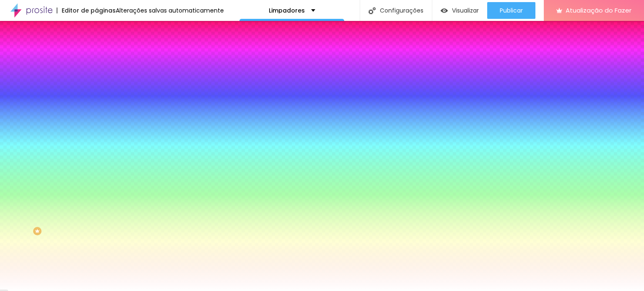
click at [96, 64] on li "Avançado" at bounding box center [144, 61] width 96 height 8
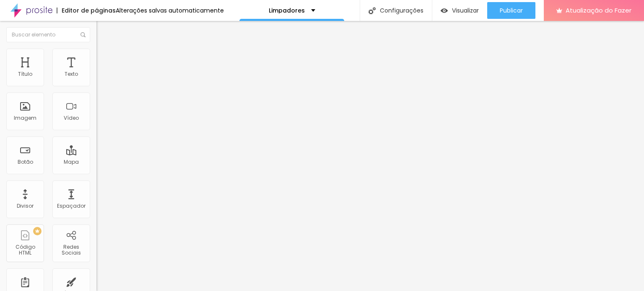
click at [96, 54] on img at bounding box center [100, 53] width 8 height 8
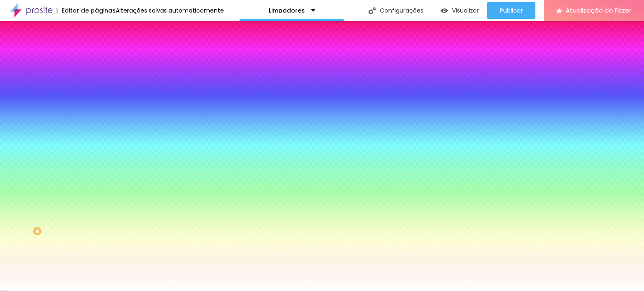
click at [96, 57] on li "Avançado" at bounding box center [144, 61] width 96 height 8
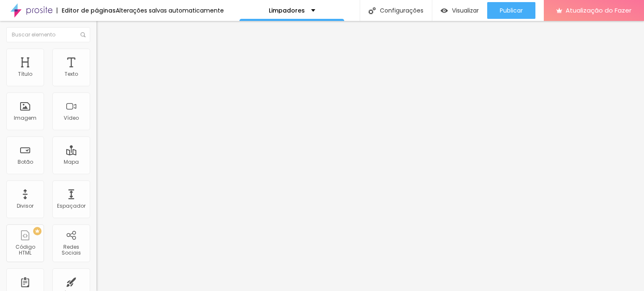
type input "15"
type input "20"
type input "25"
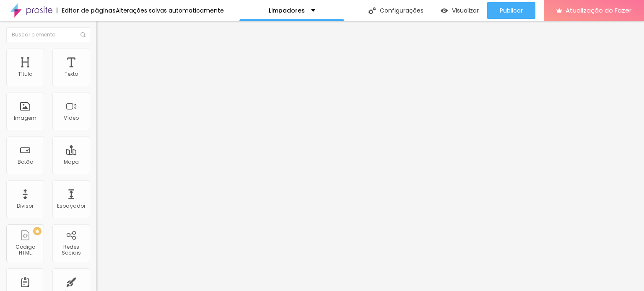
type input "25"
type input "30"
drag, startPoint x: 49, startPoint y: 83, endPoint x: 64, endPoint y: 81, distance: 14.5
type input "30"
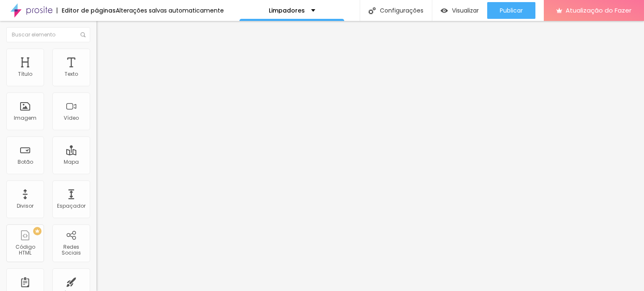
click at [96, 163] on input "range" at bounding box center [123, 166] width 54 height 7
type input "40"
type input "289"
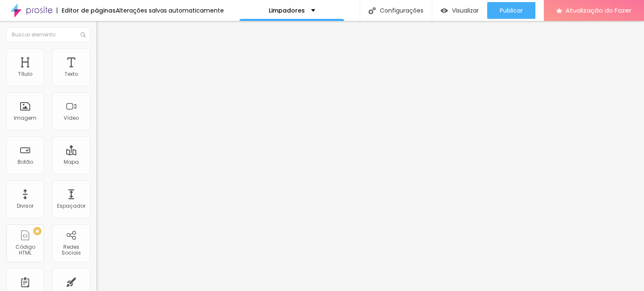
type input "369"
type input "399"
drag, startPoint x: 18, startPoint y: 96, endPoint x: 0, endPoint y: 105, distance: 20.8
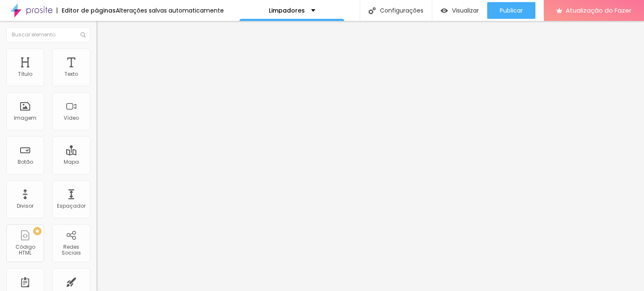
click at [96, 281] on input "range" at bounding box center [123, 284] width 54 height 7
click at [96, 53] on img at bounding box center [100, 53] width 8 height 8
click at [104, 57] on font "Avançado" at bounding box center [118, 54] width 28 height 7
click at [96, 47] on li "Estilo" at bounding box center [144, 44] width 96 height 8
click at [96, 57] on img at bounding box center [100, 61] width 8 height 8
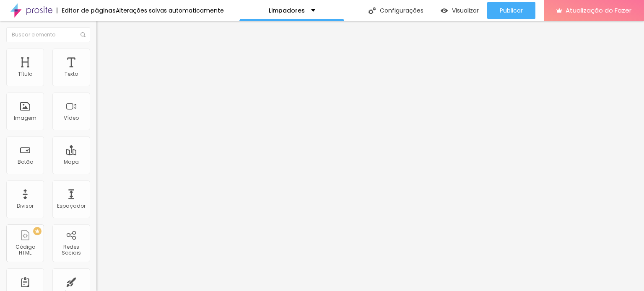
click at [96, 50] on img at bounding box center [100, 53] width 8 height 8
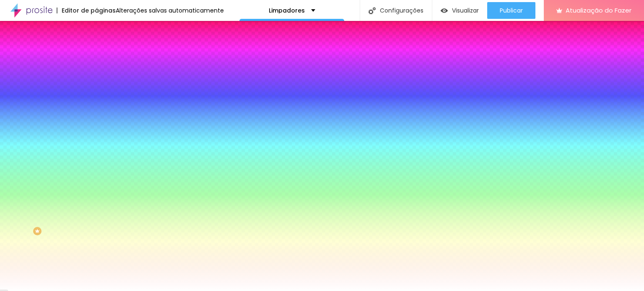
click at [96, 80] on div at bounding box center [144, 80] width 96 height 0
drag, startPoint x: 50, startPoint y: 124, endPoint x: 14, endPoint y: 98, distance: 44.1
click at [14, 98] on div at bounding box center [322, 145] width 644 height 291
paste input "100359"
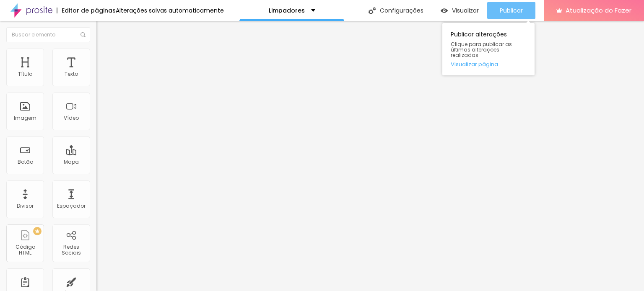
click at [505, 10] on font "Publicar" at bounding box center [511, 10] width 23 height 8
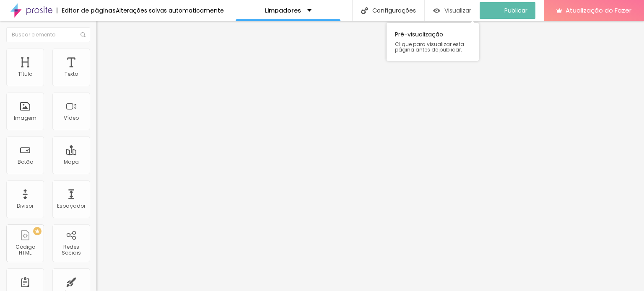
click at [469, 15] on div "Visualizar" at bounding box center [452, 10] width 38 height 17
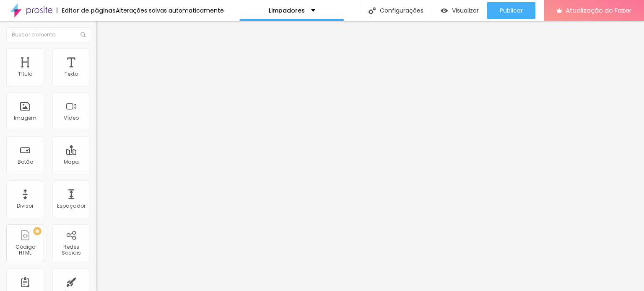
click at [96, 55] on li "Avançado" at bounding box center [144, 53] width 96 height 8
click at [96, 52] on li "Estilo" at bounding box center [144, 53] width 96 height 8
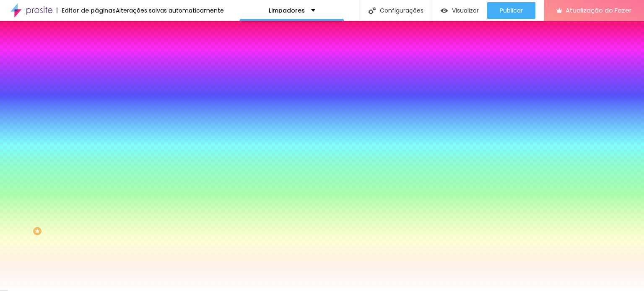
click at [96, 57] on li "Avançado" at bounding box center [144, 61] width 96 height 8
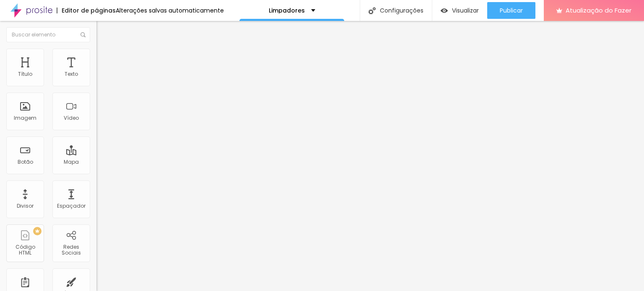
click at [104, 49] on font "Conteúdo" at bounding box center [117, 45] width 26 height 7
click at [96, 84] on span at bounding box center [98, 87] width 5 height 7
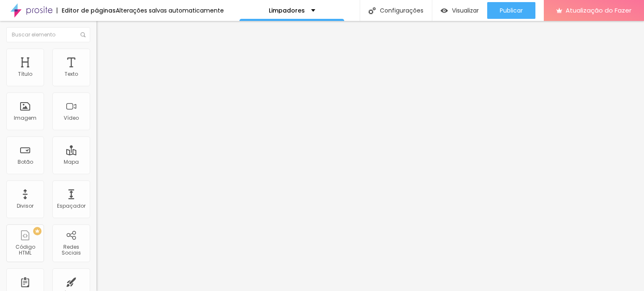
drag, startPoint x: 403, startPoint y: 199, endPoint x: 283, endPoint y: 133, distance: 136.8
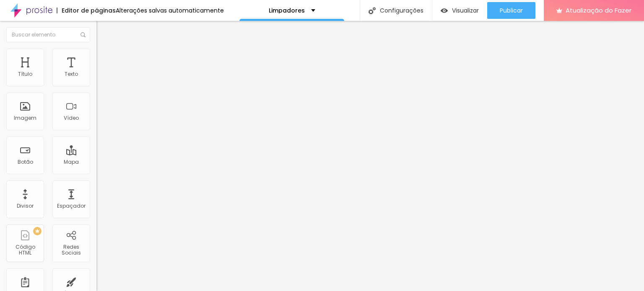
drag, startPoint x: 270, startPoint y: 173, endPoint x: 233, endPoint y: 163, distance: 38.7
drag, startPoint x: 180, startPoint y: 167, endPoint x: 171, endPoint y: 75, distance: 92.7
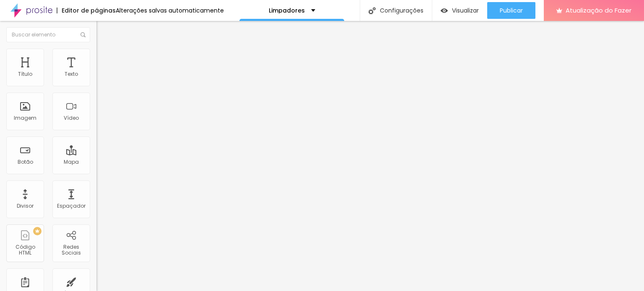
drag, startPoint x: 253, startPoint y: 146, endPoint x: 216, endPoint y: 147, distance: 36.5
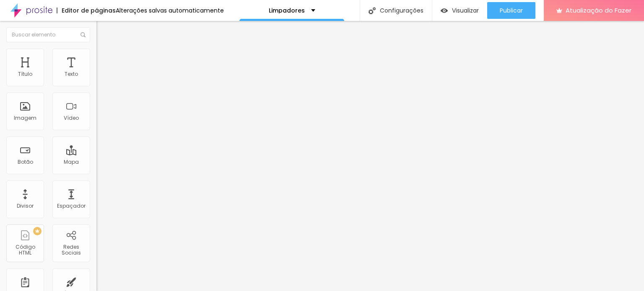
drag, startPoint x: 294, startPoint y: 165, endPoint x: 208, endPoint y: 180, distance: 88.1
drag, startPoint x: 240, startPoint y: 186, endPoint x: 191, endPoint y: 180, distance: 49.0
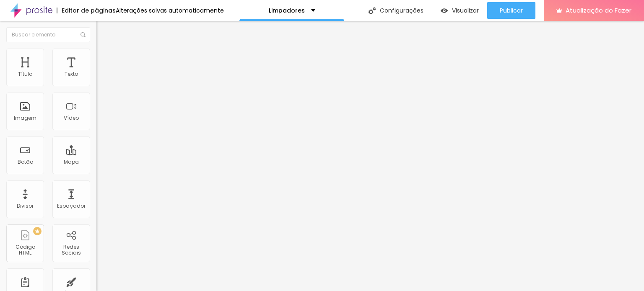
drag, startPoint x: 267, startPoint y: 120, endPoint x: 186, endPoint y: 118, distance: 80.9
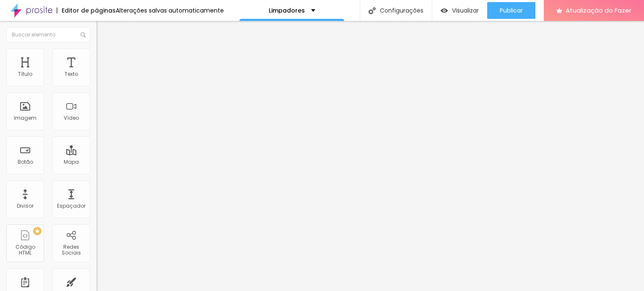
drag, startPoint x: 327, startPoint y: 200, endPoint x: 327, endPoint y: 169, distance: 30.6
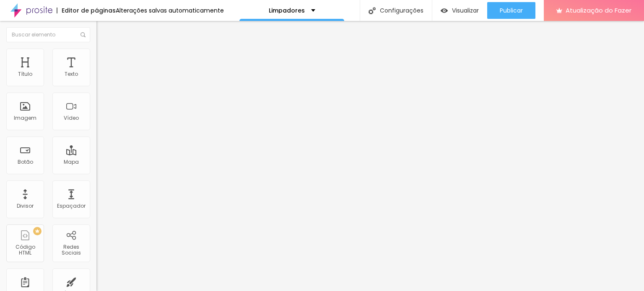
scroll to position [0, 0]
drag, startPoint x: 226, startPoint y: 166, endPoint x: 181, endPoint y: 164, distance: 44.9
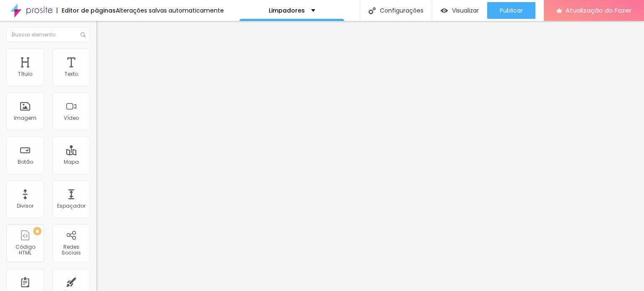
drag, startPoint x: 379, startPoint y: 162, endPoint x: 337, endPoint y: 165, distance: 42.1
drag, startPoint x: 408, startPoint y: 160, endPoint x: 324, endPoint y: 168, distance: 84.2
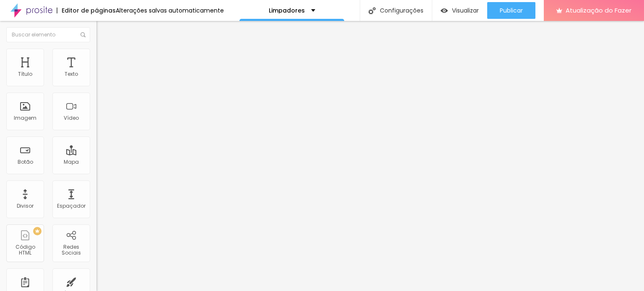
drag, startPoint x: 270, startPoint y: 146, endPoint x: 205, endPoint y: 142, distance: 64.7
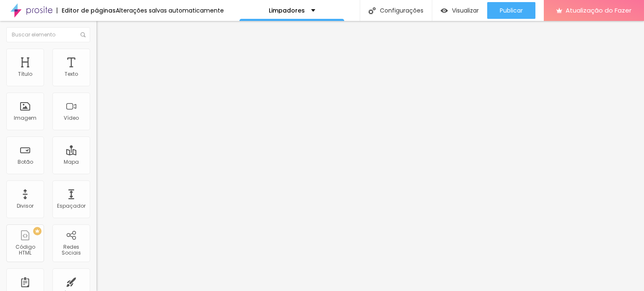
drag, startPoint x: 262, startPoint y: 161, endPoint x: 209, endPoint y: 171, distance: 53.6
drag, startPoint x: 296, startPoint y: 184, endPoint x: 190, endPoint y: 179, distance: 106.6
drag, startPoint x: 262, startPoint y: 203, endPoint x: 214, endPoint y: 197, distance: 48.2
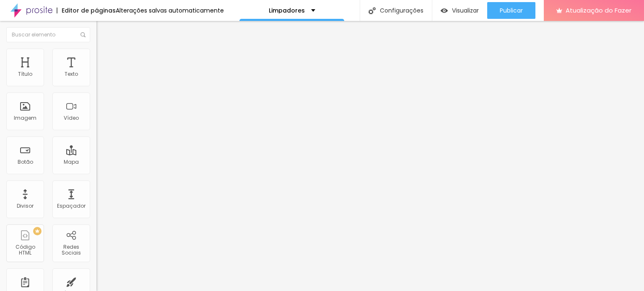
drag, startPoint x: 423, startPoint y: 105, endPoint x: 297, endPoint y: 108, distance: 126.2
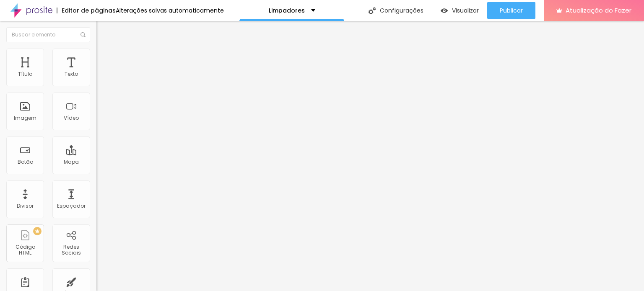
drag, startPoint x: 429, startPoint y: 131, endPoint x: 329, endPoint y: 140, distance: 100.2
paste input "Leave your message or phone number and we will contact you."
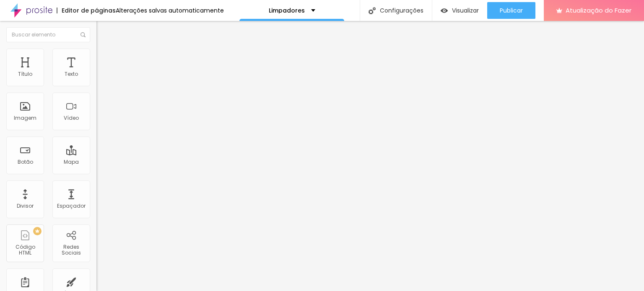
scroll to position [0, 0]
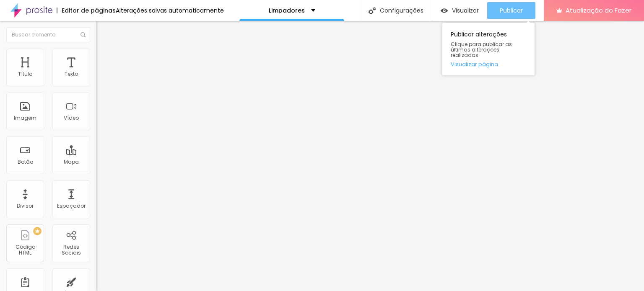
click at [523, 11] on font "Publicar" at bounding box center [511, 10] width 23 height 8
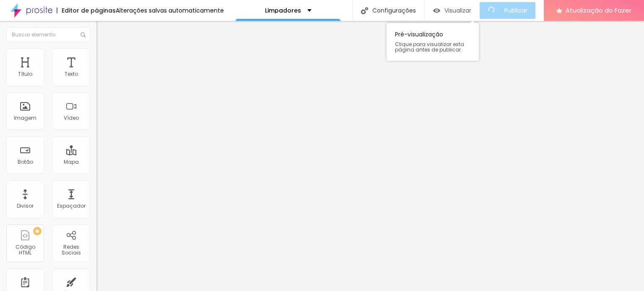
click at [461, 8] on font "Visualizar" at bounding box center [457, 10] width 27 height 8
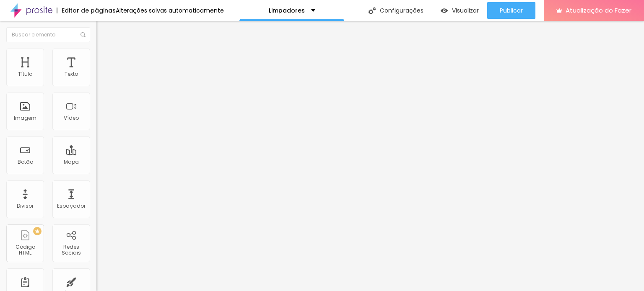
click at [96, 53] on li "Estilo" at bounding box center [144, 53] width 96 height 8
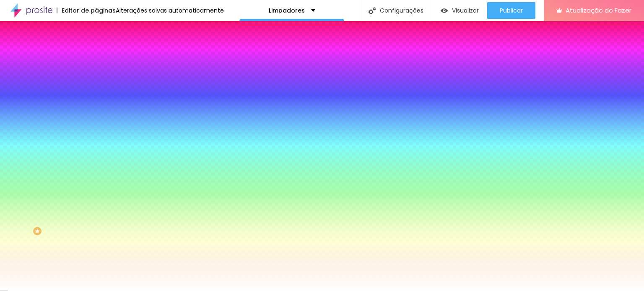
click at [96, 165] on div at bounding box center [144, 165] width 96 height 0
drag, startPoint x: 63, startPoint y: 224, endPoint x: 69, endPoint y: 219, distance: 7.7
click at [69, 219] on div at bounding box center [322, 145] width 644 height 291
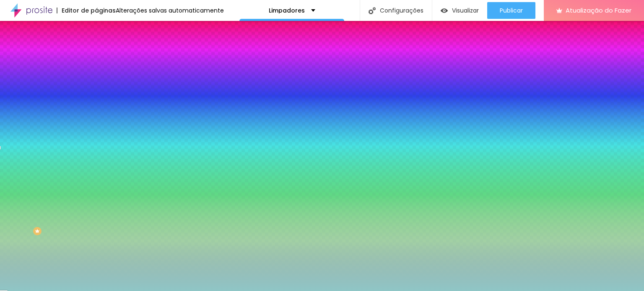
drag, startPoint x: 51, startPoint y: 205, endPoint x: 34, endPoint y: 205, distance: 17.2
click at [22, 203] on div at bounding box center [322, 145] width 644 height 291
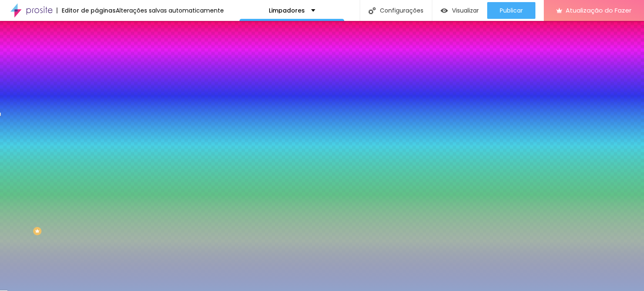
drag, startPoint x: 69, startPoint y: 221, endPoint x: 65, endPoint y: 214, distance: 7.5
click at [65, 214] on div at bounding box center [322, 145] width 644 height 291
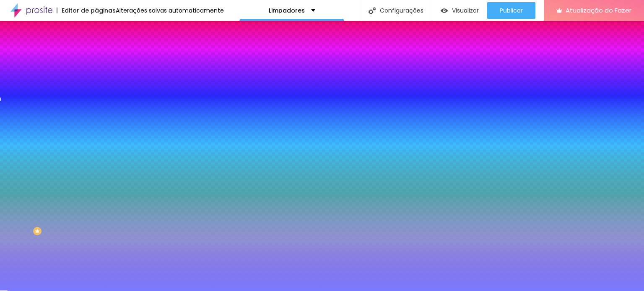
drag, startPoint x: 46, startPoint y: 205, endPoint x: 35, endPoint y: 188, distance: 20.0
click at [96, 173] on div at bounding box center [144, 173] width 96 height 0
click at [96, 165] on div at bounding box center [144, 165] width 96 height 0
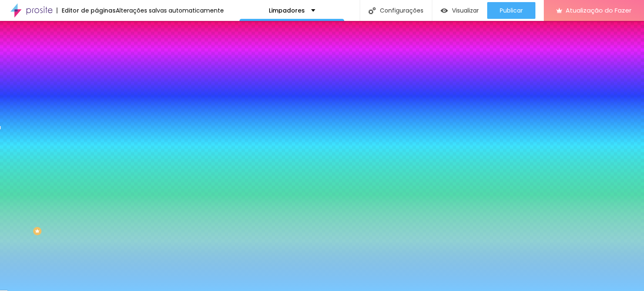
click at [65, 217] on div at bounding box center [322, 145] width 644 height 291
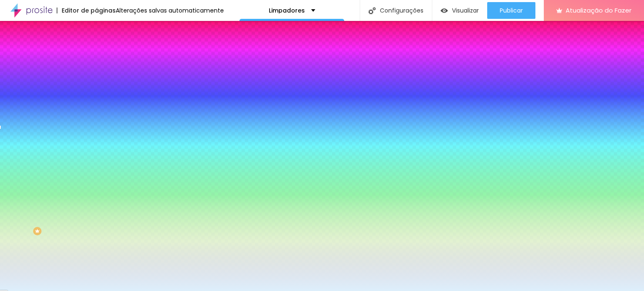
drag, startPoint x: 34, startPoint y: 198, endPoint x: 13, endPoint y: 191, distance: 21.5
click at [13, 191] on div at bounding box center [322, 145] width 644 height 291
click at [96, 151] on div "Campos" at bounding box center [144, 148] width 96 height 5
click at [103, 101] on icon "button" at bounding box center [104, 101] width 2 height 2
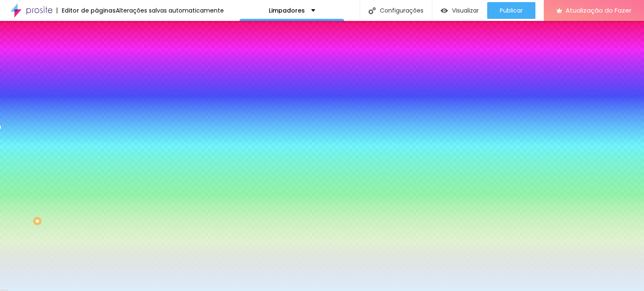
drag, startPoint x: 84, startPoint y: 141, endPoint x: 135, endPoint y: 141, distance: 50.7
drag, startPoint x: 89, startPoint y: 164, endPoint x: 100, endPoint y: 165, distance: 10.9
click at [253, 291] on div at bounding box center [322, 291] width 644 height 0
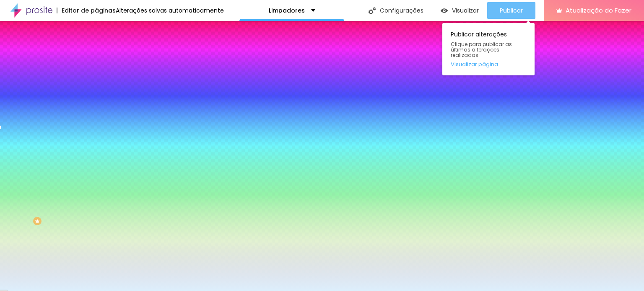
click at [509, 9] on font "Publicar" at bounding box center [511, 10] width 23 height 8
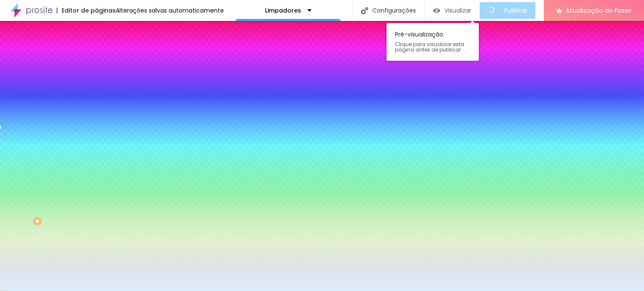
click at [448, 16] on div "Visualizar" at bounding box center [452, 10] width 38 height 17
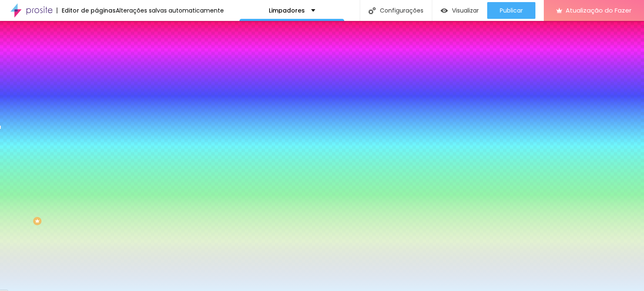
click at [96, 47] on img at bounding box center [100, 51] width 8 height 8
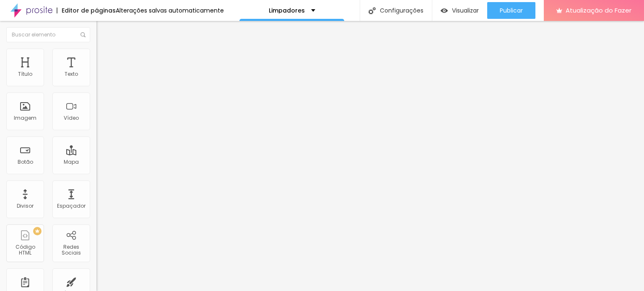
drag, startPoint x: 31, startPoint y: 81, endPoint x: 18, endPoint y: 90, distance: 15.7
click at [96, 163] on input "range" at bounding box center [123, 166] width 54 height 7
click at [96, 281] on input "range" at bounding box center [123, 284] width 54 height 7
click at [96, 49] on li "Conteúdo" at bounding box center [144, 44] width 96 height 8
click at [96, 85] on div "Contato" at bounding box center [144, 77] width 96 height 14
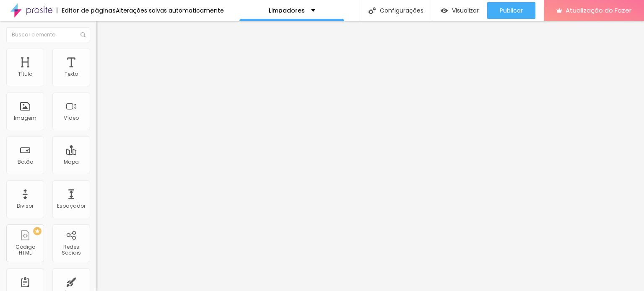
click at [96, 85] on img at bounding box center [98, 87] width 5 height 5
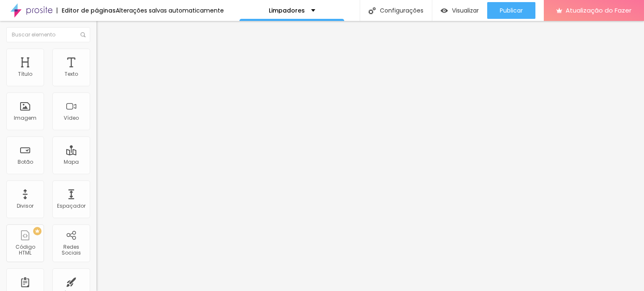
drag, startPoint x: 174, startPoint y: 220, endPoint x: 136, endPoint y: 221, distance: 38.6
drag, startPoint x: 236, startPoint y: 172, endPoint x: 169, endPoint y: 176, distance: 67.2
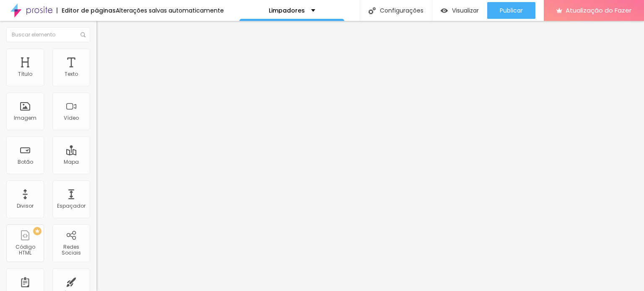
paste textarea "message sent, we will respond shortly"
click at [103, 29] on img "button" at bounding box center [106, 30] width 7 height 7
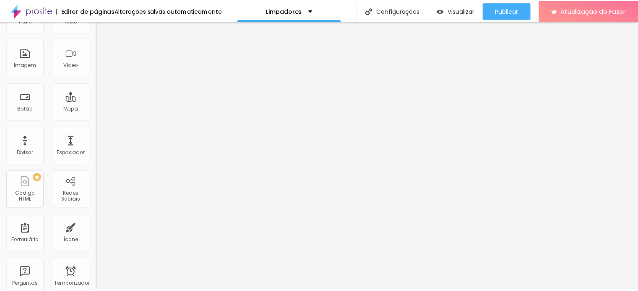
scroll to position [0, 0]
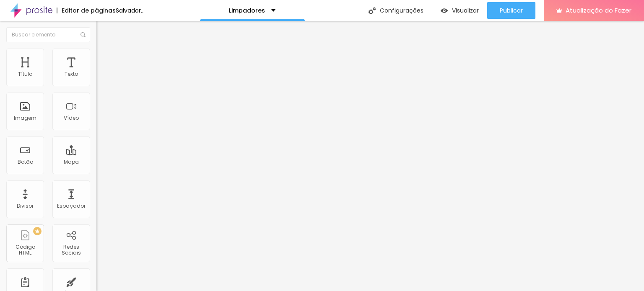
click at [101, 72] on font "Adicionar imagem" at bounding box center [125, 68] width 49 height 7
click at [96, 49] on li "Estilo" at bounding box center [144, 53] width 96 height 8
click at [96, 87] on div at bounding box center [144, 83] width 96 height 8
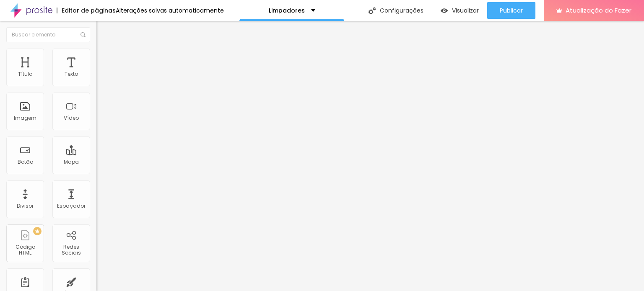
drag, startPoint x: 87, startPoint y: 89, endPoint x: 17, endPoint y: 83, distance: 69.8
click at [96, 83] on input "range" at bounding box center [123, 82] width 54 height 7
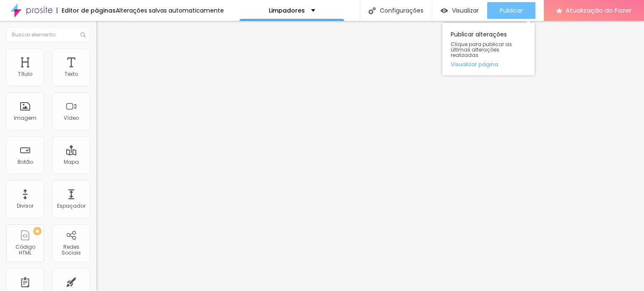
click at [510, 11] on font "Publicar" at bounding box center [511, 10] width 23 height 8
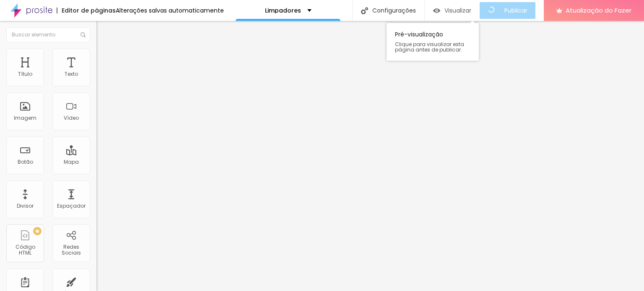
click at [471, 14] on font "Visualizar" at bounding box center [457, 10] width 27 height 8
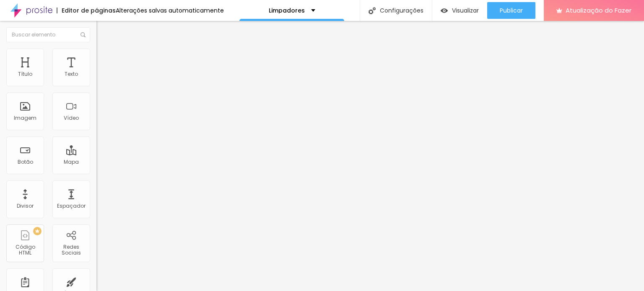
click at [104, 58] on font "Avançado" at bounding box center [118, 54] width 28 height 7
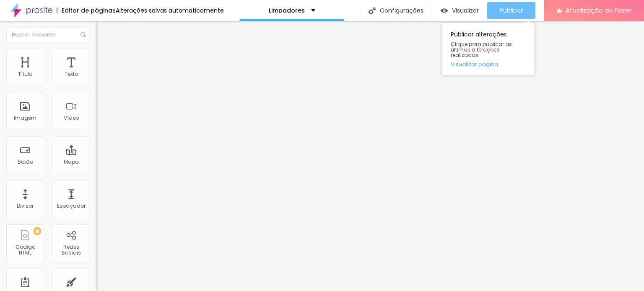
click at [510, 13] on font "Publicar" at bounding box center [511, 10] width 23 height 8
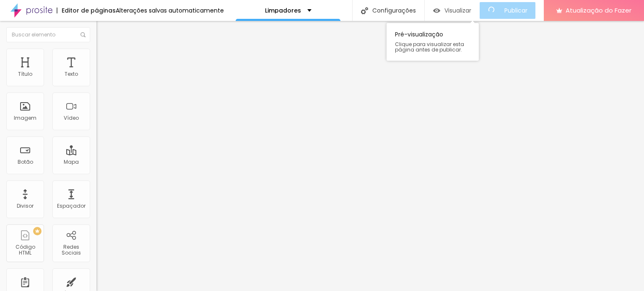
click at [448, 16] on div "Visualizar" at bounding box center [452, 10] width 38 height 17
click at [473, 13] on font "Visualizar" at bounding box center [465, 10] width 27 height 8
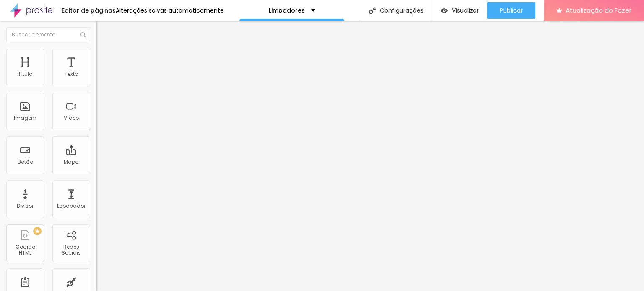
click at [96, 54] on li "Avançado" at bounding box center [144, 53] width 96 height 8
click at [104, 49] on font "Estilo" at bounding box center [110, 45] width 13 height 7
click at [96, 79] on font "Título 2" at bounding box center [110, 74] width 28 height 10
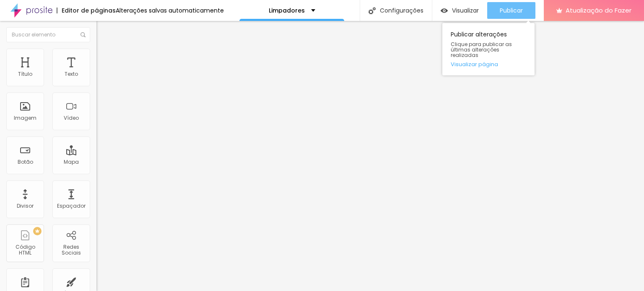
click at [493, 11] on button "Publicar" at bounding box center [511, 10] width 48 height 17
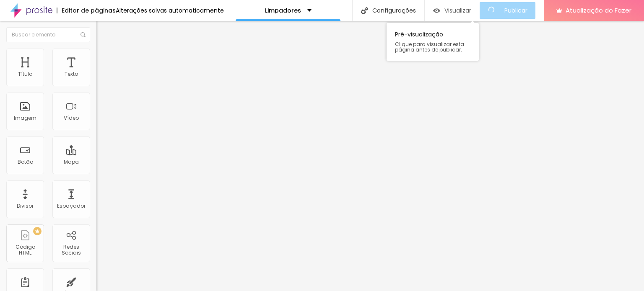
click at [456, 7] on font "Visualizar" at bounding box center [457, 10] width 27 height 8
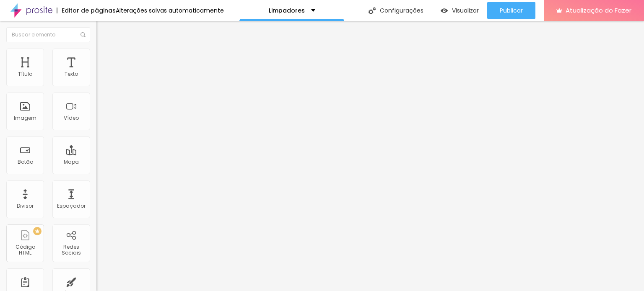
click at [96, 72] on font "Título 1" at bounding box center [110, 66] width 28 height 12
click at [96, 55] on li "Avançado" at bounding box center [144, 53] width 96 height 8
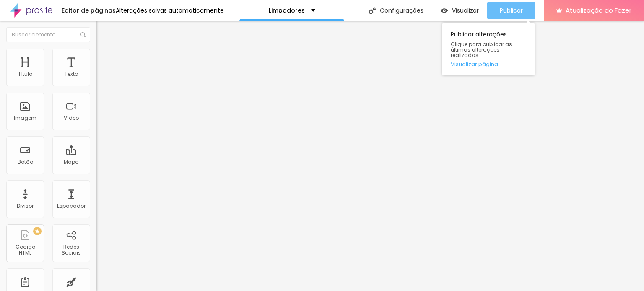
click at [509, 11] on font "Publicar" at bounding box center [511, 10] width 23 height 8
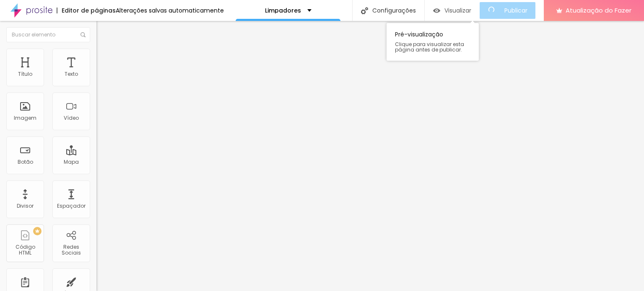
click at [471, 10] on font "Visualizar" at bounding box center [457, 10] width 27 height 8
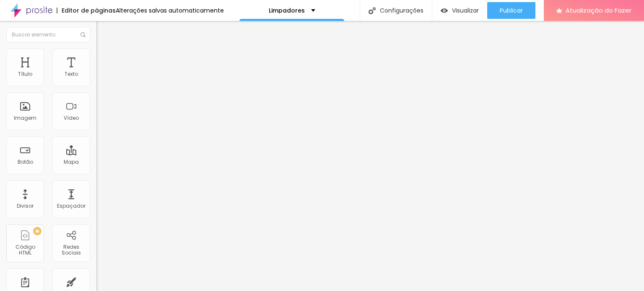
click at [96, 52] on li "Avançado" at bounding box center [144, 53] width 96 height 8
click at [96, 48] on img at bounding box center [100, 44] width 8 height 8
click at [100, 78] on icon "button" at bounding box center [102, 75] width 5 height 5
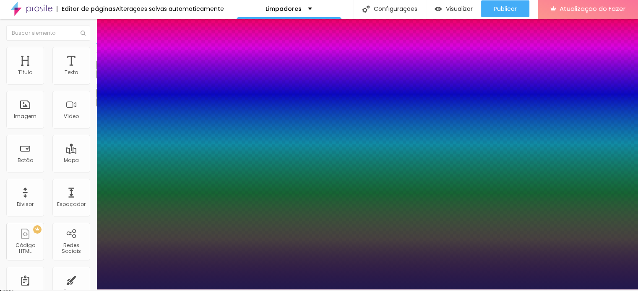
scroll to position [2, 0]
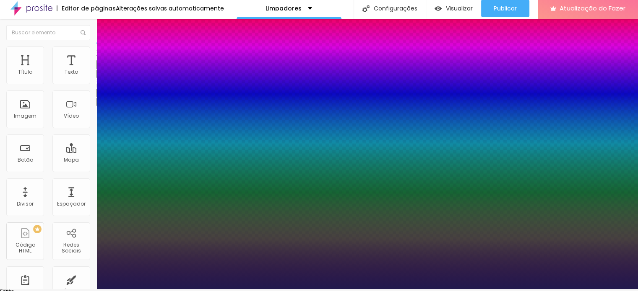
click at [488, 289] on div at bounding box center [319, 289] width 638 height 0
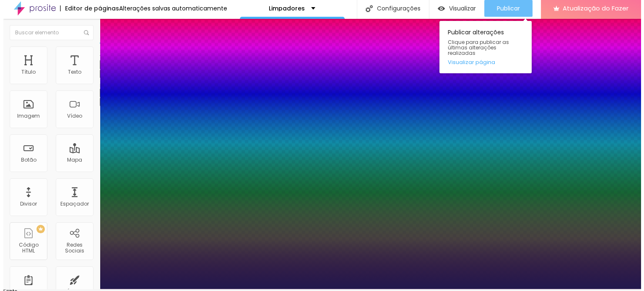
scroll to position [0, 0]
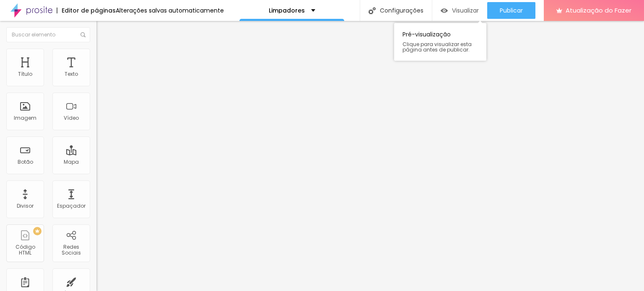
click at [462, 8] on font "Visualizar" at bounding box center [465, 10] width 27 height 8
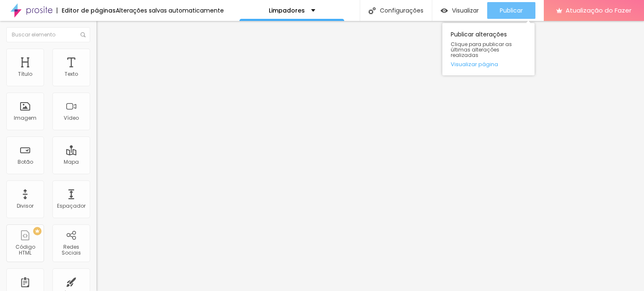
click at [500, 16] on div "Publicar" at bounding box center [511, 10] width 23 height 17
